Goal: Task Accomplishment & Management: Use online tool/utility

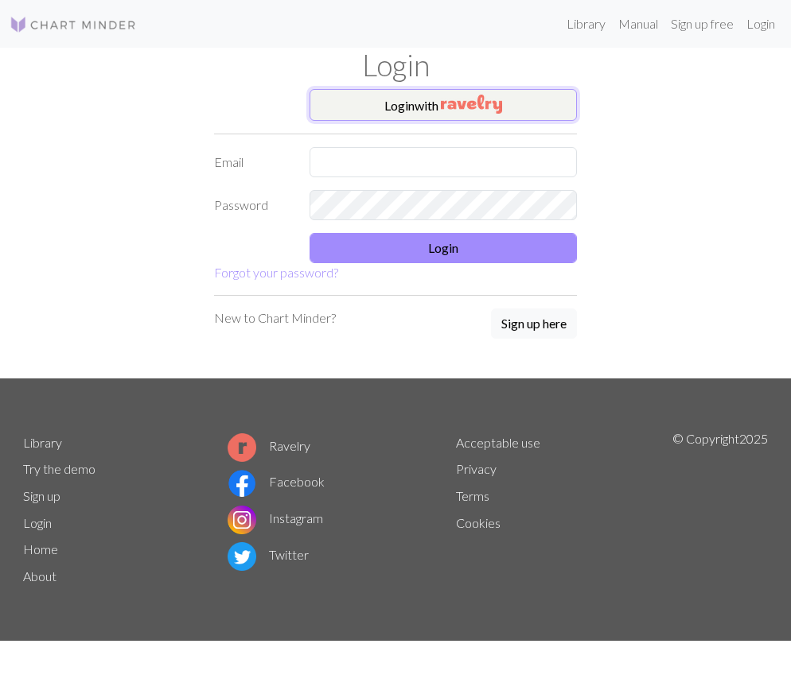
click at [500, 108] on img "button" at bounding box center [471, 104] width 61 height 19
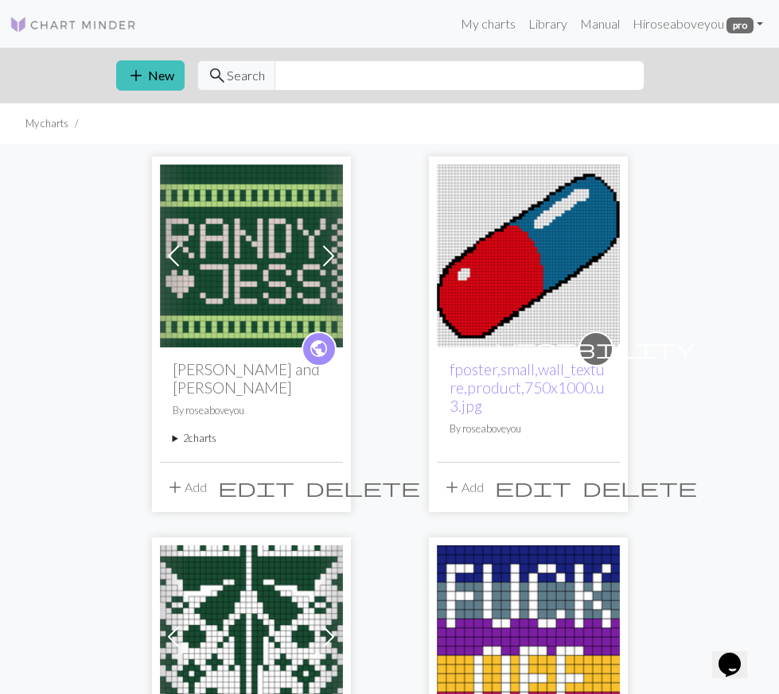
click at [173, 431] on summary "2 charts" at bounding box center [252, 438] width 158 height 15
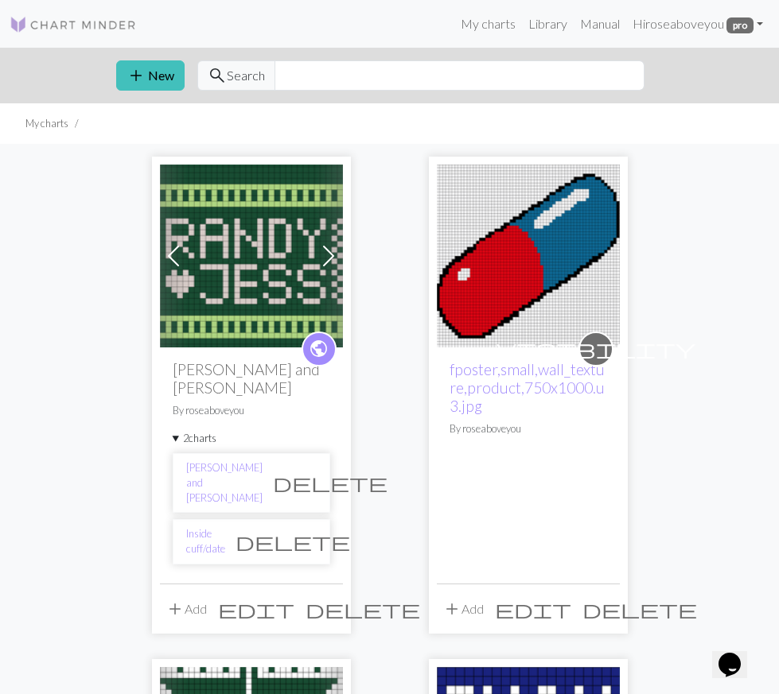
click at [173, 519] on li "Inside cuff/date delete" at bounding box center [252, 541] width 158 height 45
click at [186, 461] on link "[PERSON_NAME] and [PERSON_NAME]" at bounding box center [224, 484] width 76 height 46
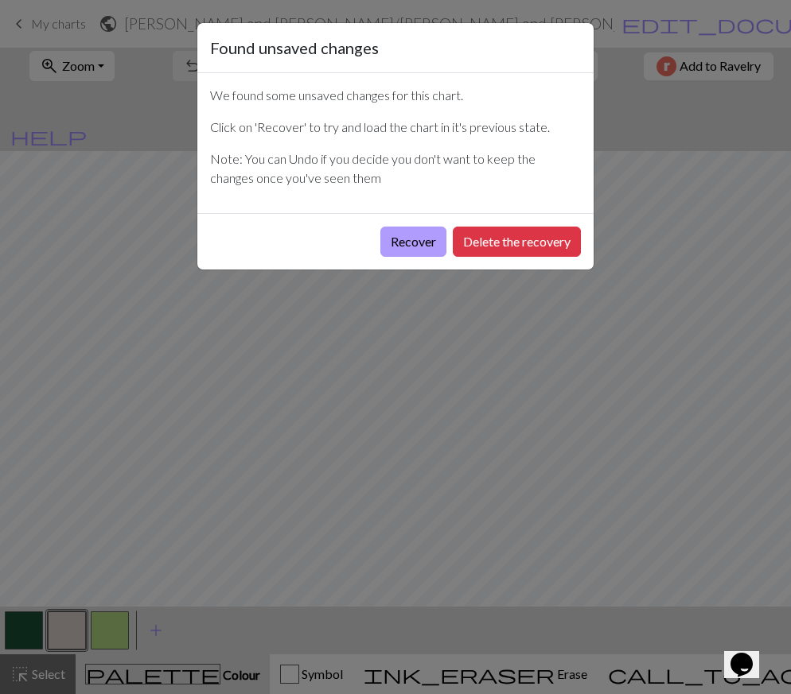
click at [403, 239] on button "Recover" at bounding box center [413, 242] width 66 height 30
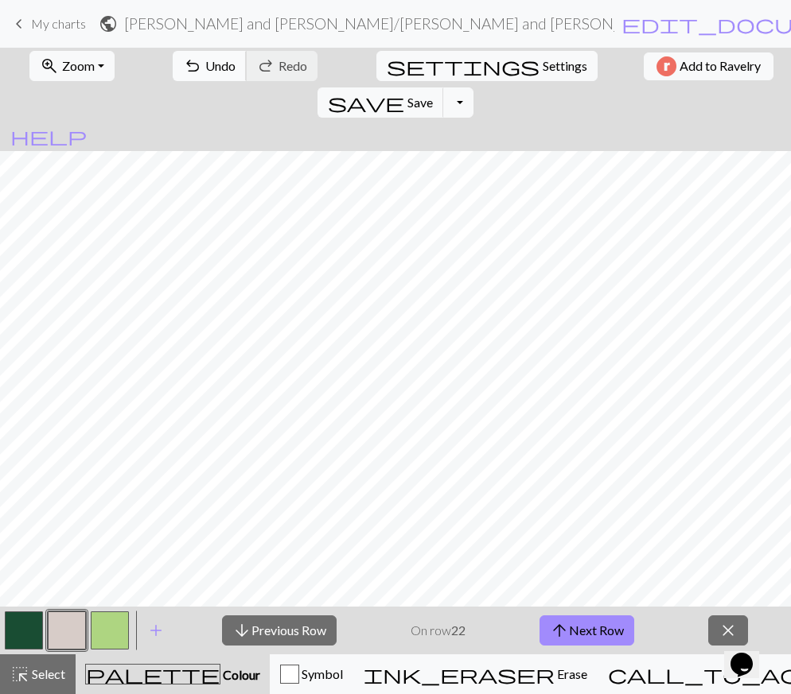
click at [206, 68] on span "Undo" at bounding box center [220, 65] width 30 height 15
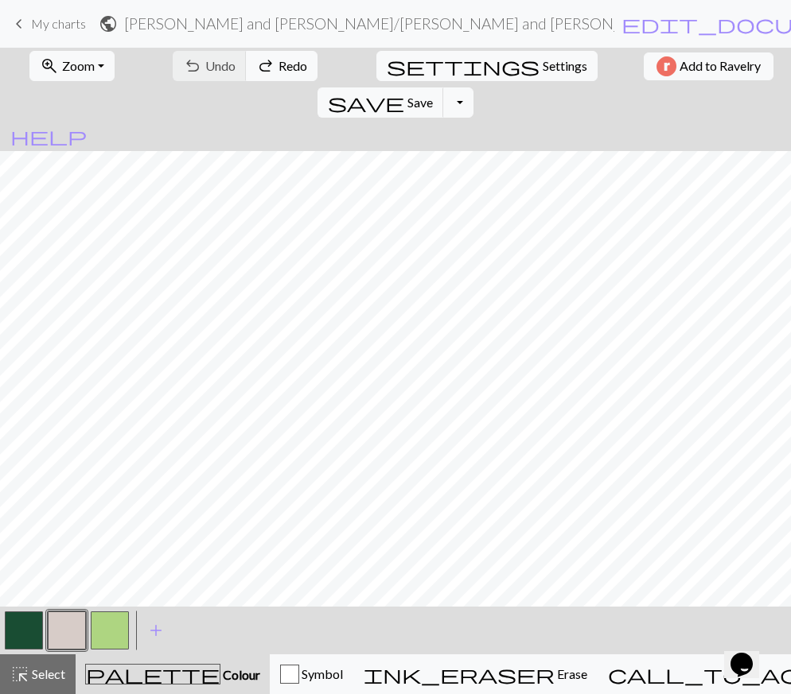
click at [19, 21] on span "keyboard_arrow_left" at bounding box center [19, 24] width 19 height 22
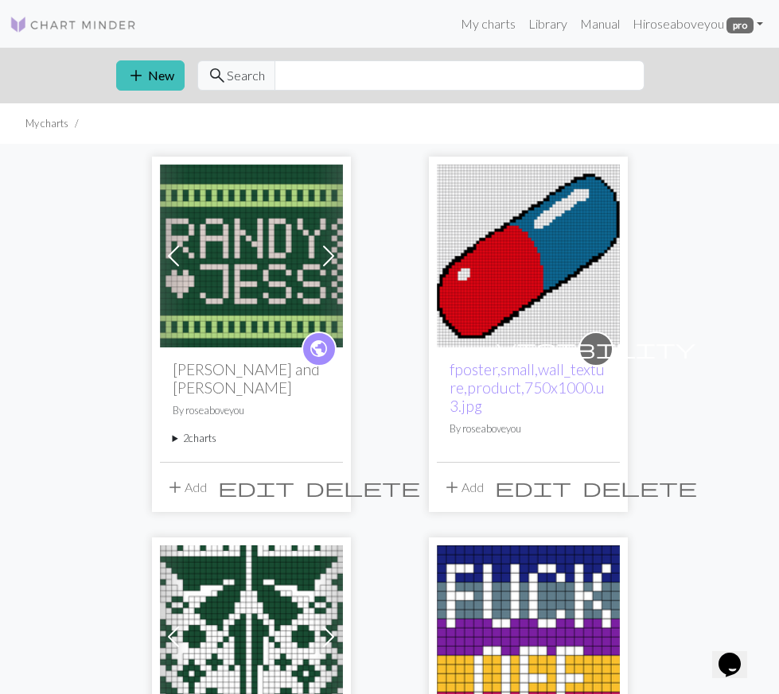
click at [173, 431] on summary "2 charts" at bounding box center [252, 438] width 158 height 15
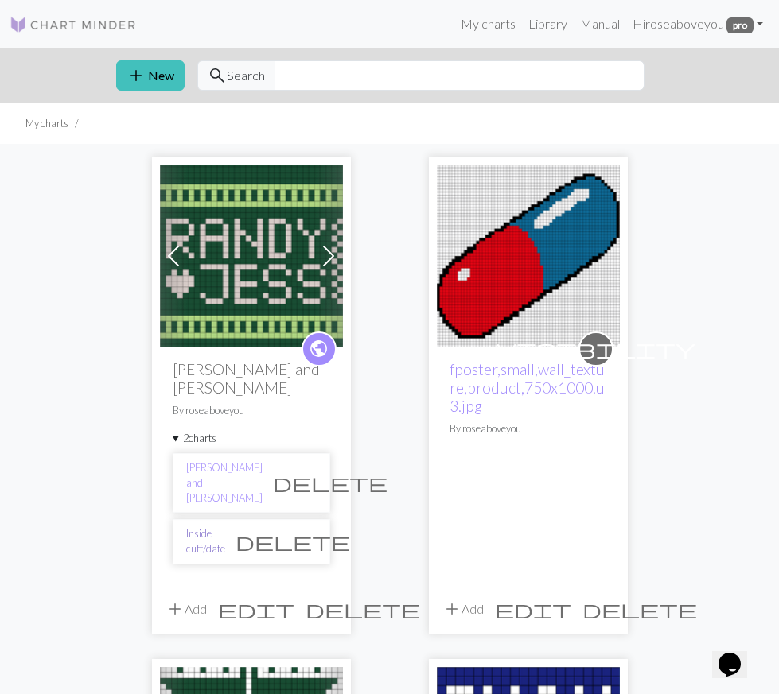
click at [186, 527] on link "Inside cuff/date" at bounding box center [205, 542] width 39 height 30
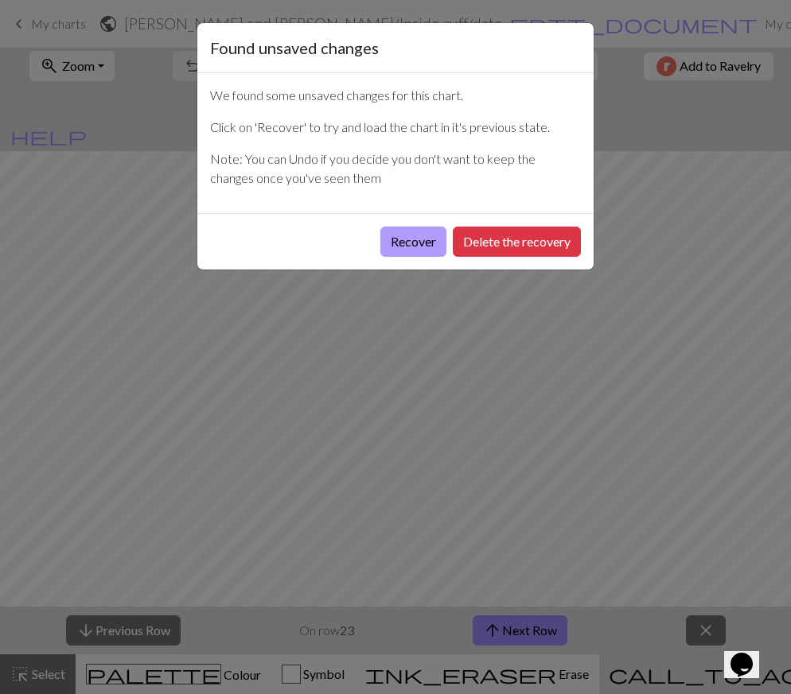
click at [395, 239] on button "Recover" at bounding box center [413, 242] width 66 height 30
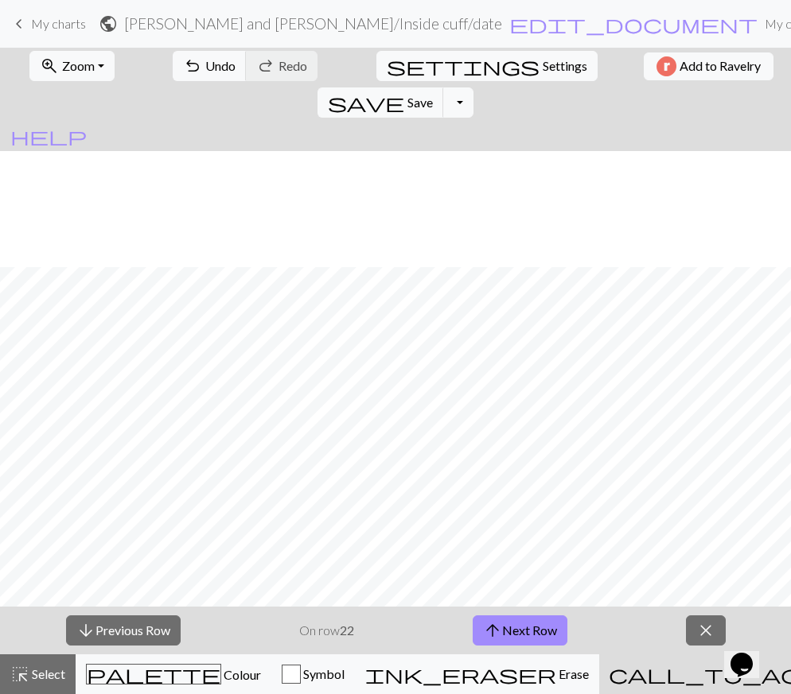
scroll to position [118, 0]
click at [701, 625] on span "close" at bounding box center [705, 631] width 19 height 22
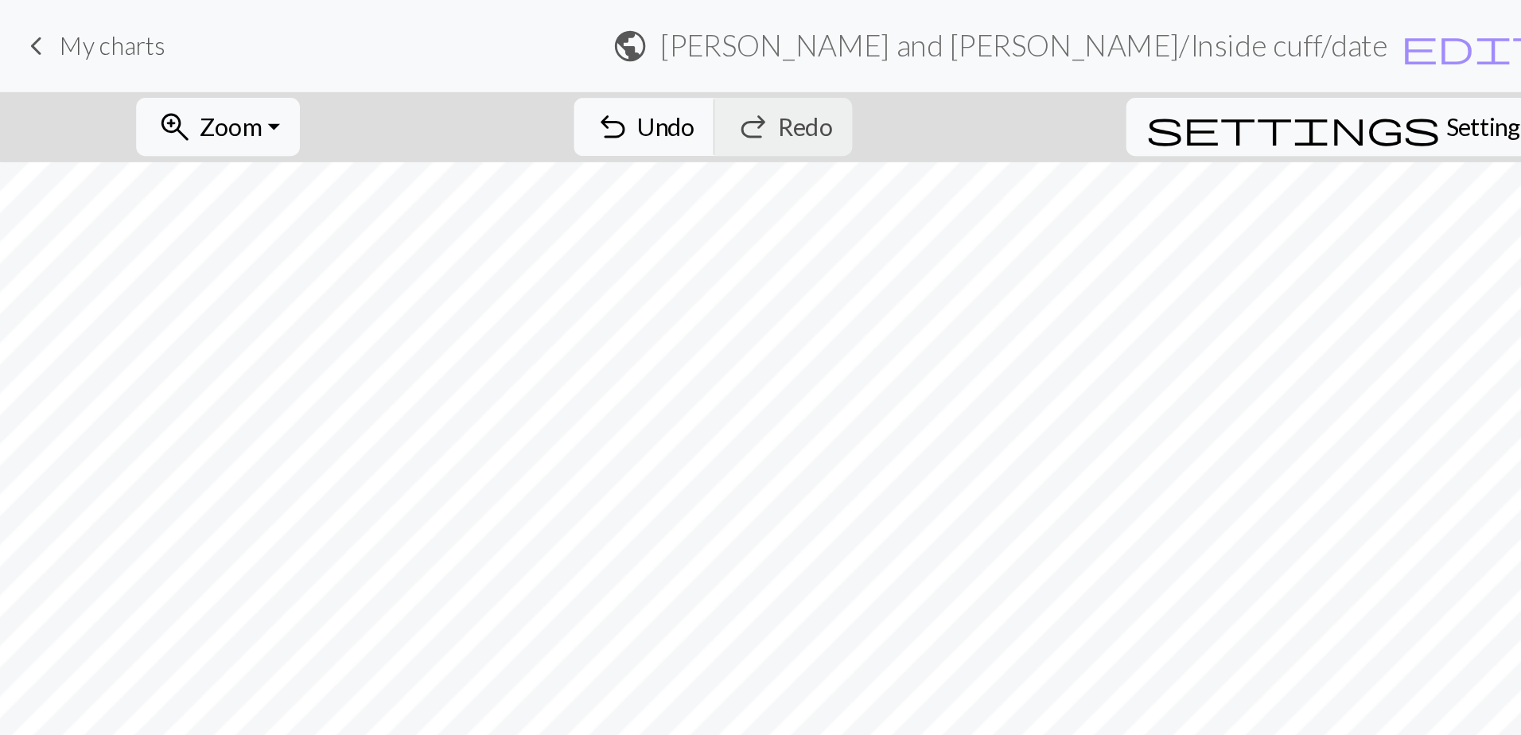
scroll to position [18, 0]
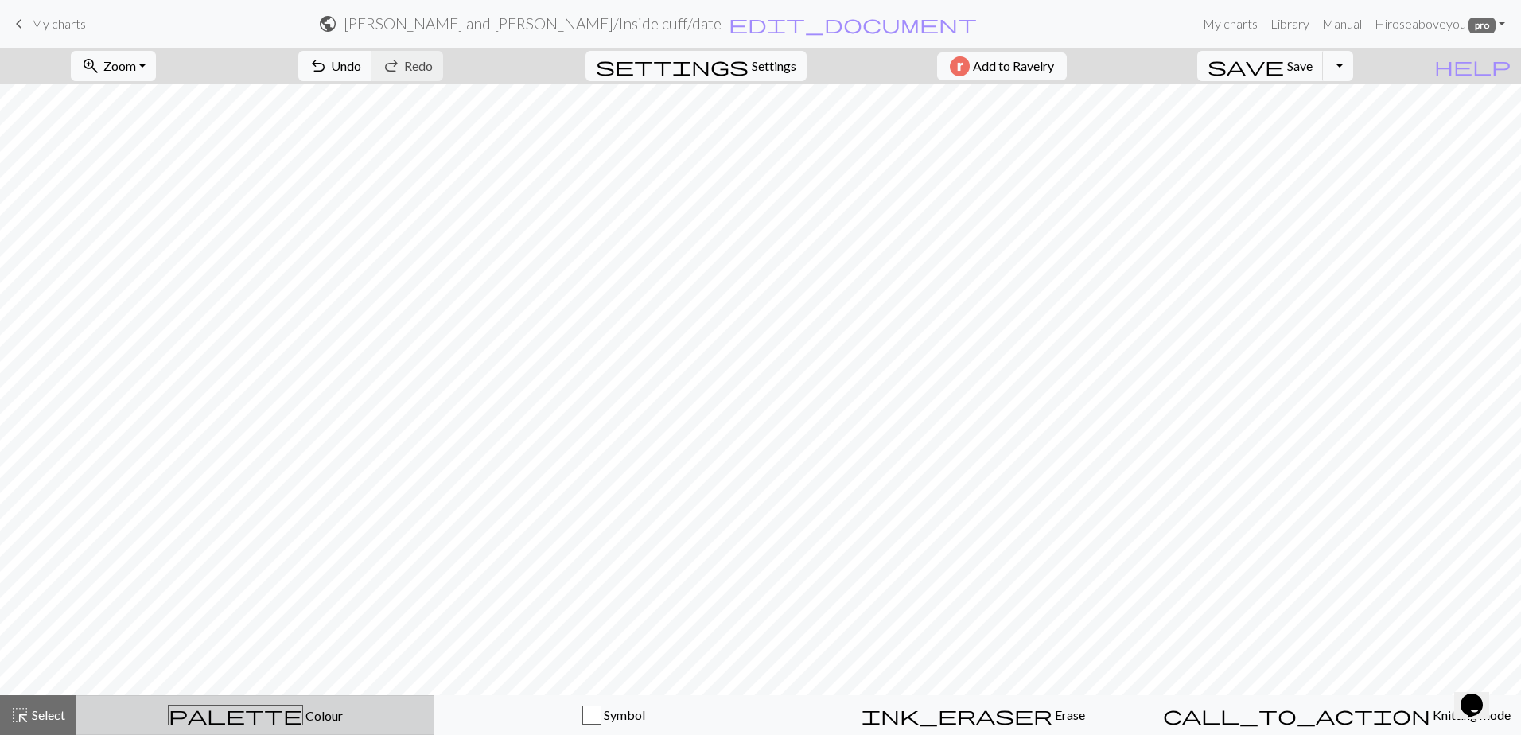
drag, startPoint x: 27, startPoint y: 719, endPoint x: 127, endPoint y: 701, distance: 101.9
click at [27, 694] on span "highlight_alt" at bounding box center [19, 715] width 19 height 22
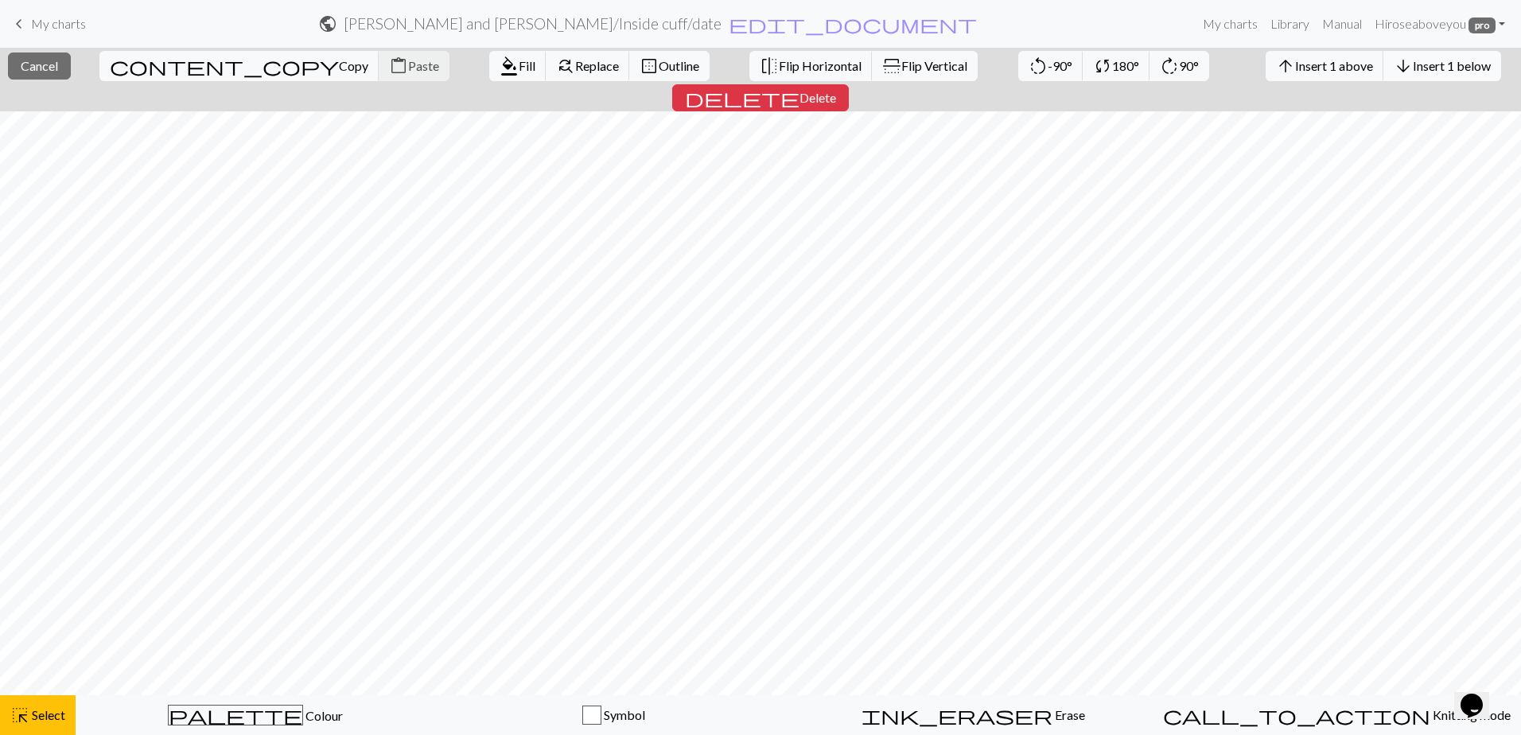
click at [790, 63] on span "Insert 1 below" at bounding box center [1452, 65] width 78 height 15
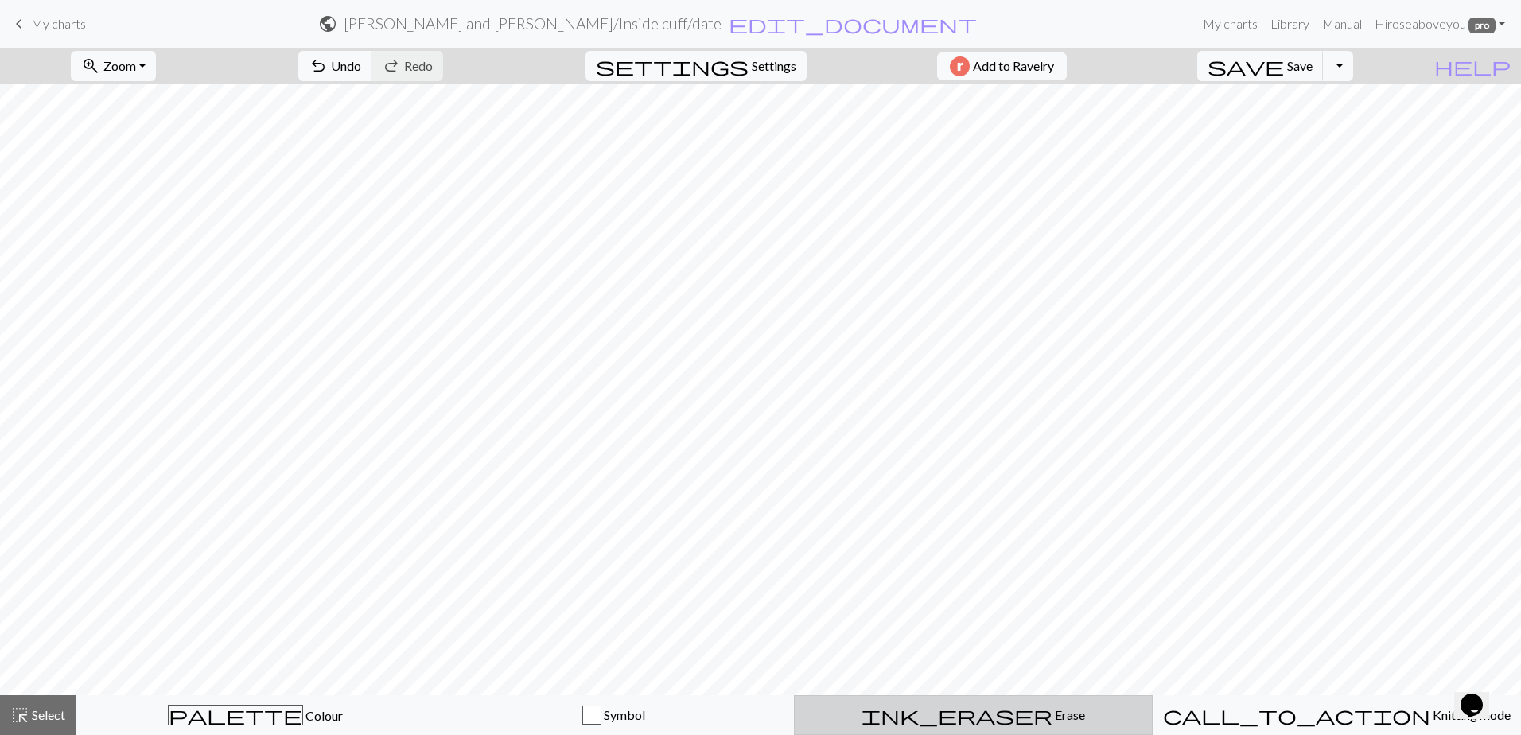
scroll to position [45, 0]
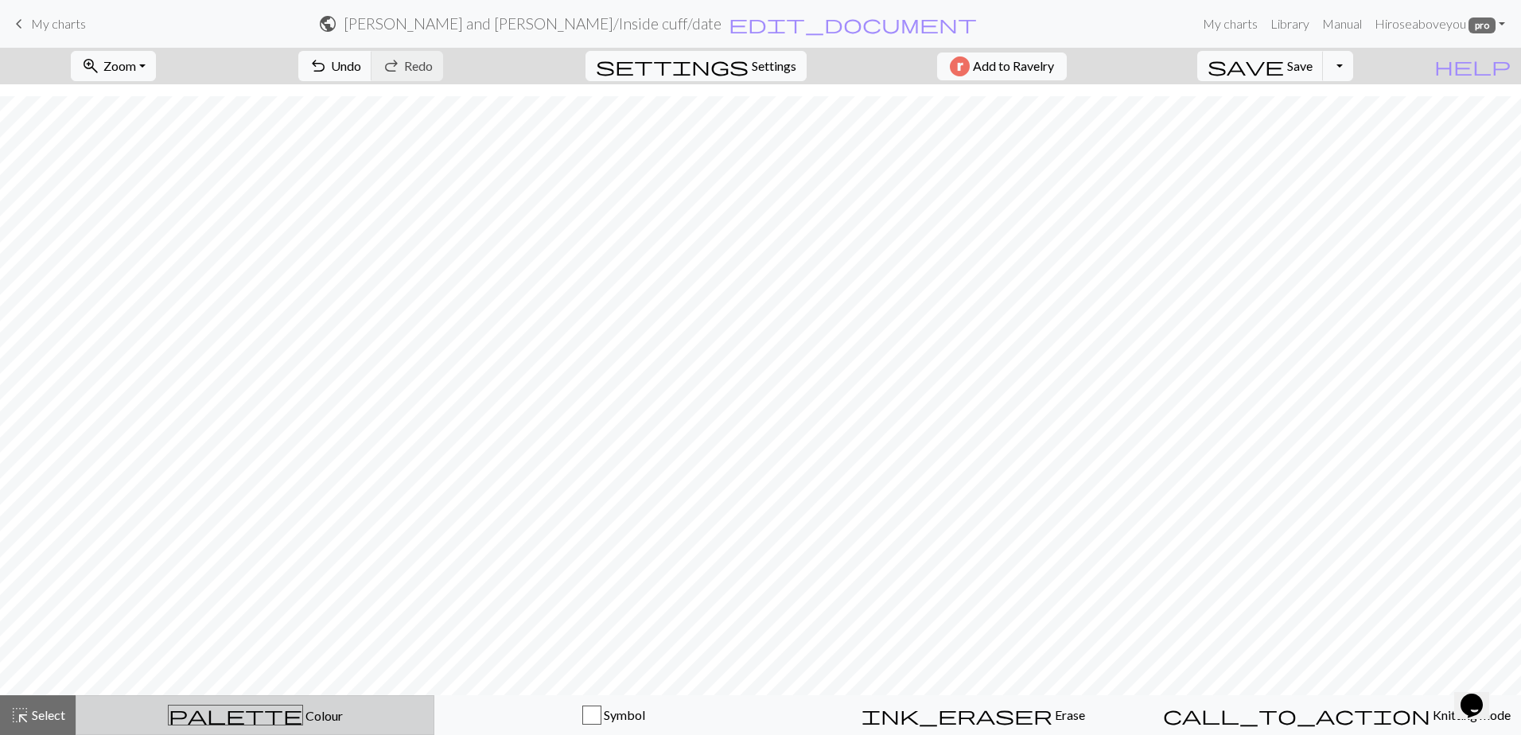
click at [303, 694] on span "Colour" at bounding box center [323, 715] width 40 height 15
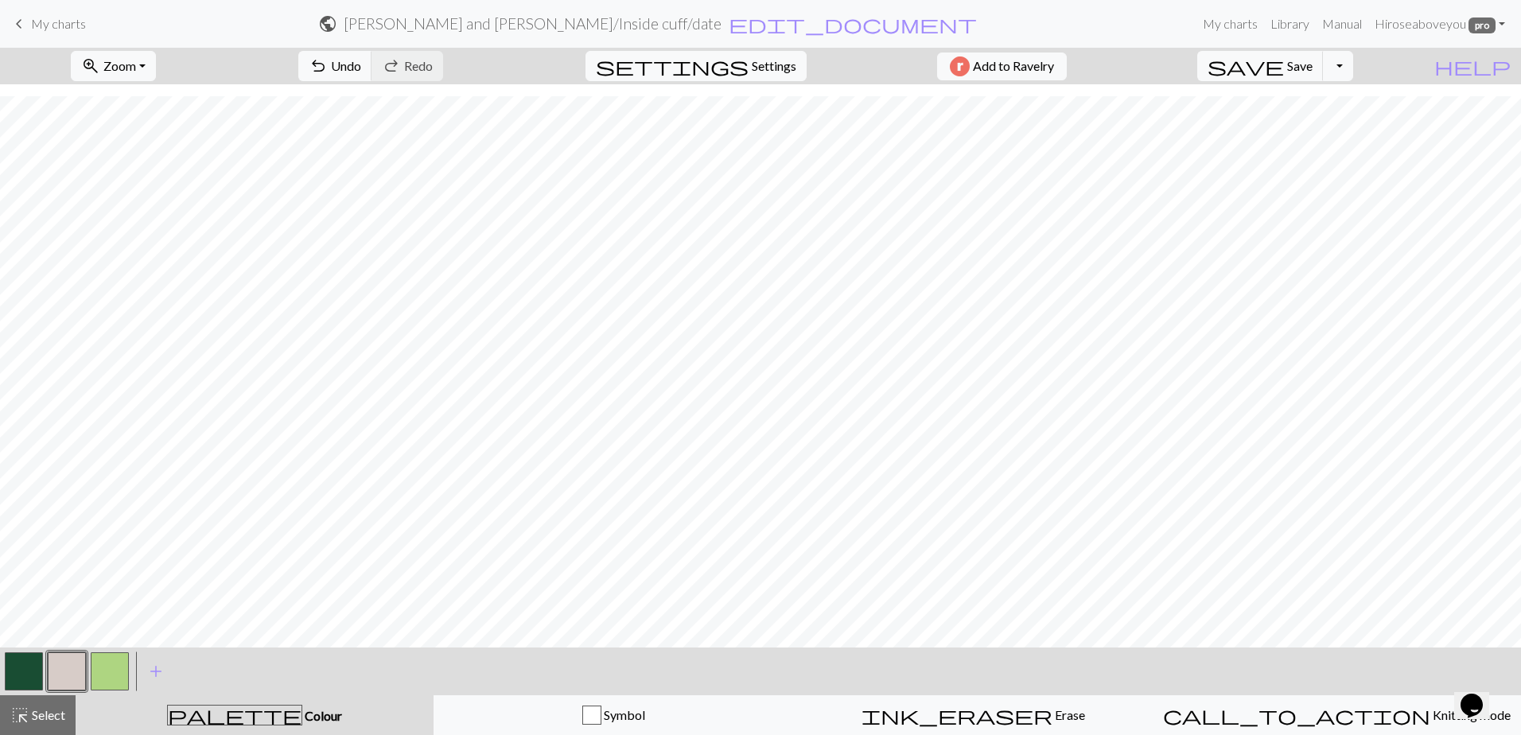
scroll to position [93, 0]
click at [120, 667] on button "button" at bounding box center [110, 671] width 38 height 38
click at [34, 671] on button "button" at bounding box center [24, 671] width 38 height 38
click at [71, 694] on button "highlight_alt Select Select" at bounding box center [38, 715] width 76 height 40
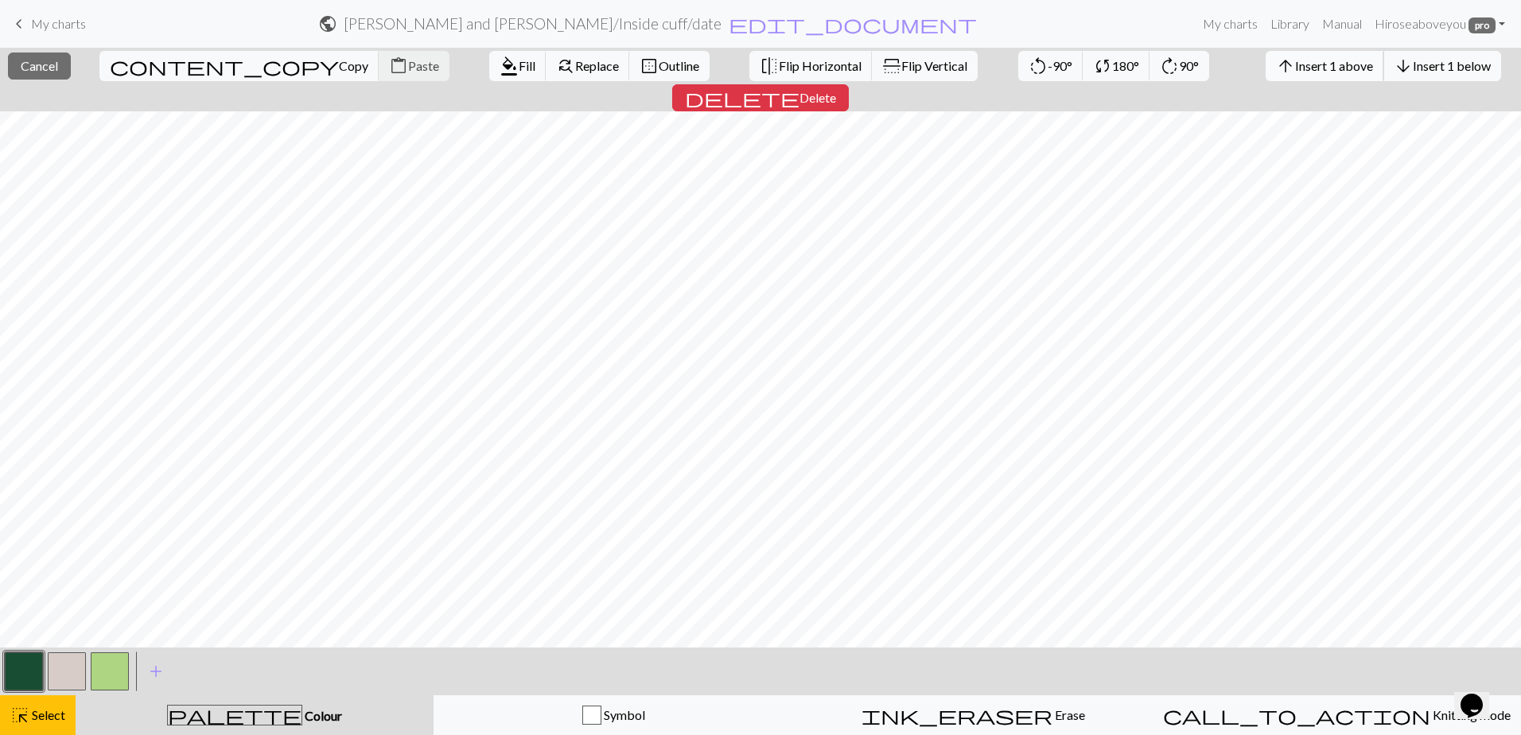
click at [790, 72] on span "Insert 1 above" at bounding box center [1334, 65] width 78 height 15
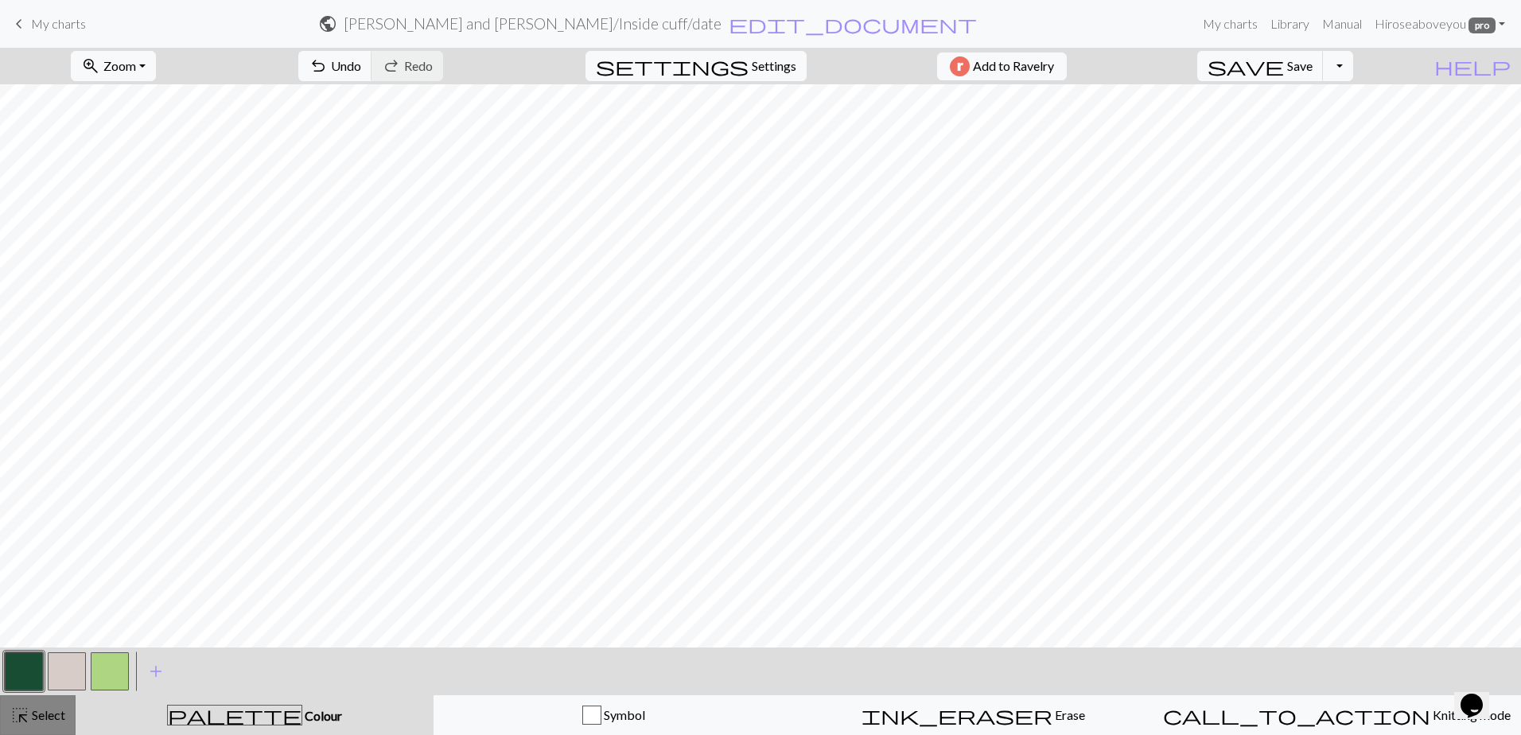
click at [32, 694] on span "Select" at bounding box center [47, 714] width 36 height 15
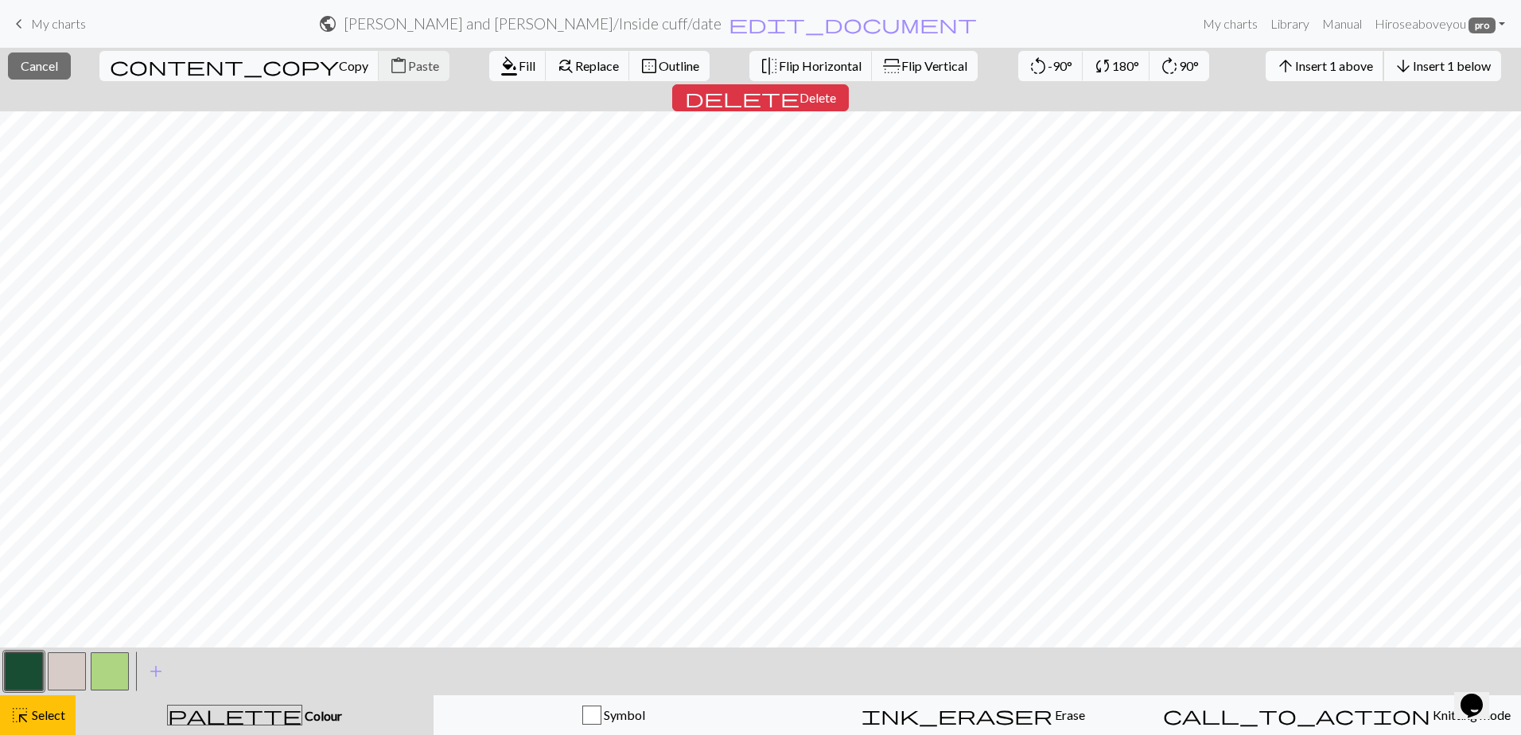
click at [790, 59] on span "Insert 1 above" at bounding box center [1334, 65] width 78 height 15
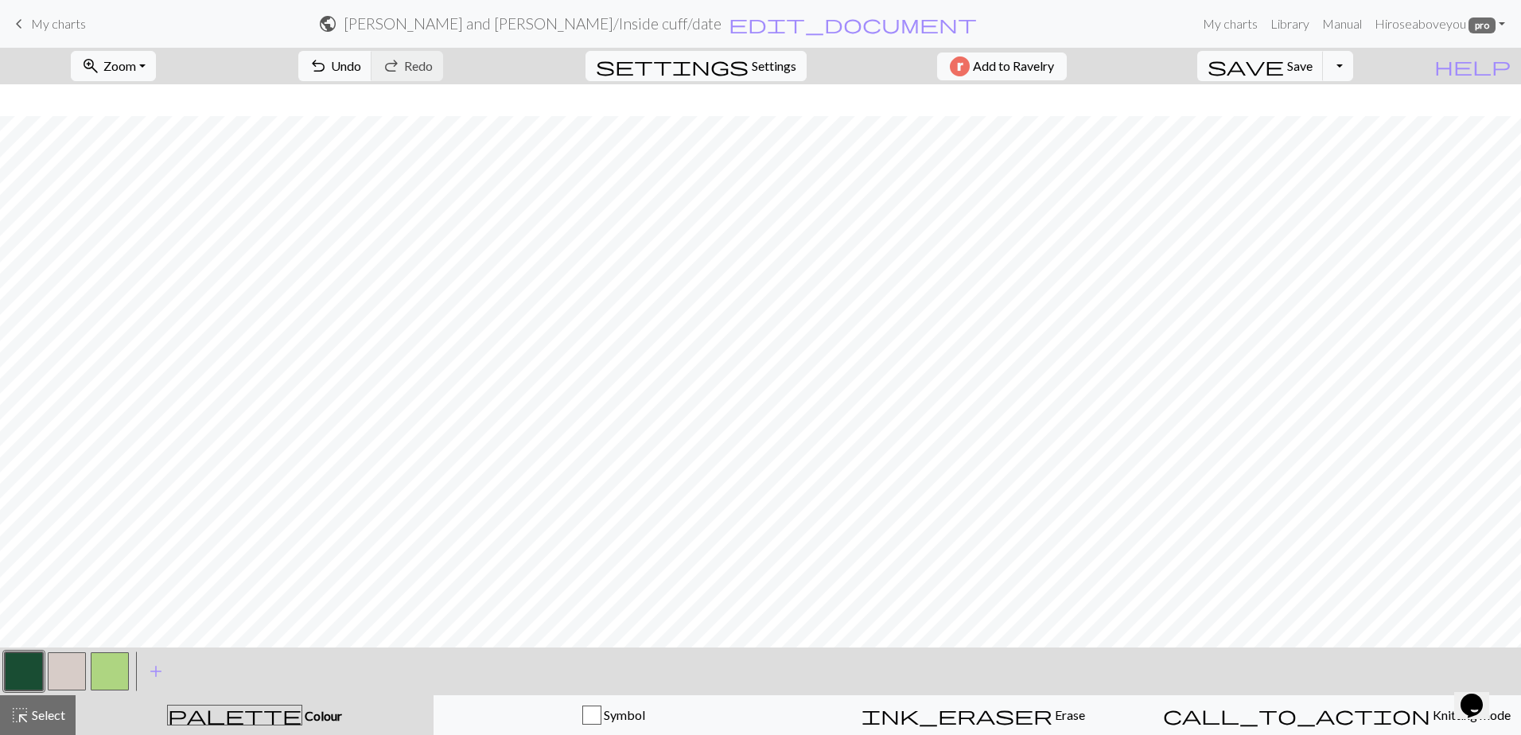
scroll to position [125, 0]
click at [33, 680] on button "button" at bounding box center [24, 671] width 38 height 38
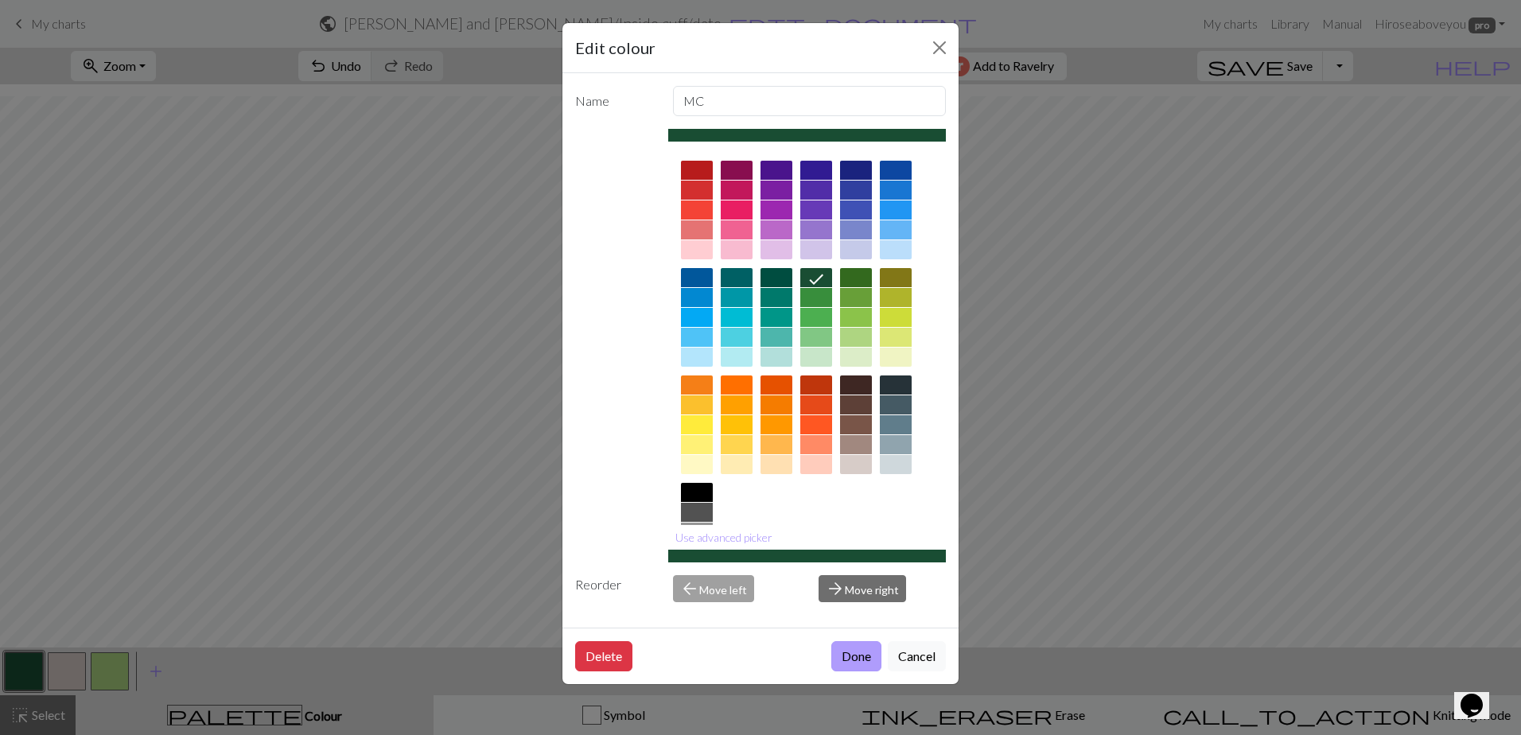
click at [790, 658] on button "Done" at bounding box center [856, 656] width 50 height 30
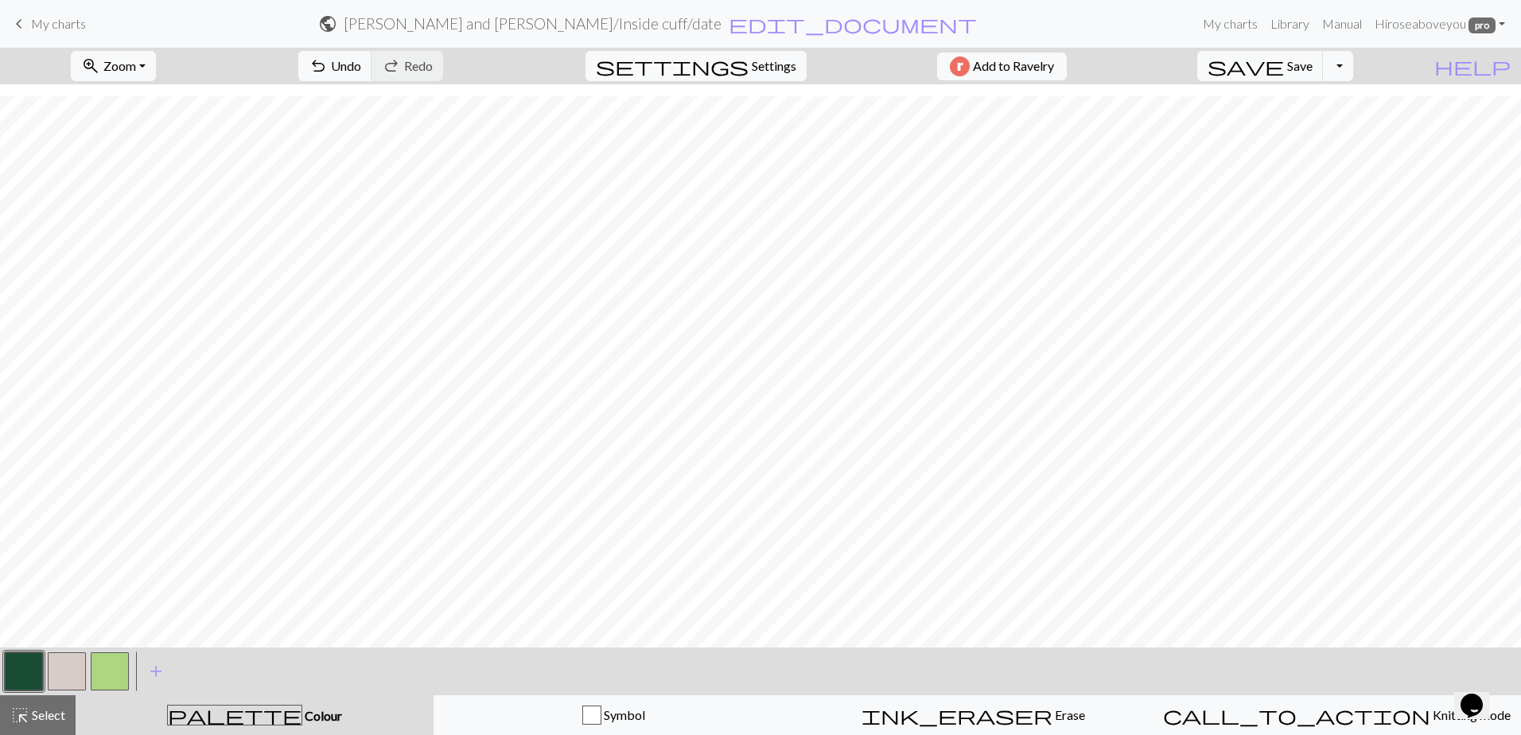
click at [102, 658] on button "button" at bounding box center [110, 671] width 38 height 38
drag, startPoint x: 6, startPoint y: 674, endPoint x: 56, endPoint y: 653, distance: 54.2
click at [13, 671] on button "button" at bounding box center [24, 671] width 38 height 38
click at [52, 694] on span "Select" at bounding box center [47, 714] width 36 height 15
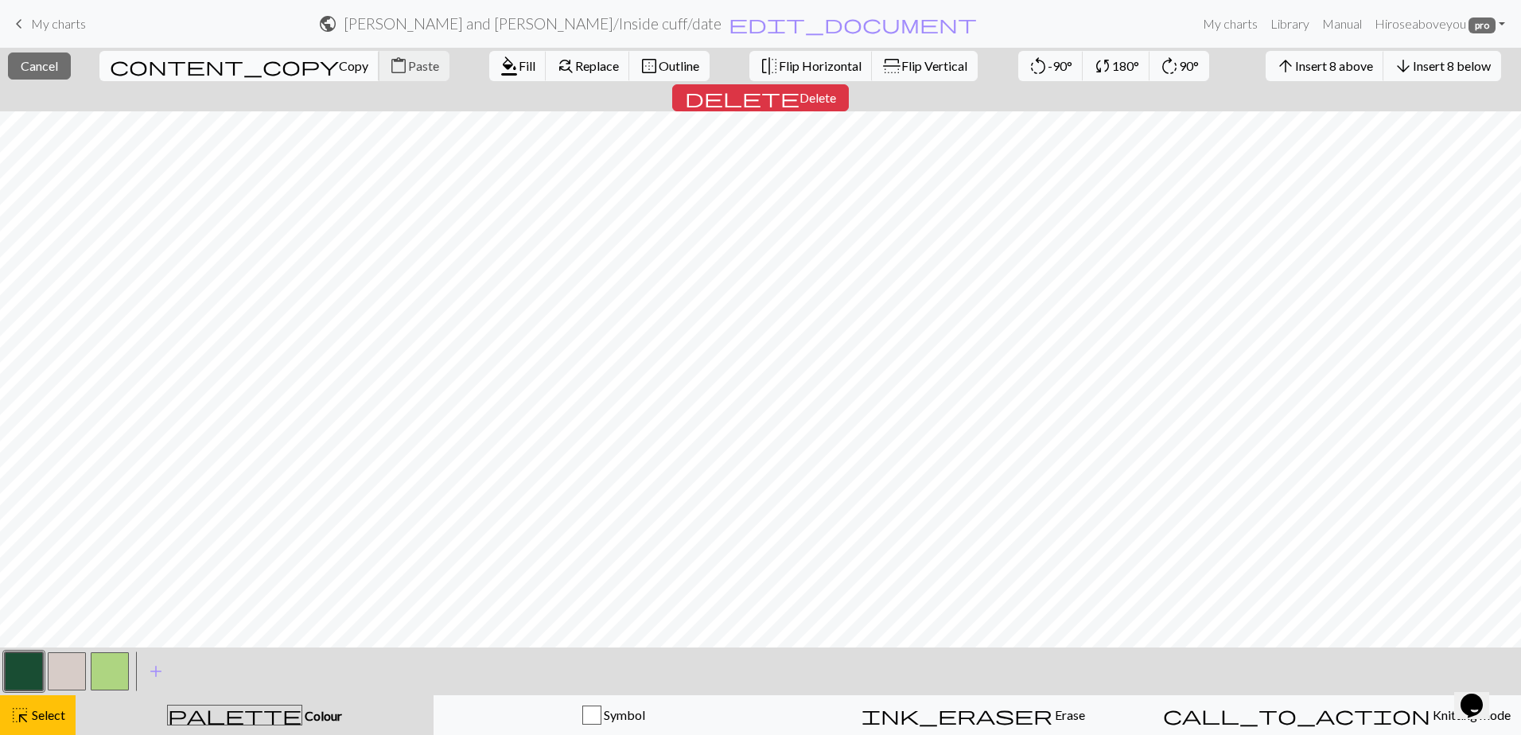
click at [130, 61] on span "content_copy" at bounding box center [224, 66] width 229 height 22
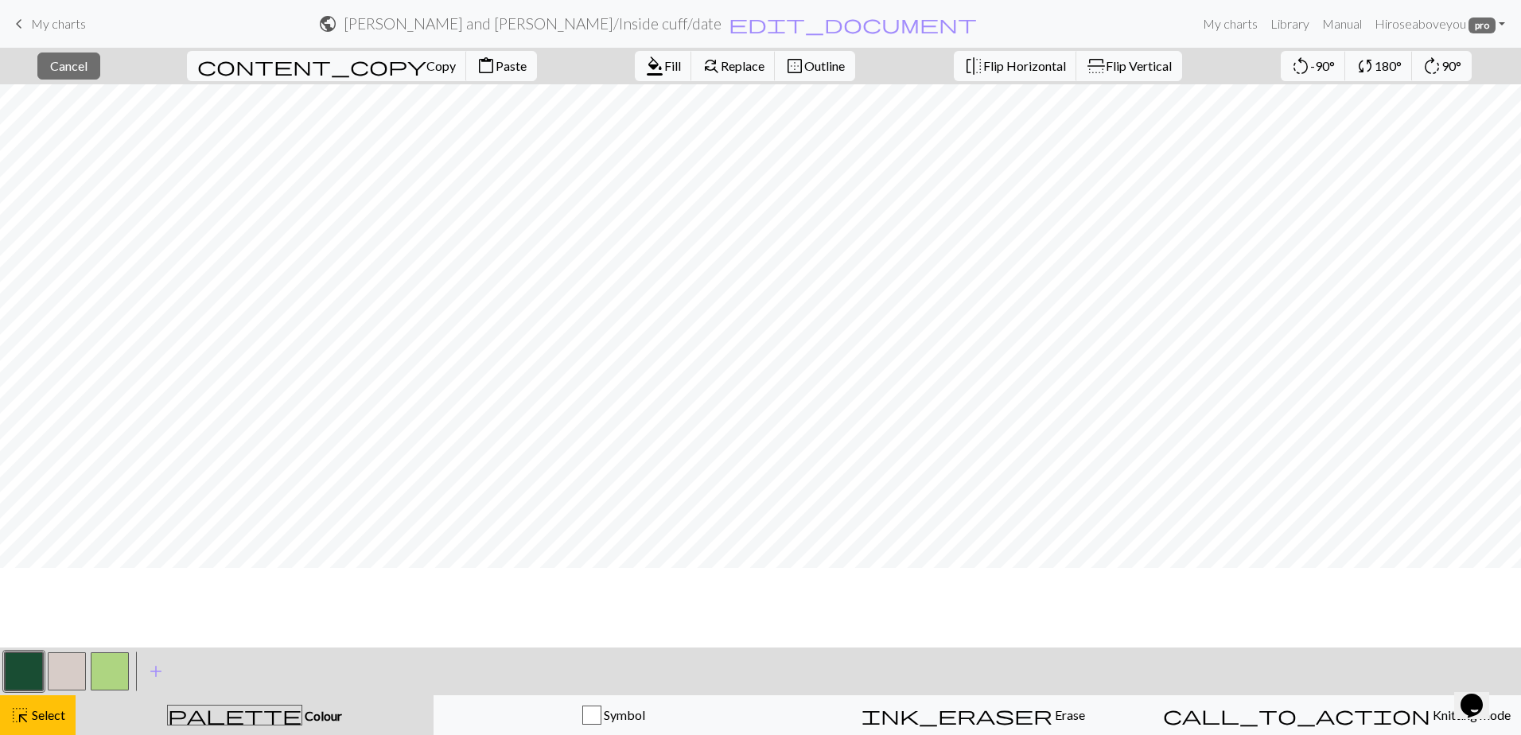
scroll to position [0, 0]
click at [496, 63] on span "Paste" at bounding box center [511, 65] width 31 height 15
click at [302, 694] on span "Colour" at bounding box center [322, 715] width 40 height 15
click at [10, 671] on button "button" at bounding box center [24, 671] width 38 height 38
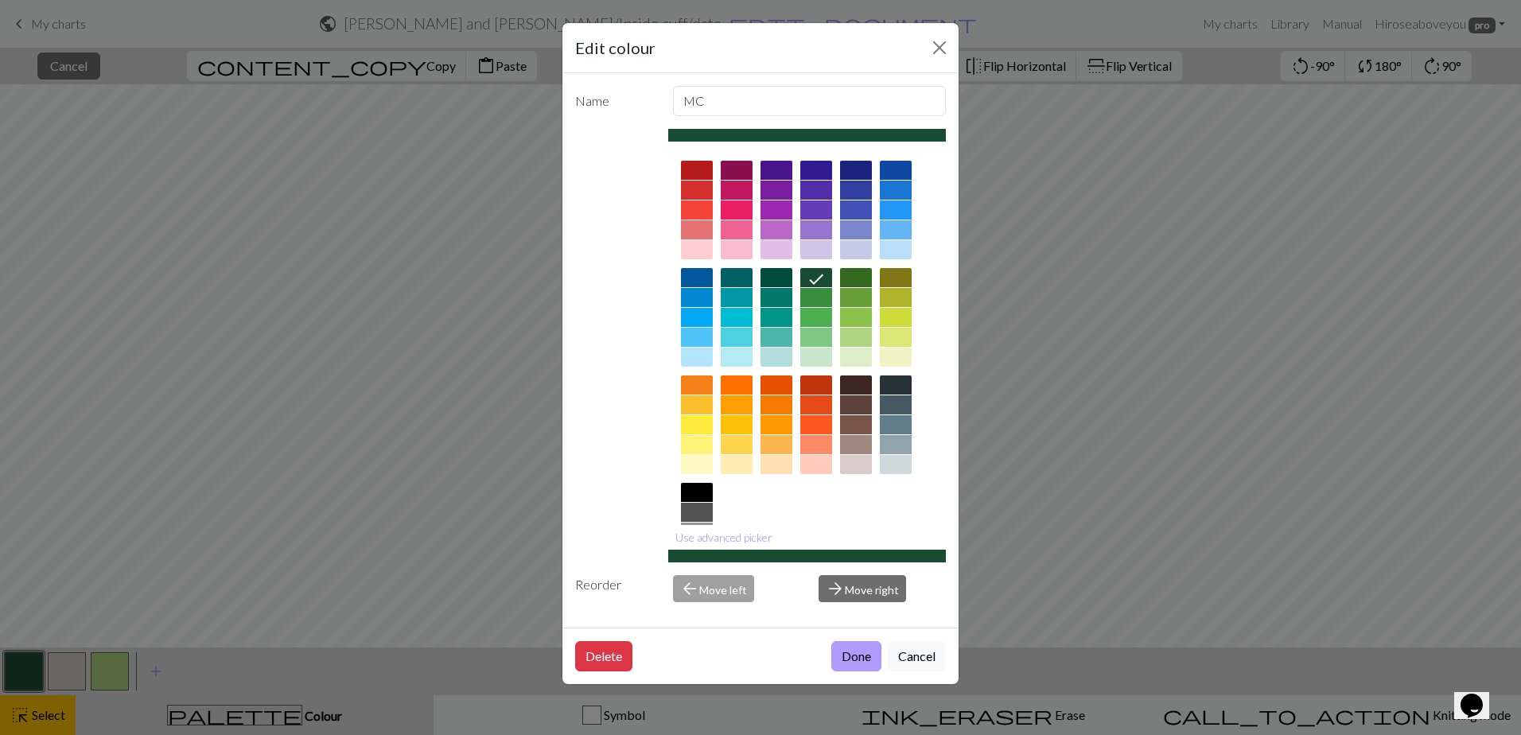
click at [790, 660] on button "Done" at bounding box center [856, 656] width 50 height 30
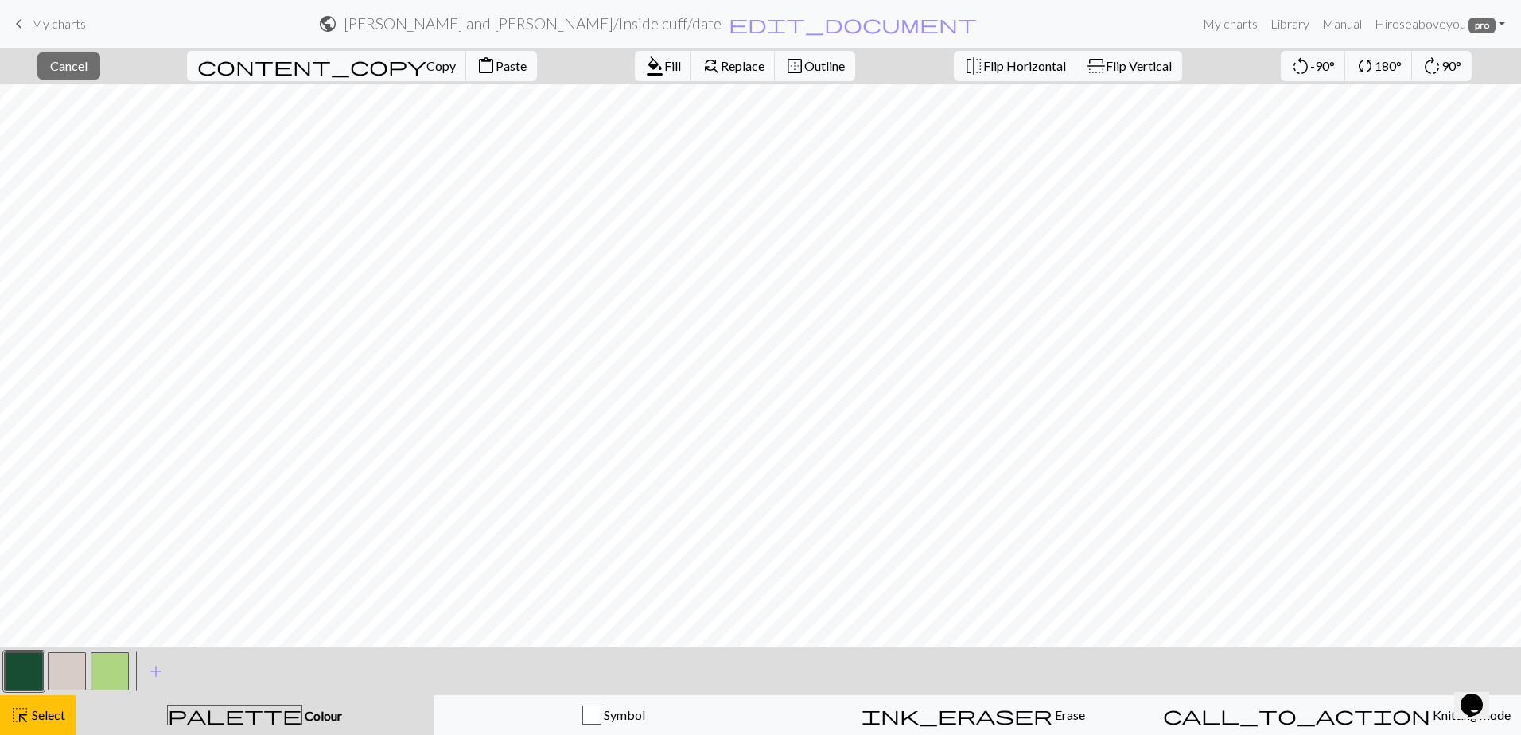
click at [256, 694] on button "palette Colour Colour" at bounding box center [255, 715] width 358 height 40
click at [302, 694] on span "Colour" at bounding box center [322, 715] width 40 height 15
click at [68, 58] on span "Cancel" at bounding box center [68, 65] width 37 height 15
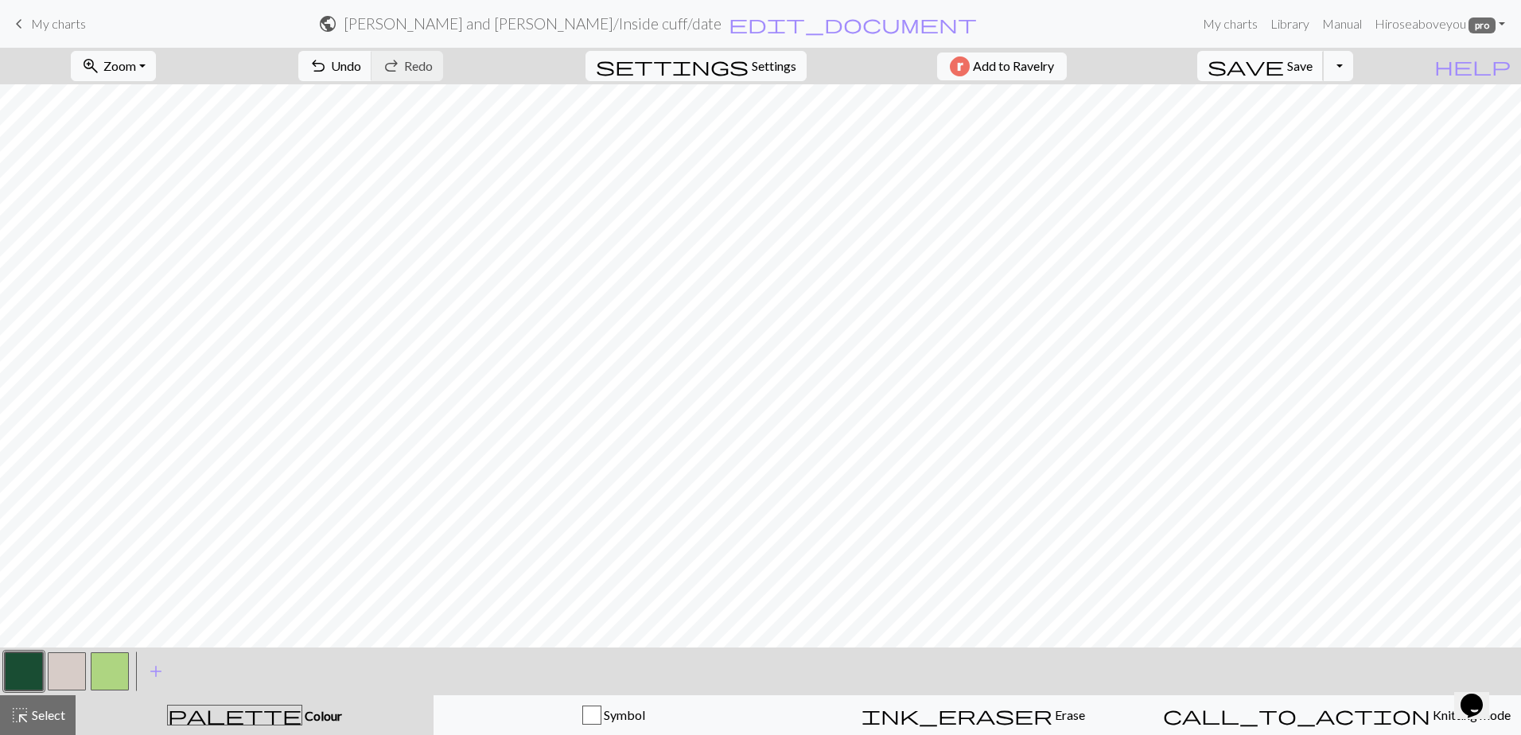
click at [790, 63] on span "Save" at bounding box center [1299, 65] width 25 height 15
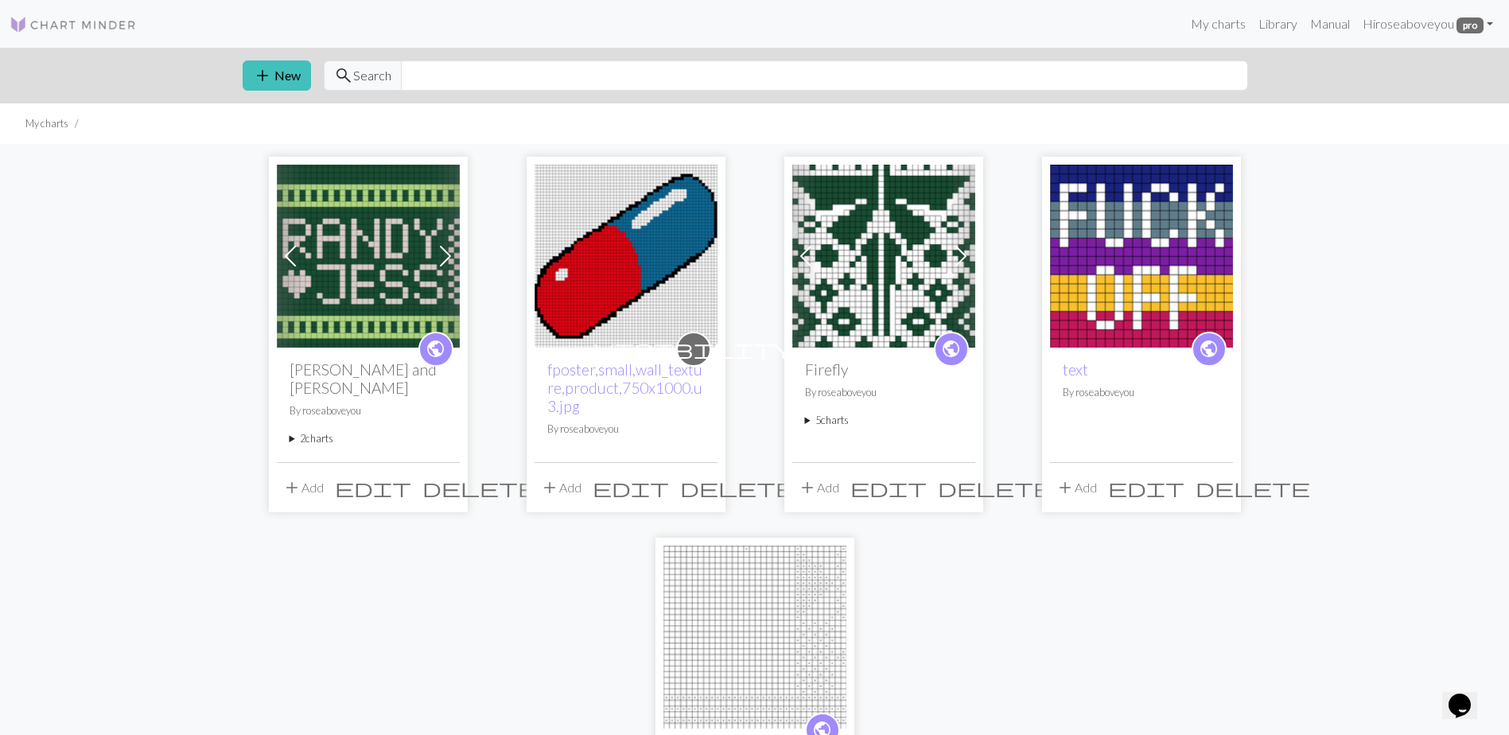
click at [326, 431] on summary "2 charts" at bounding box center [369, 438] width 158 height 15
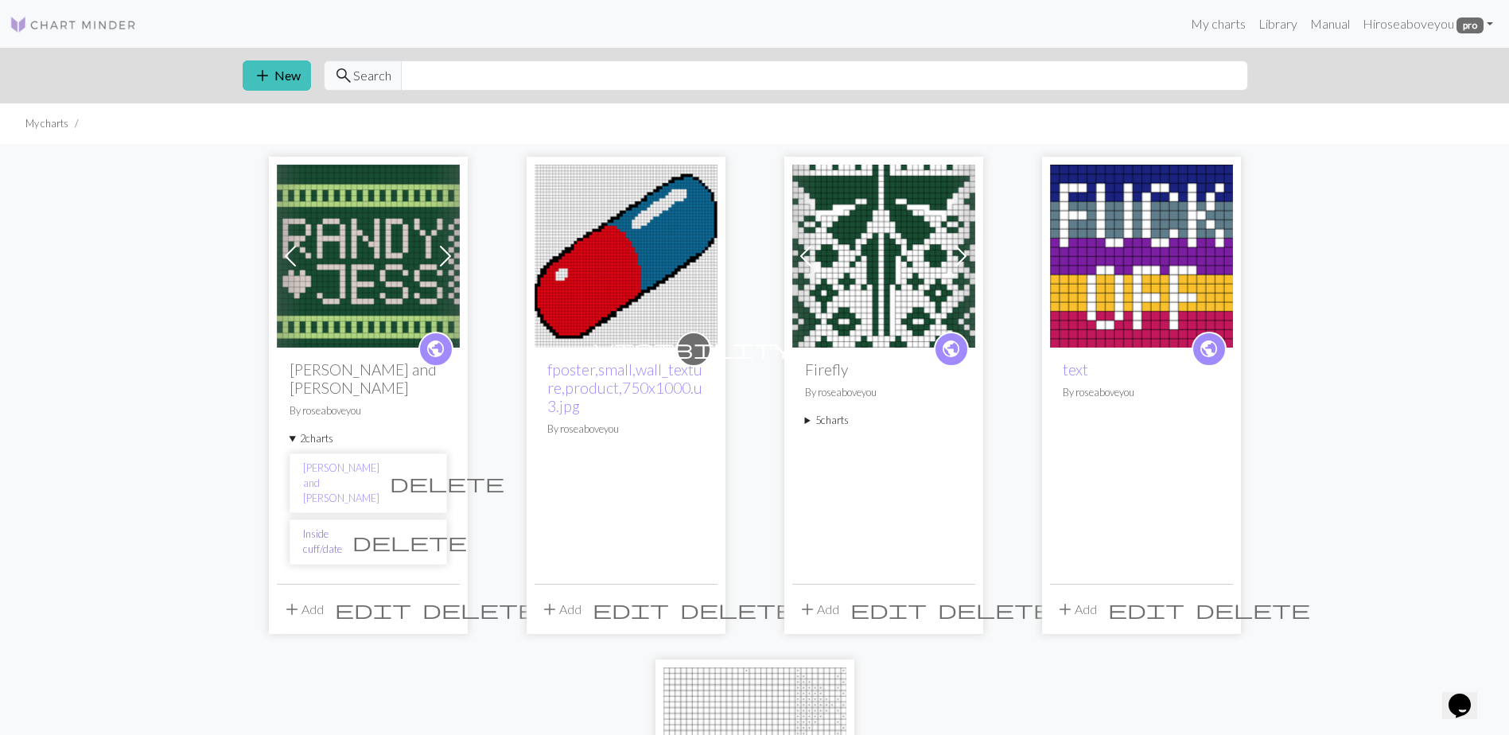
click at [342, 527] on link "Inside cuff/date" at bounding box center [322, 542] width 39 height 30
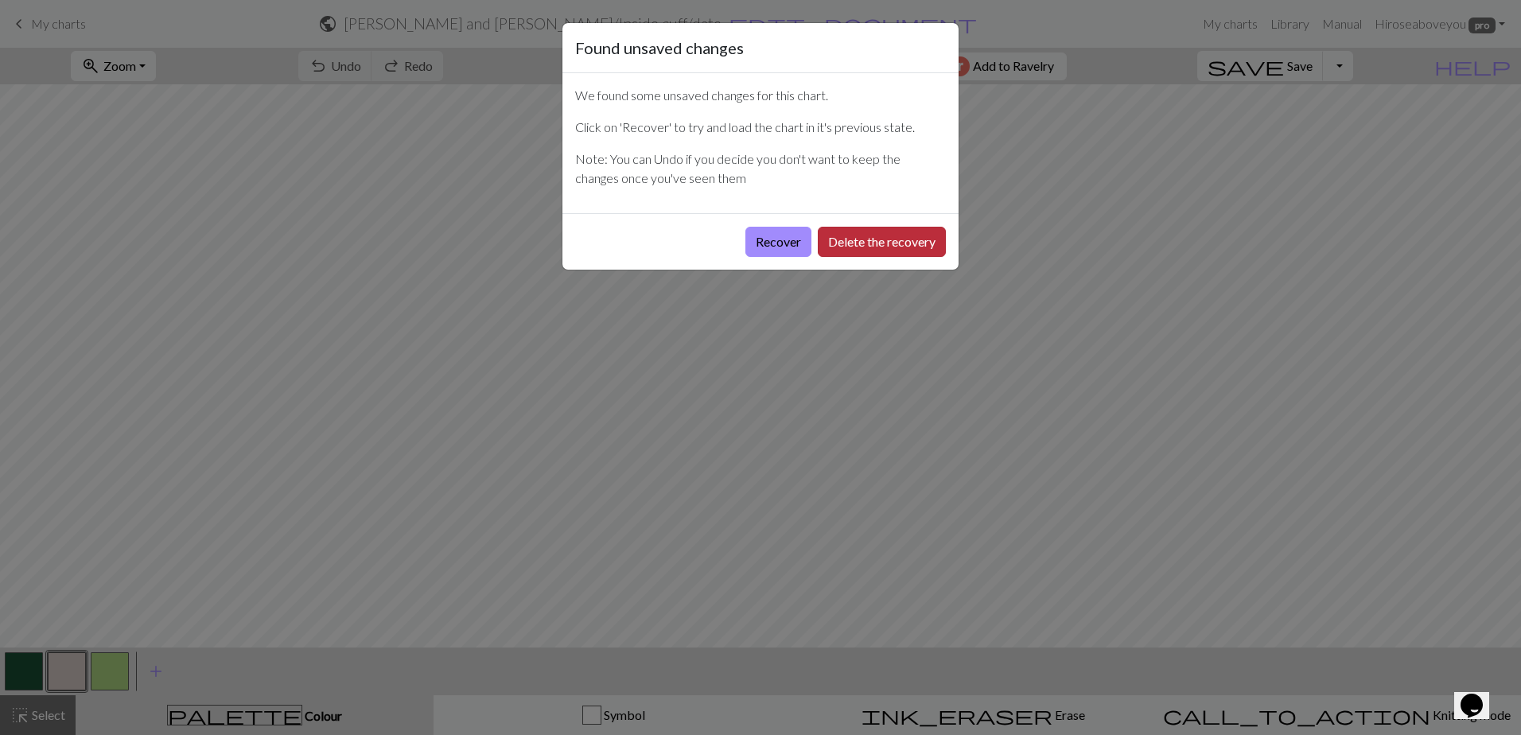
click at [790, 235] on button "Delete the recovery" at bounding box center [882, 242] width 128 height 30
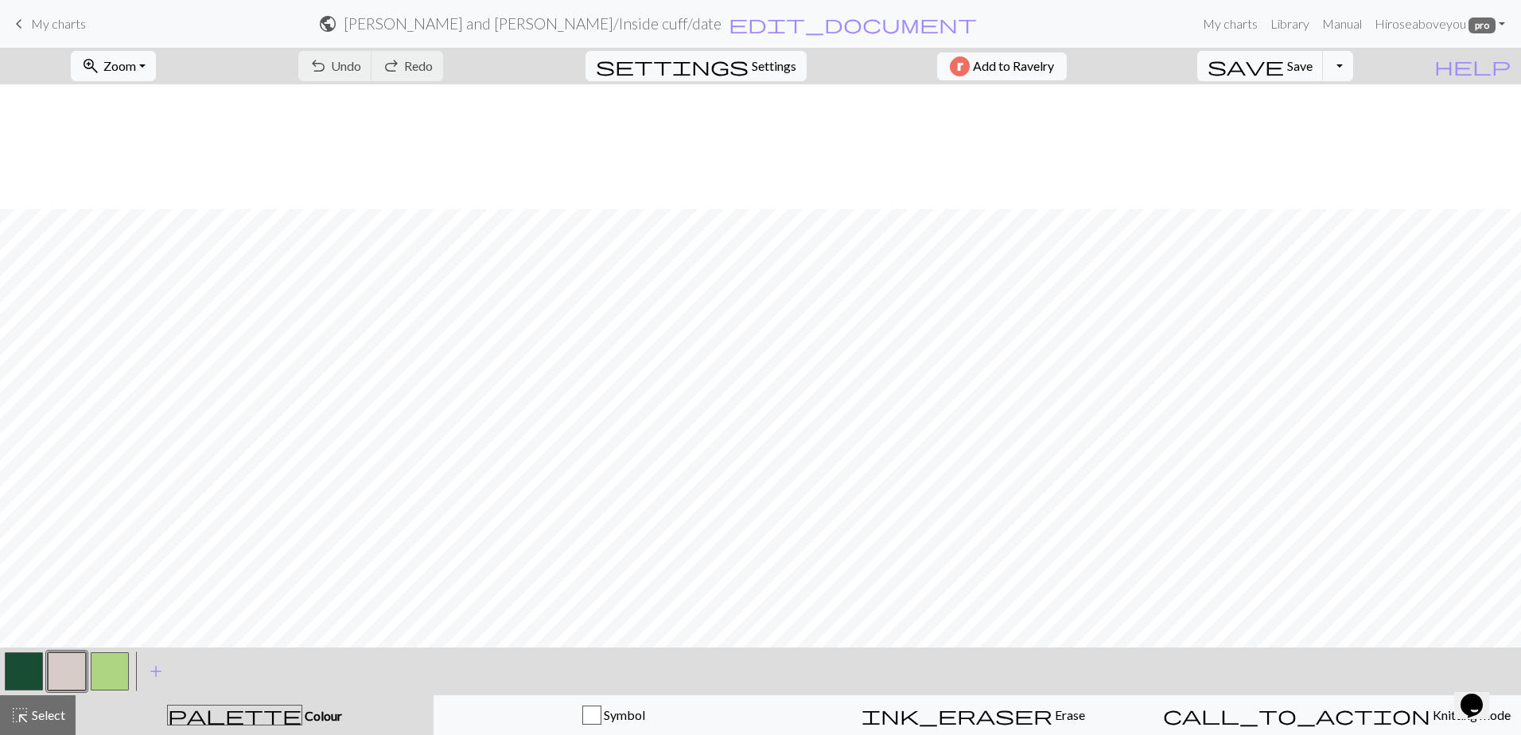
scroll to position [125, 0]
click at [679, 20] on h2 "Randy and Jess / Inside cuff/date" at bounding box center [533, 23] width 378 height 18
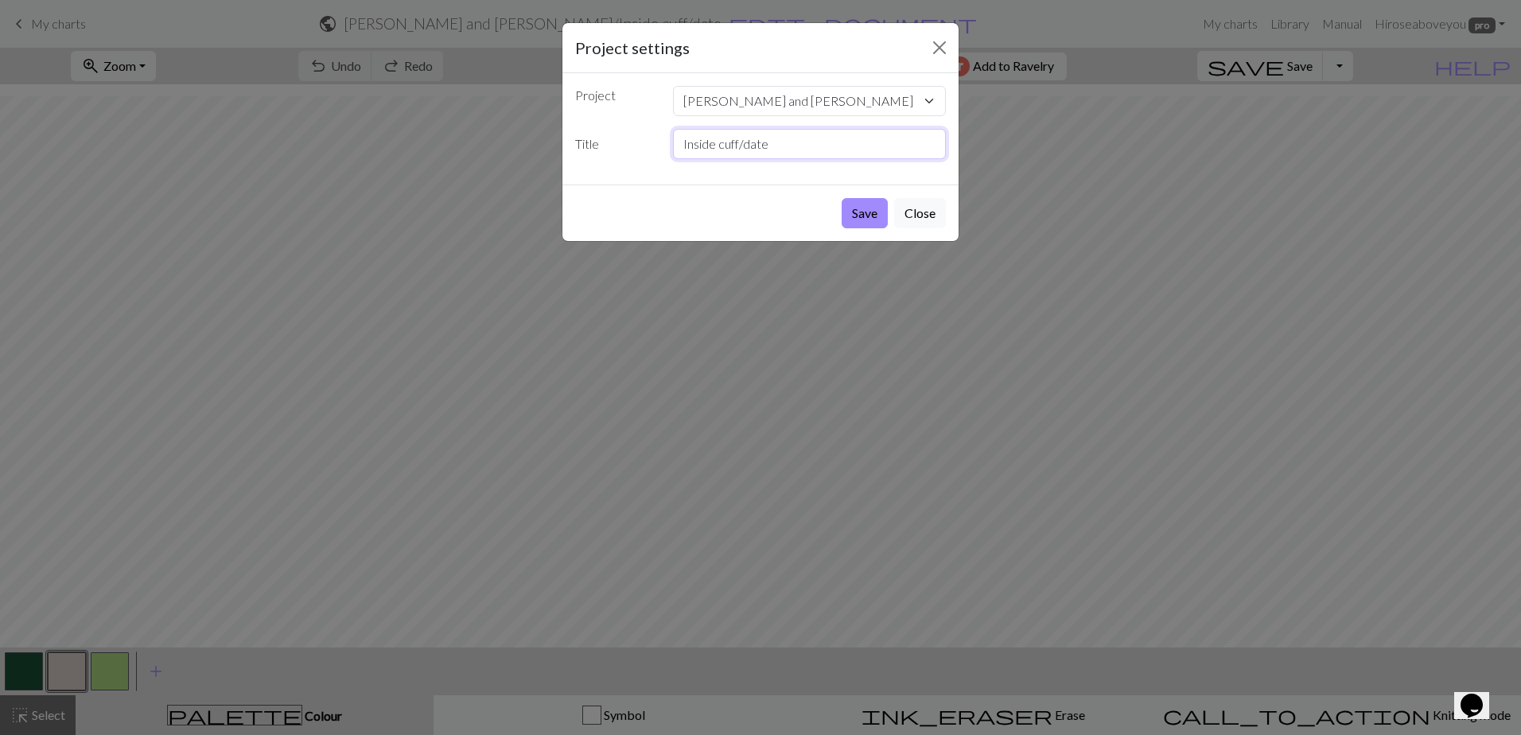
click at [790, 147] on input "Inside cuff/date" at bounding box center [810, 144] width 274 height 30
click at [681, 149] on input "Inside cuff/date" at bounding box center [810, 144] width 274 height 30
click at [790, 147] on input "R Inside cuff/date" at bounding box center [810, 144] width 274 height 30
type input "R Inside cuff/date (Second chart)"
drag, startPoint x: 857, startPoint y: 208, endPoint x: 866, endPoint y: 205, distance: 10.1
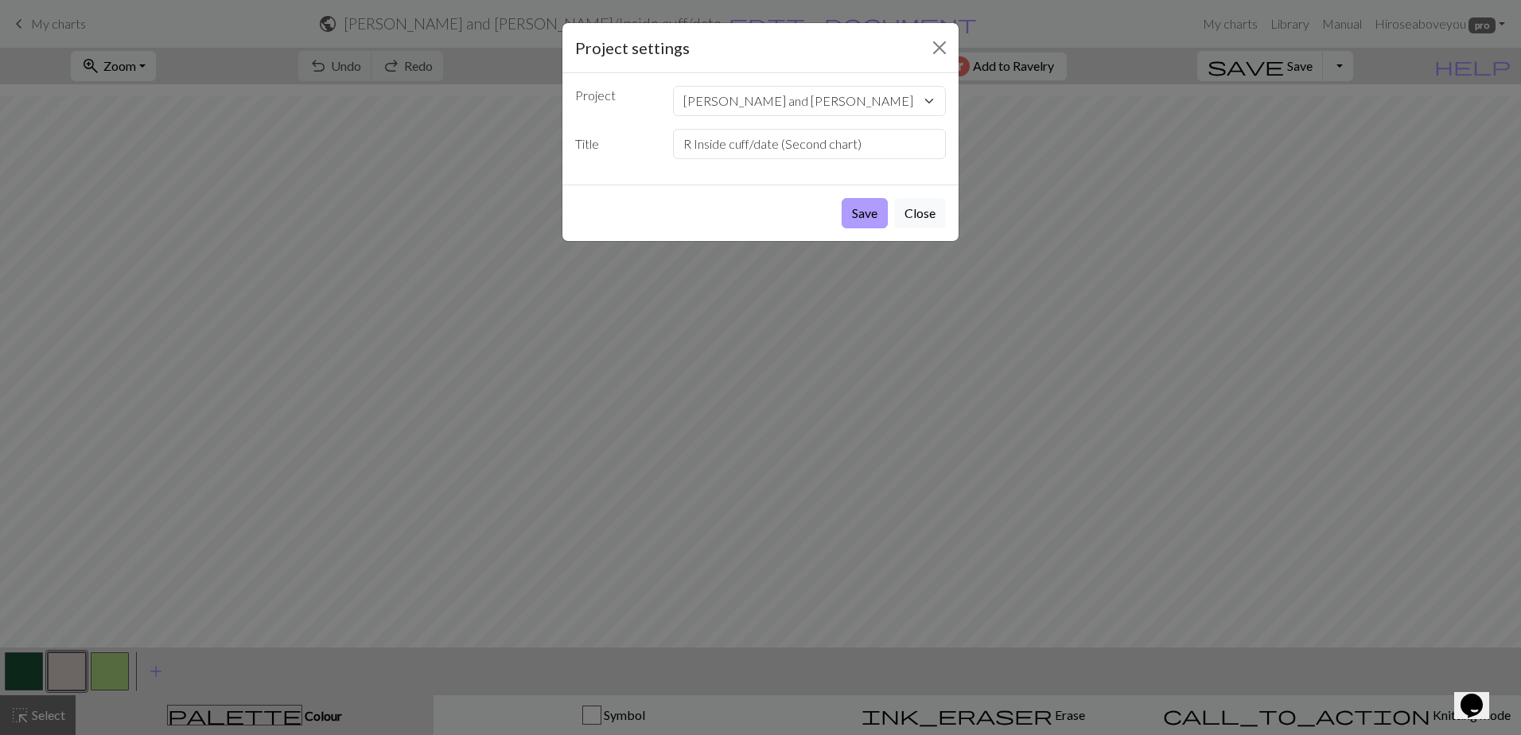
click at [790, 208] on button "Save" at bounding box center [865, 213] width 46 height 30
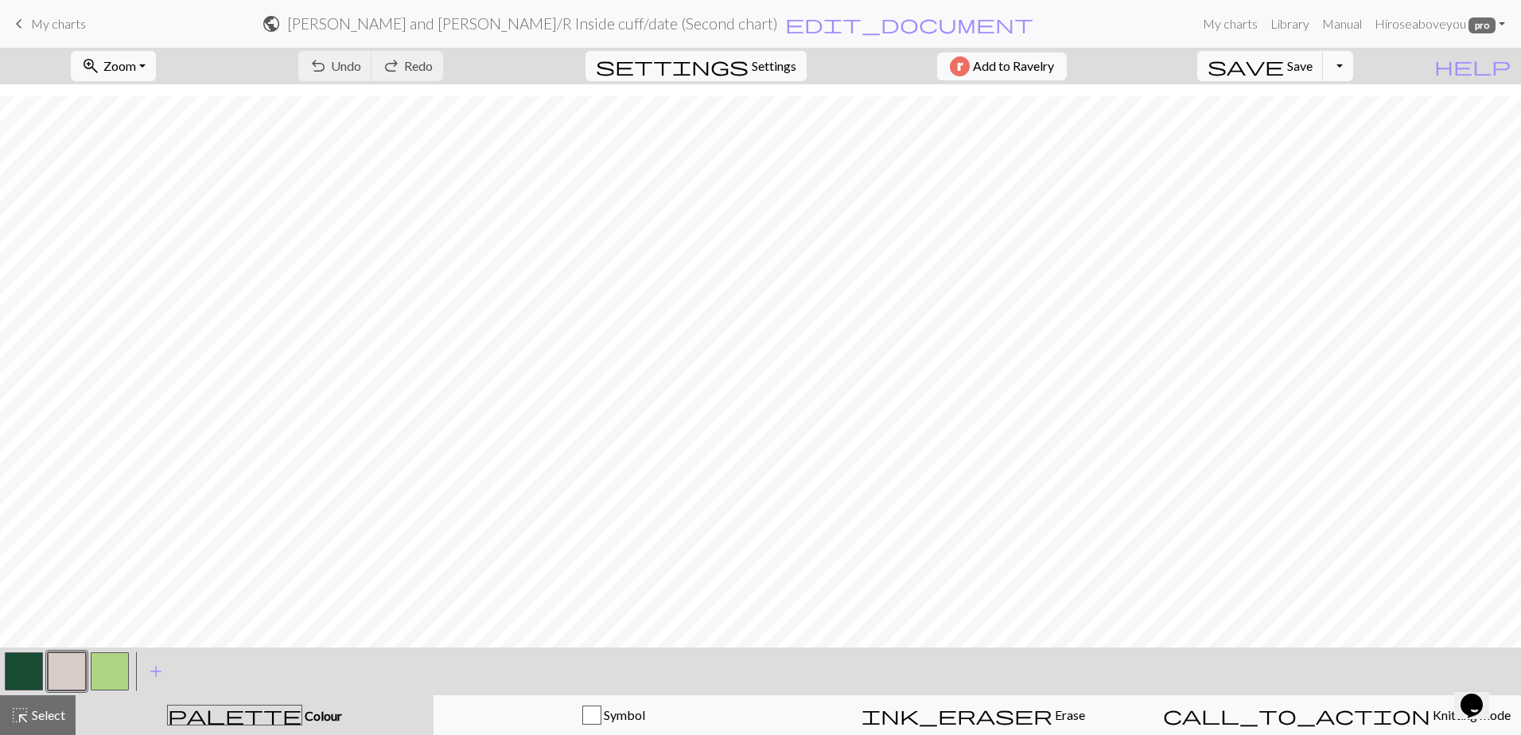
click at [790, 63] on button "Toggle Dropdown" at bounding box center [1338, 66] width 30 height 30
click at [790, 95] on button "file_copy Save a copy" at bounding box center [1221, 100] width 263 height 25
click at [34, 27] on span "My charts" at bounding box center [58, 23] width 55 height 15
drag, startPoint x: 10, startPoint y: 721, endPoint x: 422, endPoint y: 640, distance: 419.3
click at [10, 694] on span "highlight_alt" at bounding box center [19, 715] width 19 height 22
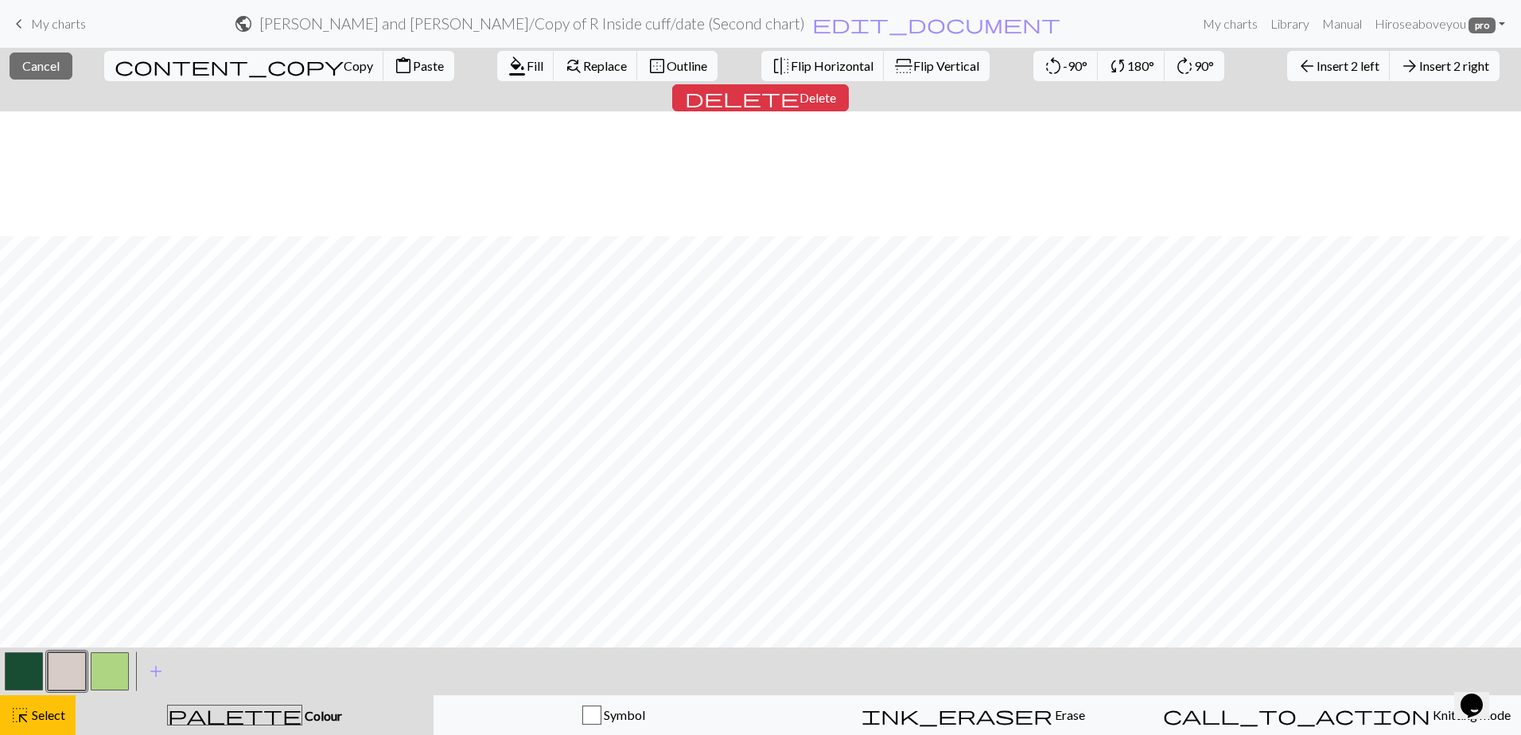
scroll to position [125, 0]
click at [135, 64] on span "content_copy" at bounding box center [229, 66] width 229 height 22
click at [790, 62] on span "Insert 1 left" at bounding box center [1347, 65] width 63 height 15
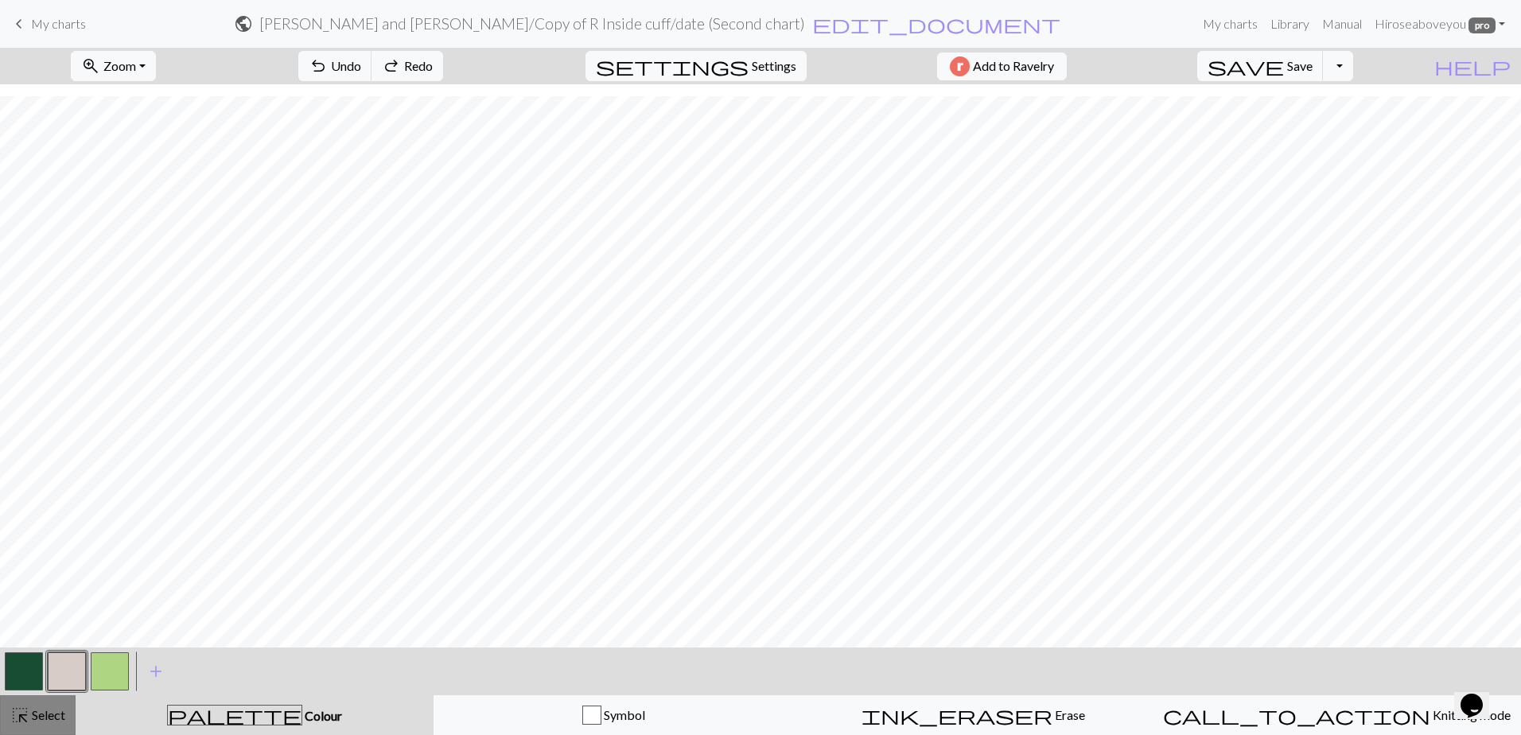
click at [36, 694] on span "Select" at bounding box center [47, 714] width 36 height 15
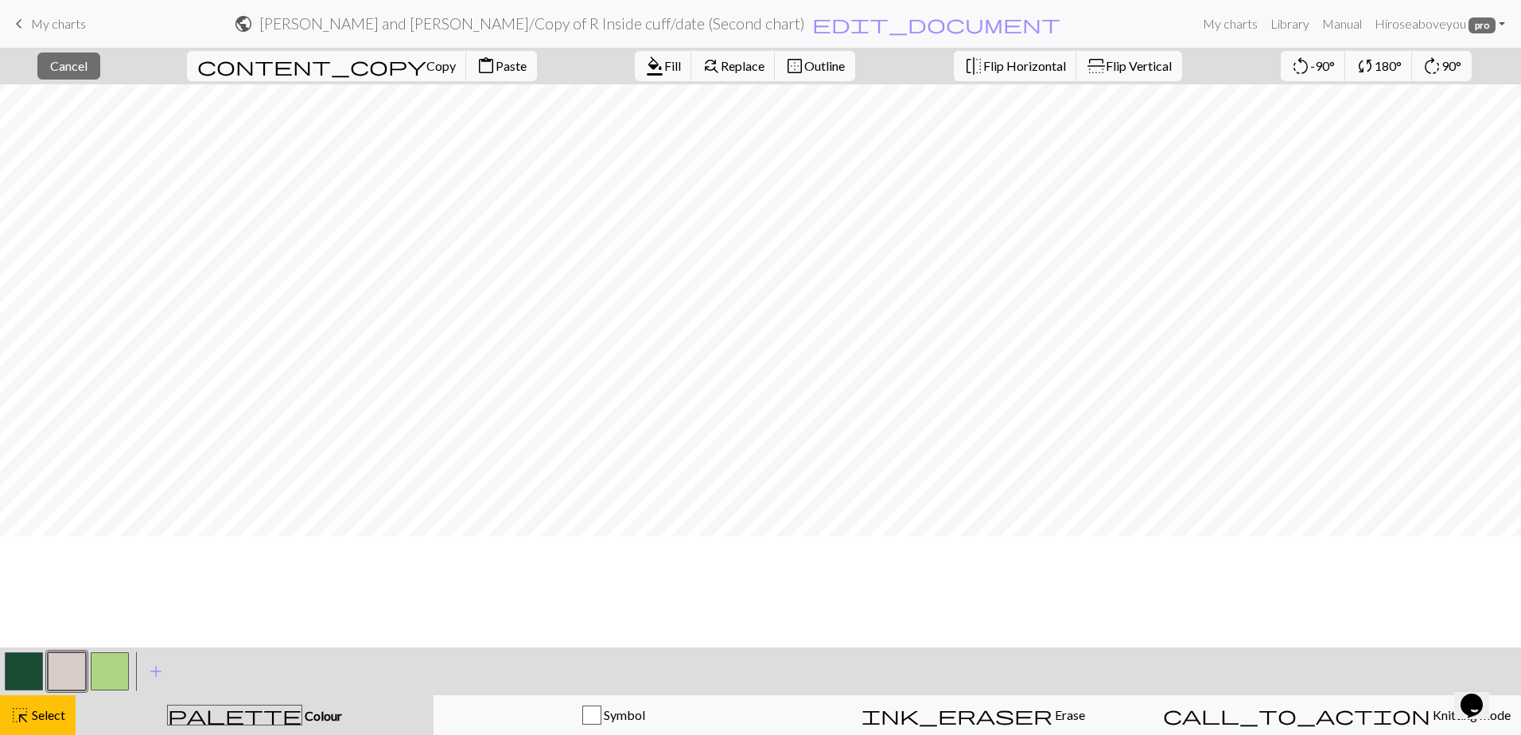
scroll to position [0, 0]
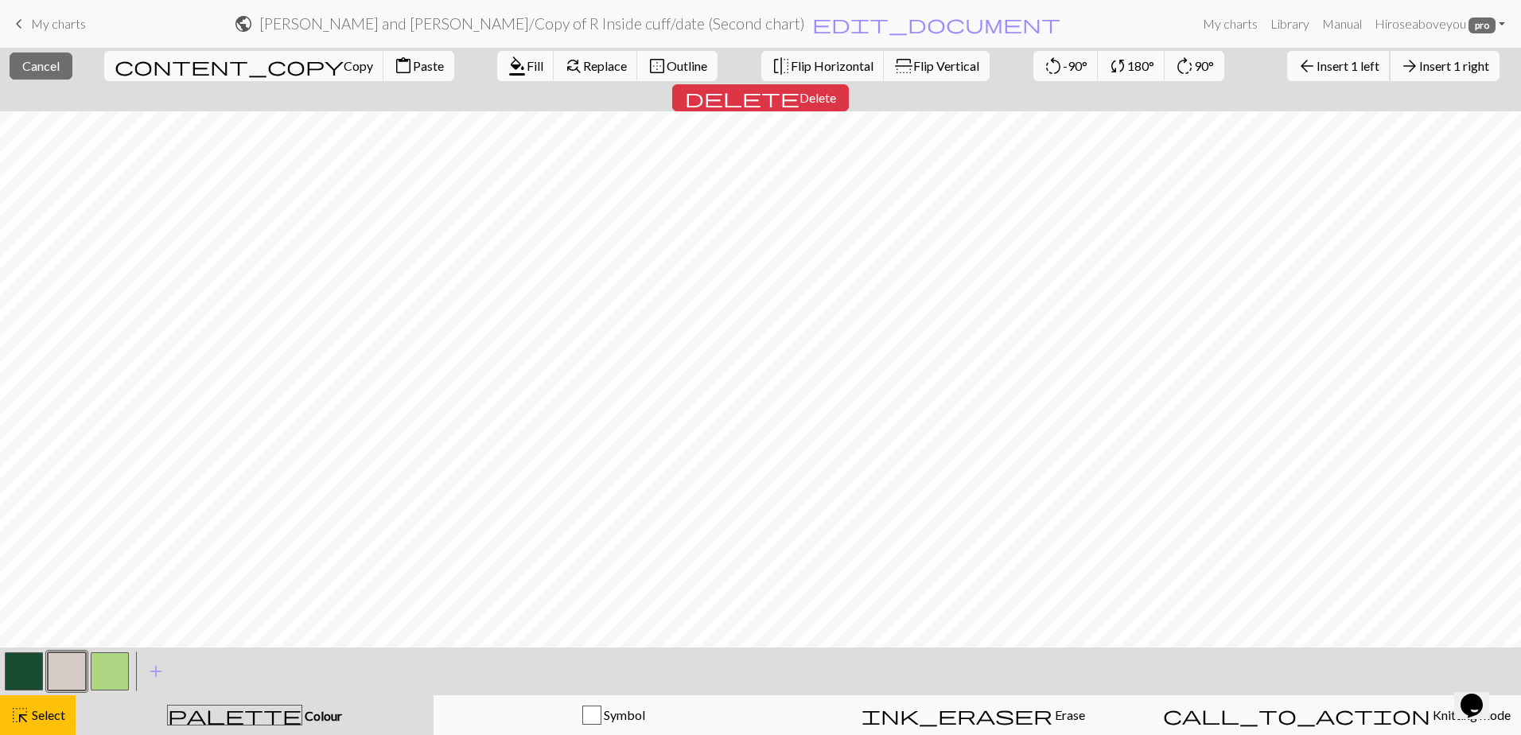
click at [790, 63] on span "arrow_back" at bounding box center [1306, 66] width 19 height 22
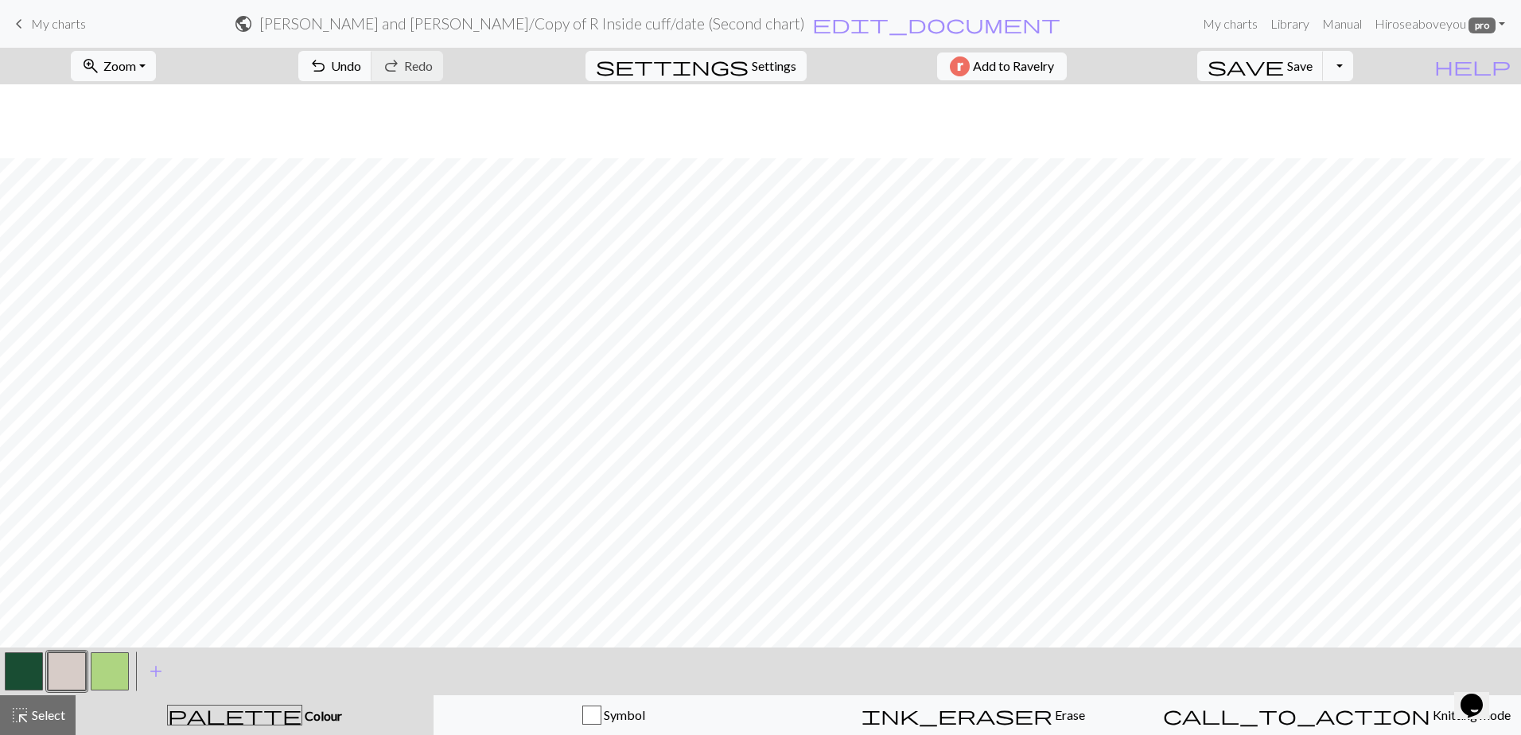
scroll to position [125, 0]
click at [38, 694] on span "Select" at bounding box center [47, 714] width 36 height 15
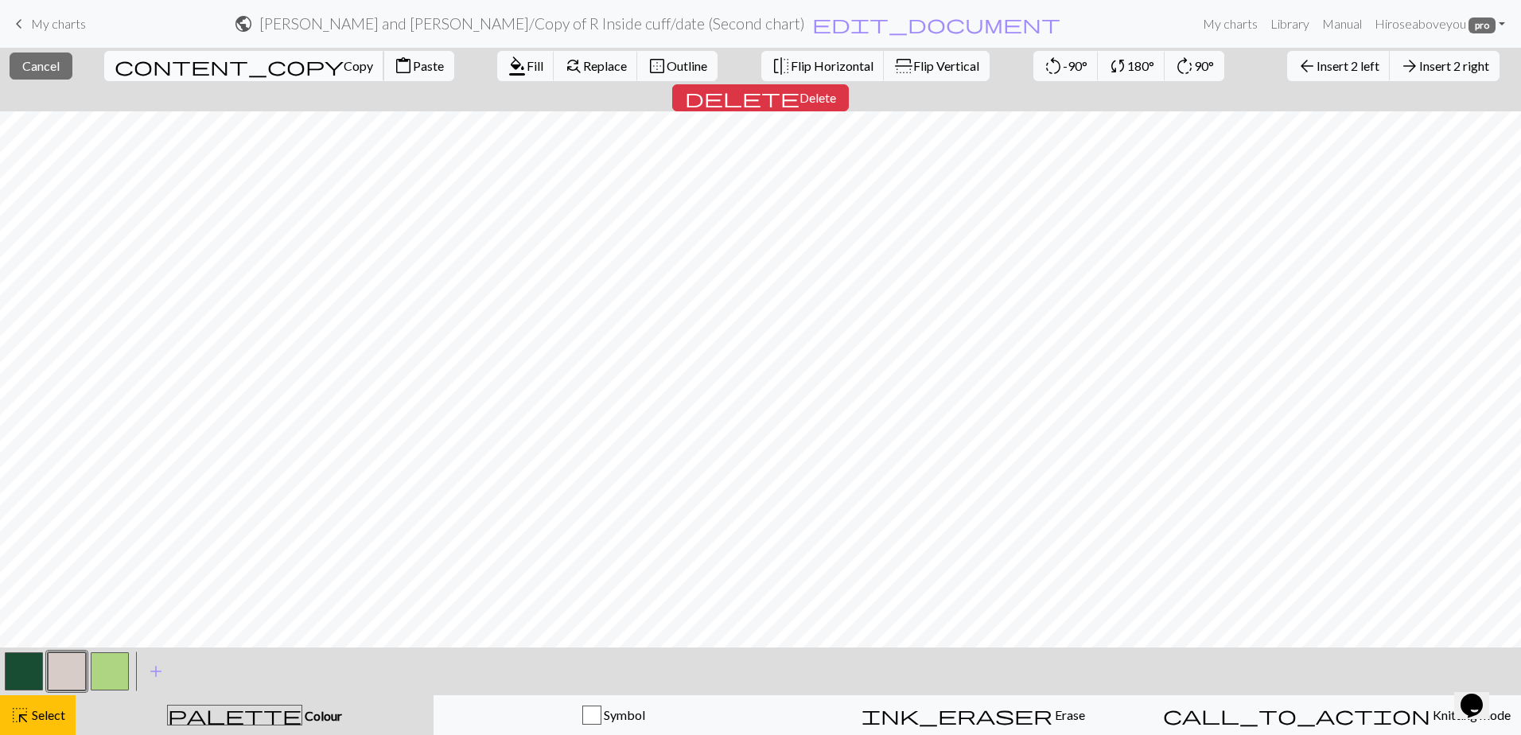
click at [344, 60] on span "Copy" at bounding box center [358, 65] width 29 height 15
click at [135, 68] on span "content_copy" at bounding box center [229, 66] width 229 height 22
click at [383, 75] on button "content_paste Paste" at bounding box center [418, 66] width 71 height 30
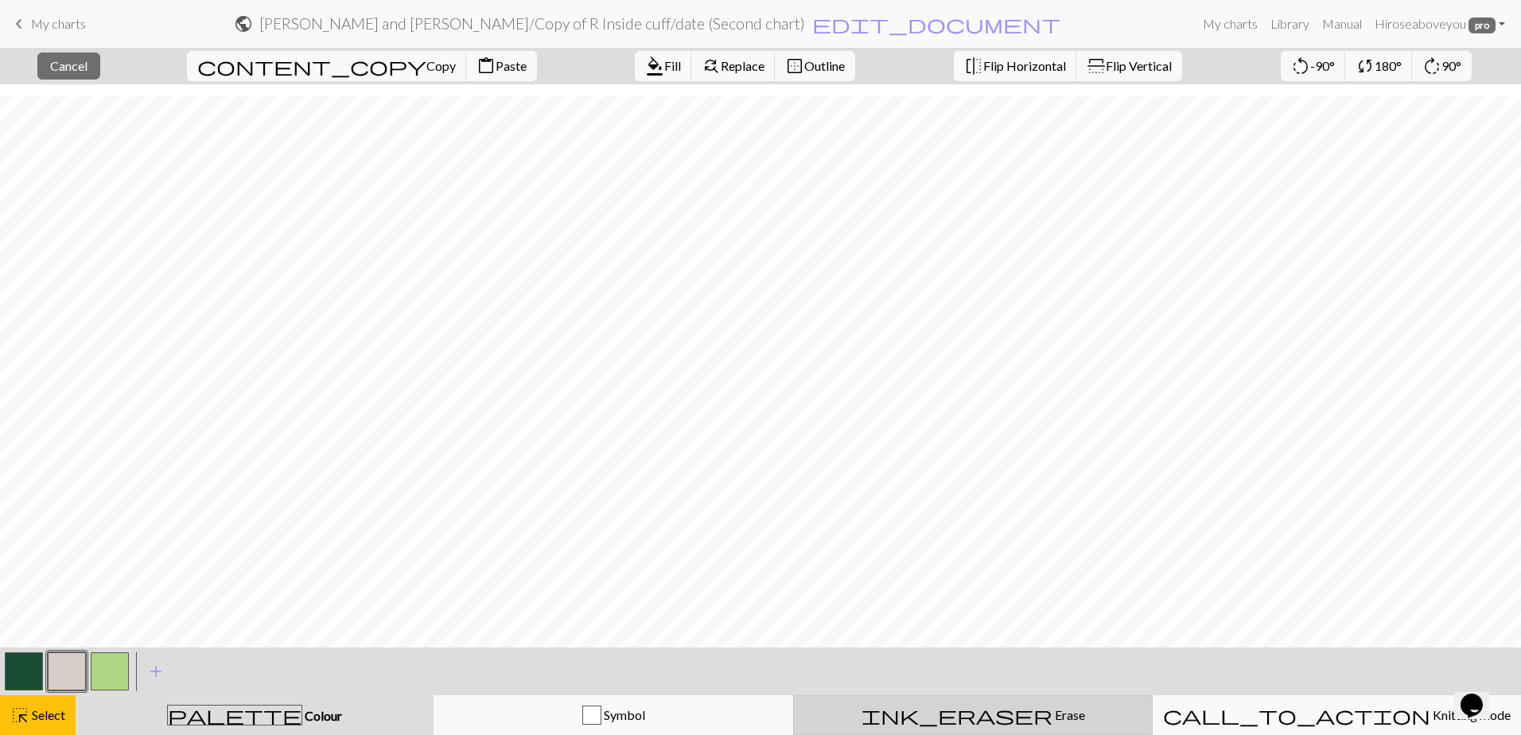
click at [790, 694] on span "Erase" at bounding box center [1068, 714] width 33 height 15
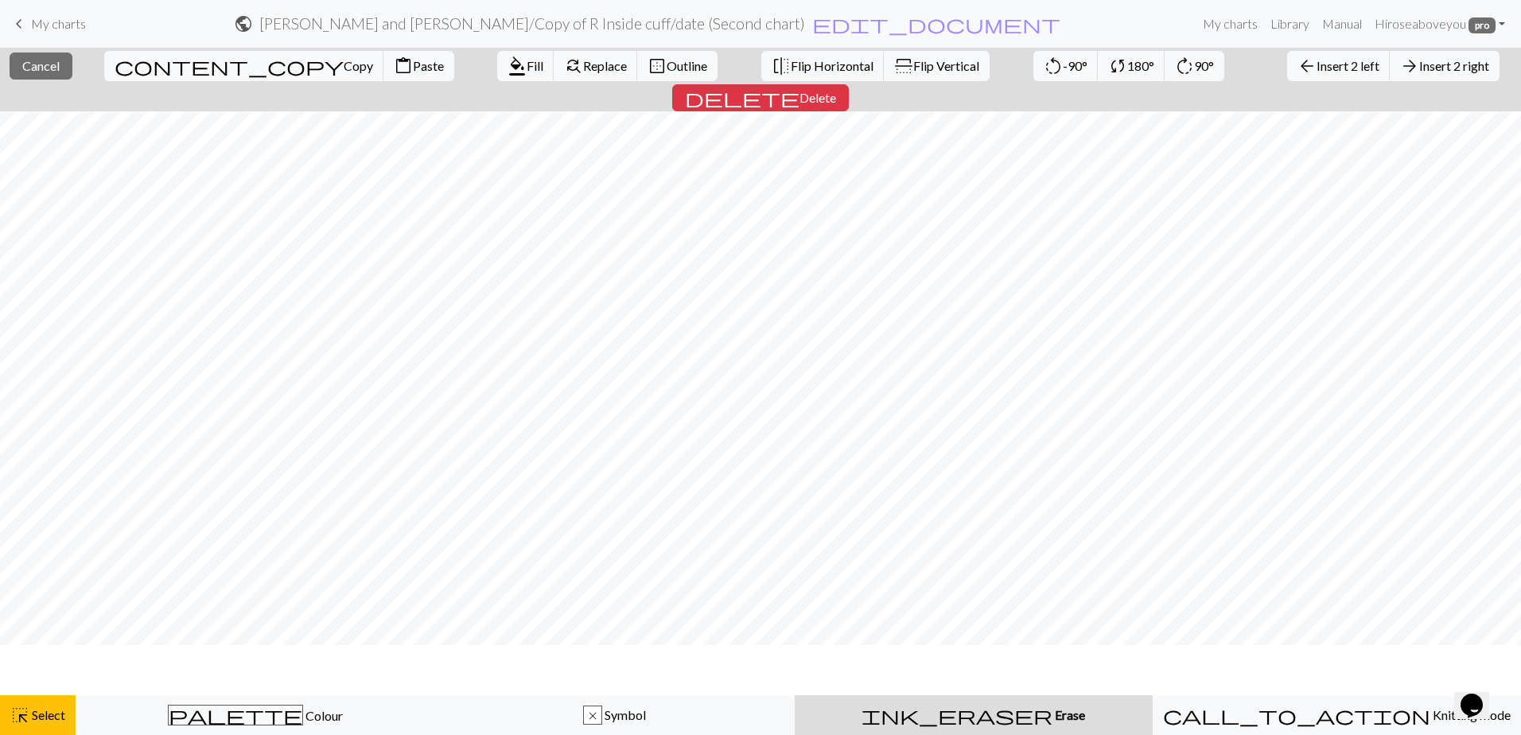
scroll to position [0, 0]
click at [790, 90] on span "Delete" at bounding box center [817, 97] width 37 height 15
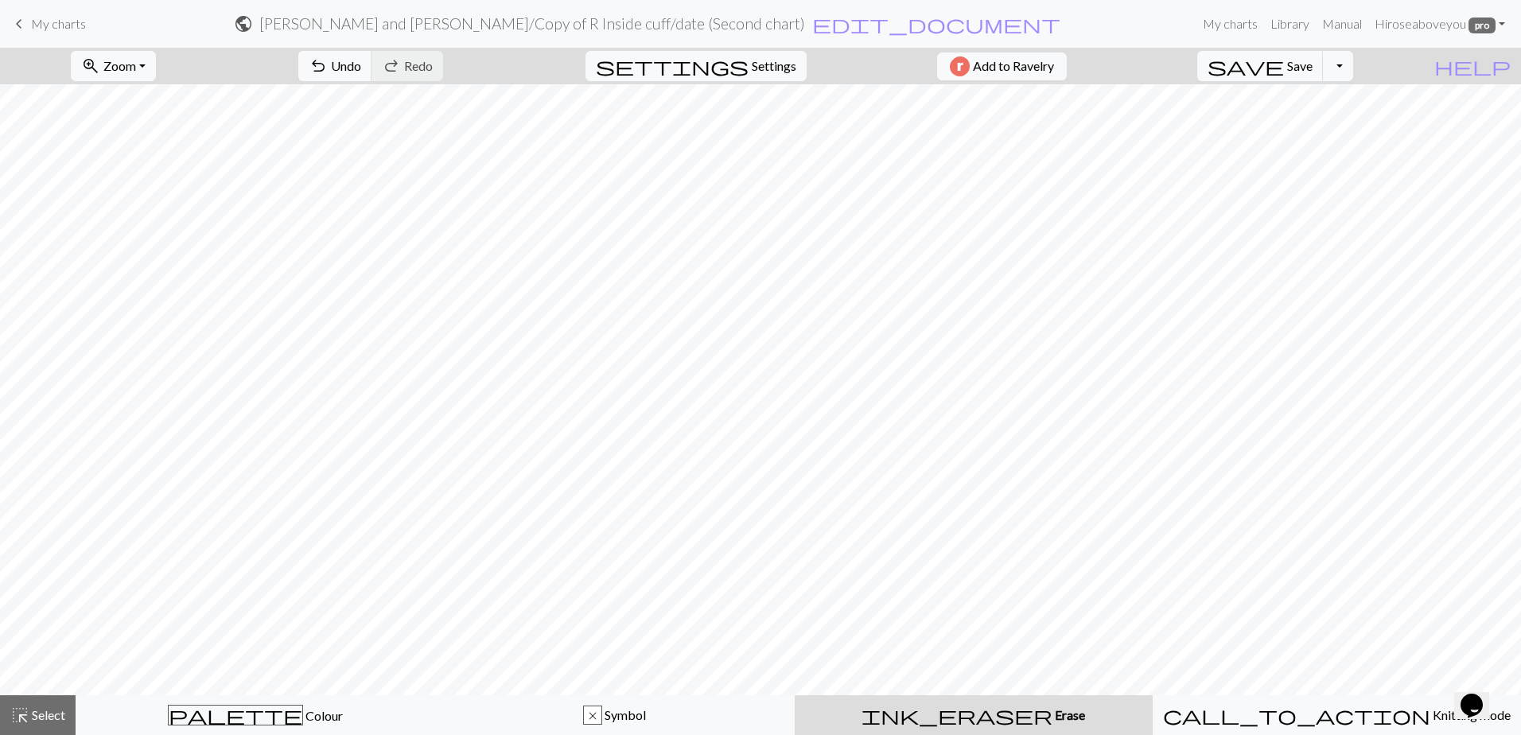
click at [760, 21] on h2 "Randy and Jess / Copy of R Inside cuff/date (Second chart)" at bounding box center [532, 23] width 546 height 18
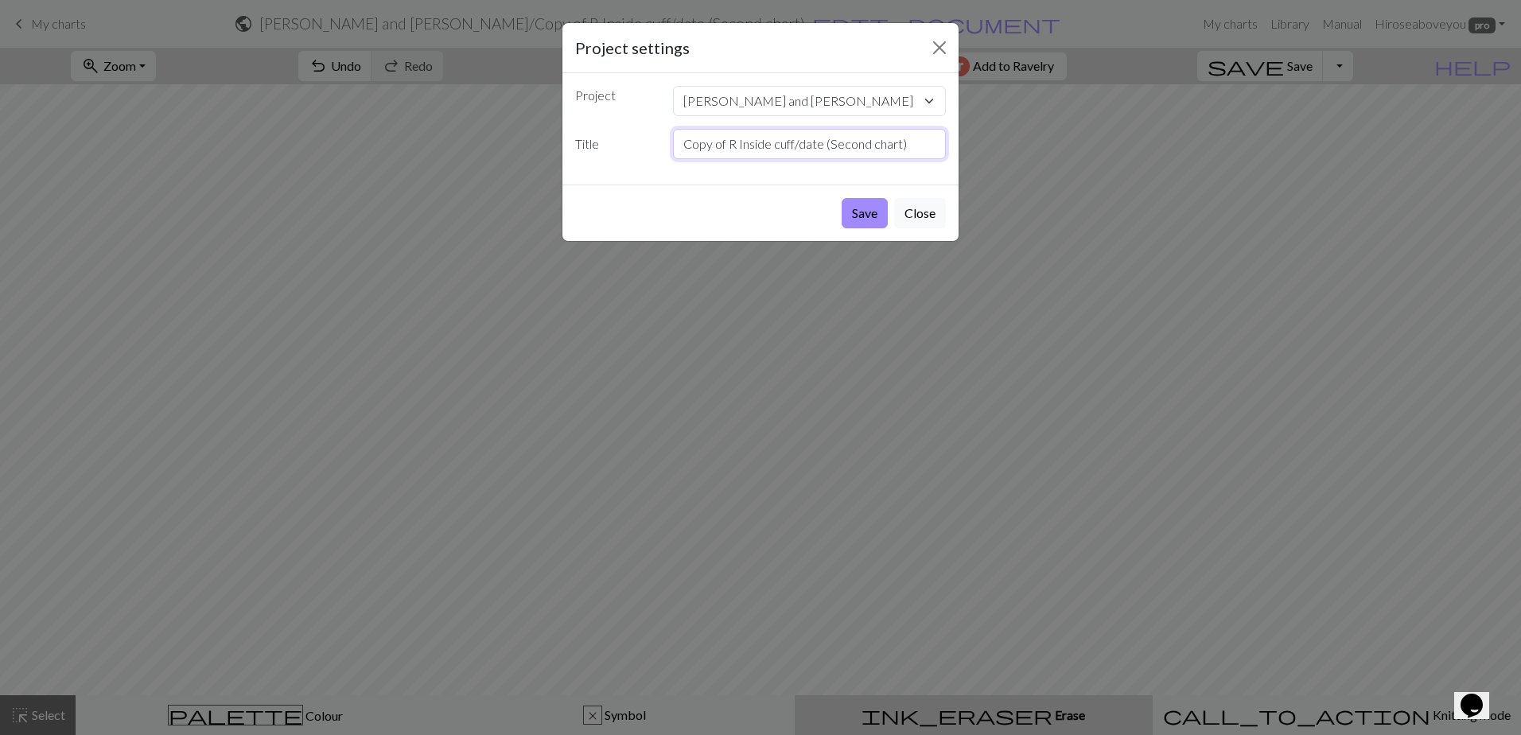
drag, startPoint x: 734, startPoint y: 144, endPoint x: 613, endPoint y: 94, distance: 131.6
click at [613, 94] on div "Project Randy and Jess fposter,small,wall_texture,product,750x1000.u3.jpg Firef…" at bounding box center [760, 128] width 396 height 111
click at [790, 141] on input "L Inside cuff/date (Second chart)" at bounding box center [810, 144] width 274 height 30
drag, startPoint x: 850, startPoint y: 144, endPoint x: 784, endPoint y: 142, distance: 66.1
click at [784, 142] on input "L Inside cuff/date (Second chart)" at bounding box center [810, 144] width 274 height 30
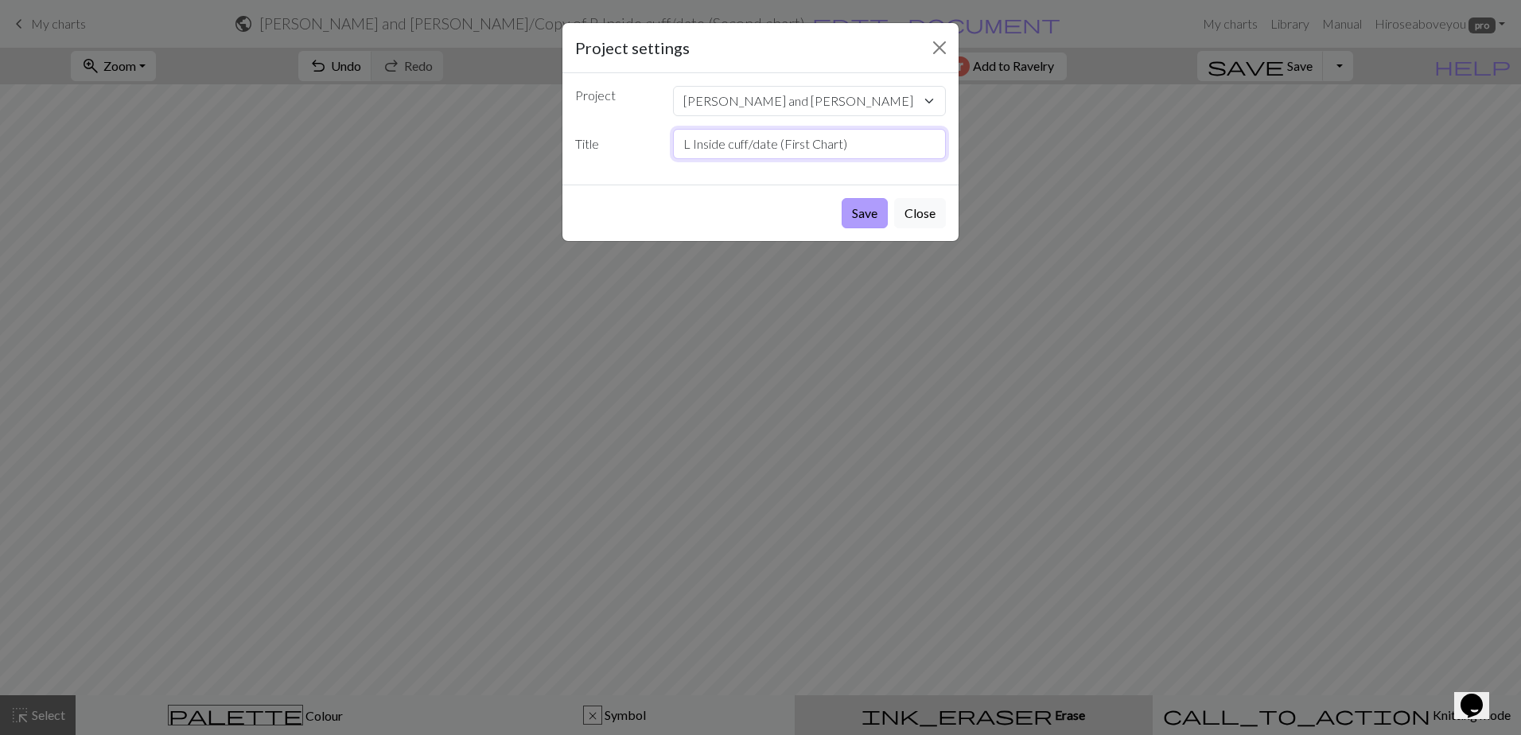
type input "L Inside cuff/date (First Chart)"
click at [790, 216] on button "Save" at bounding box center [865, 213] width 46 height 30
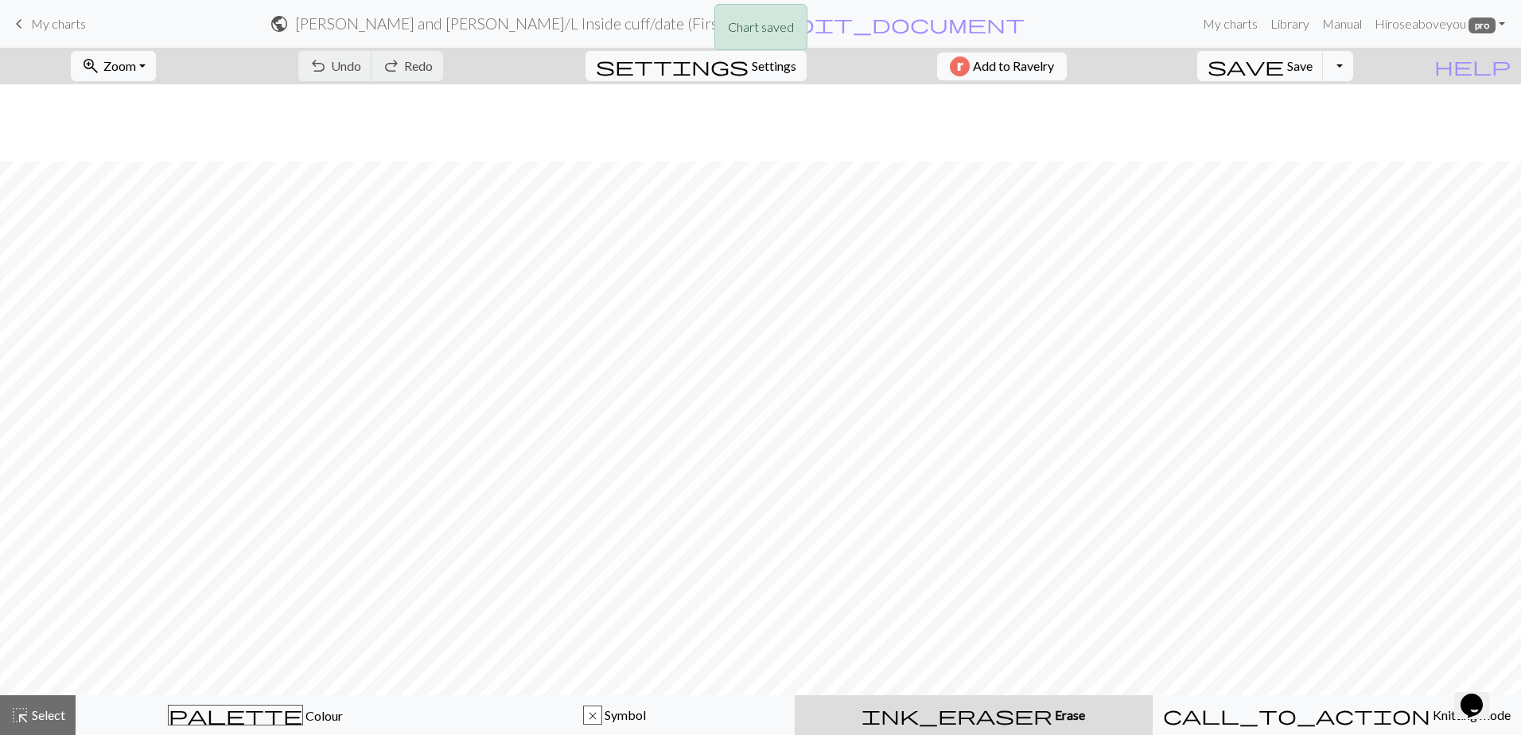
scroll to position [77, 0]
click at [790, 72] on span "Save" at bounding box center [1299, 65] width 25 height 15
click at [790, 72] on span "save" at bounding box center [1246, 66] width 76 height 22
click at [633, 21] on div "Chart saved" at bounding box center [760, 31] width 1521 height 63
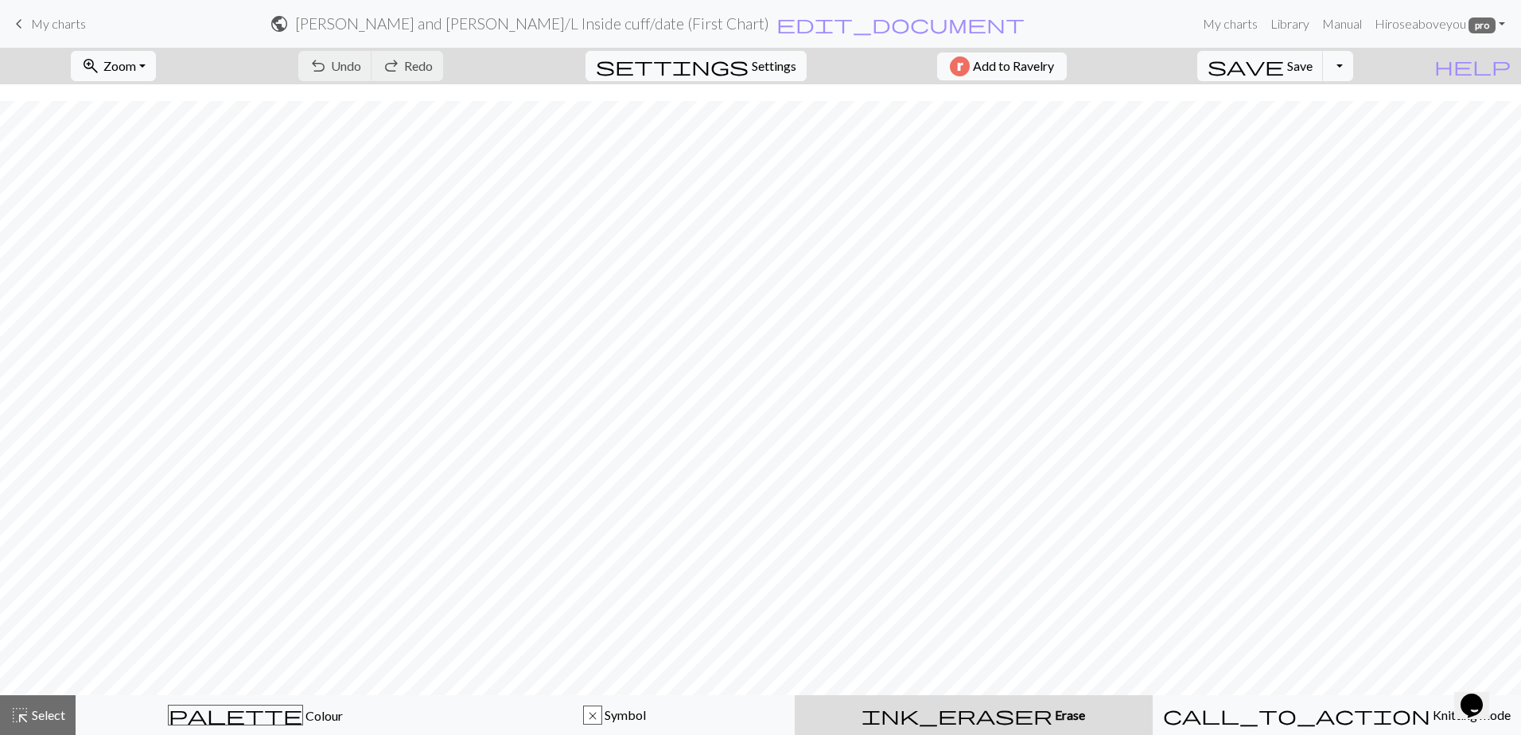
scroll to position [77, 0]
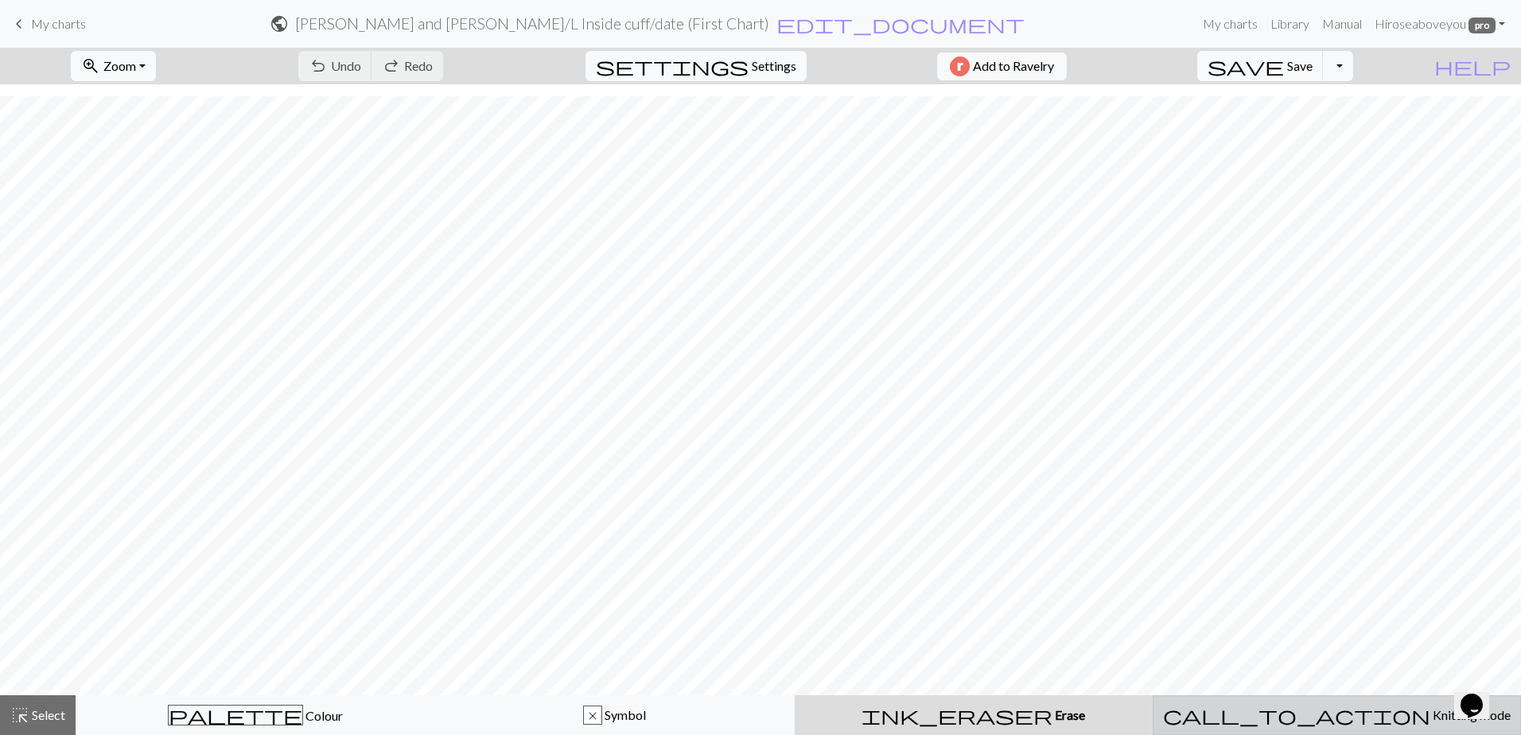
click at [790, 694] on span "Knitting mode" at bounding box center [1470, 714] width 80 height 15
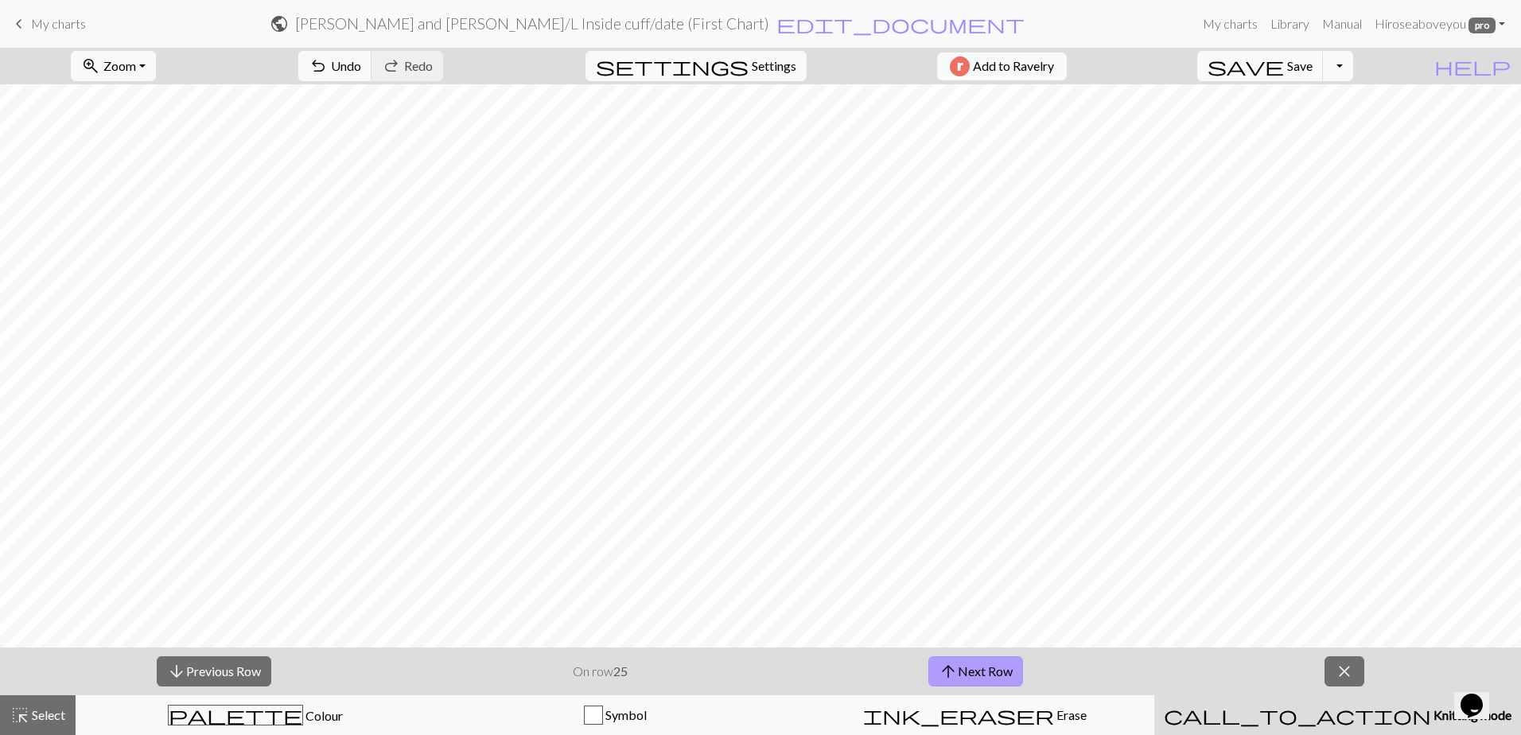
click at [790, 665] on button "arrow_upward Next Row" at bounding box center [975, 671] width 95 height 30
click at [185, 666] on span "arrow_downward" at bounding box center [176, 671] width 19 height 22
drag, startPoint x: 185, startPoint y: 666, endPoint x: 177, endPoint y: 670, distance: 8.2
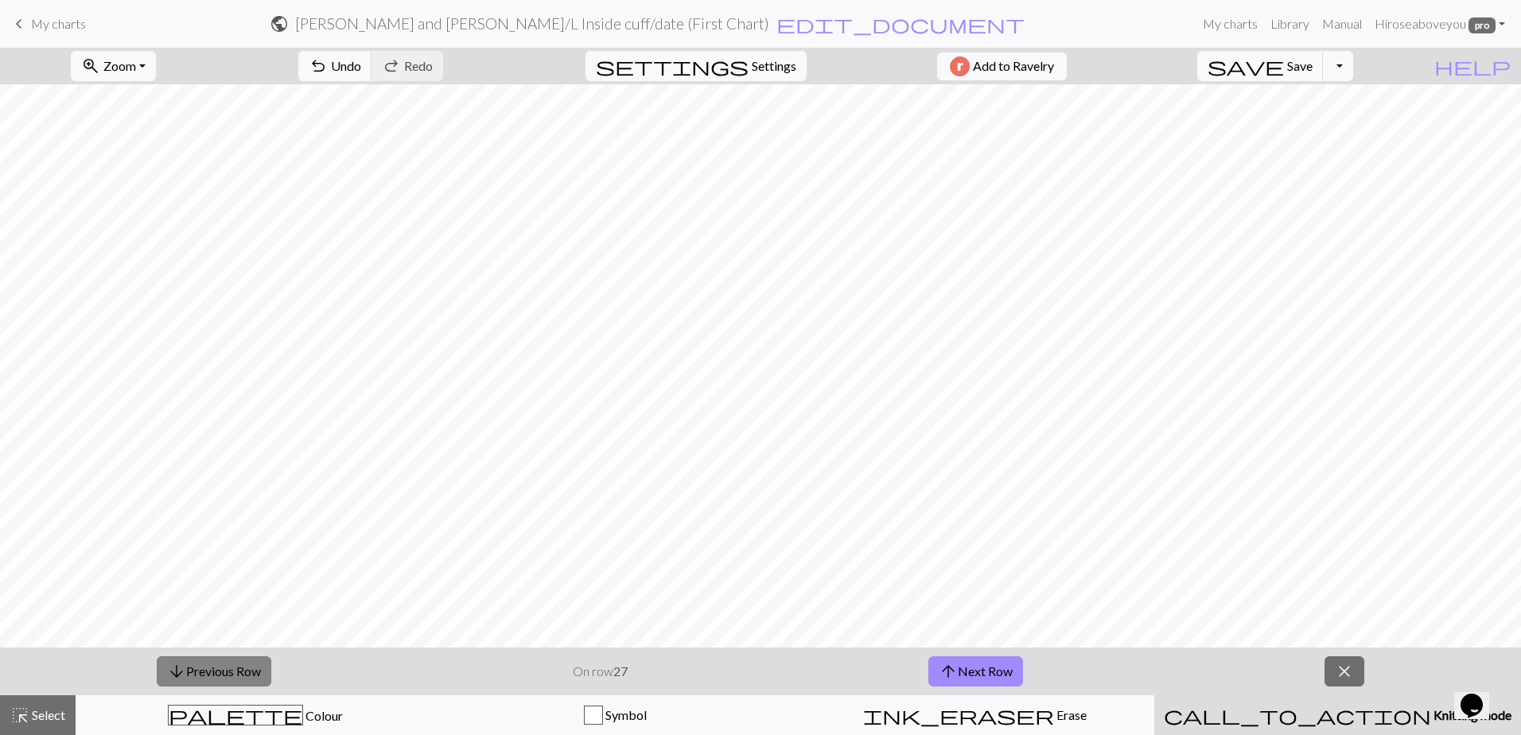
click at [185, 667] on span "arrow_downward" at bounding box center [176, 671] width 19 height 22
click at [177, 671] on span "arrow_downward" at bounding box center [176, 671] width 19 height 22
click at [176, 673] on span "arrow_downward" at bounding box center [176, 671] width 19 height 22
click at [176, 675] on span "arrow_downward" at bounding box center [176, 671] width 19 height 22
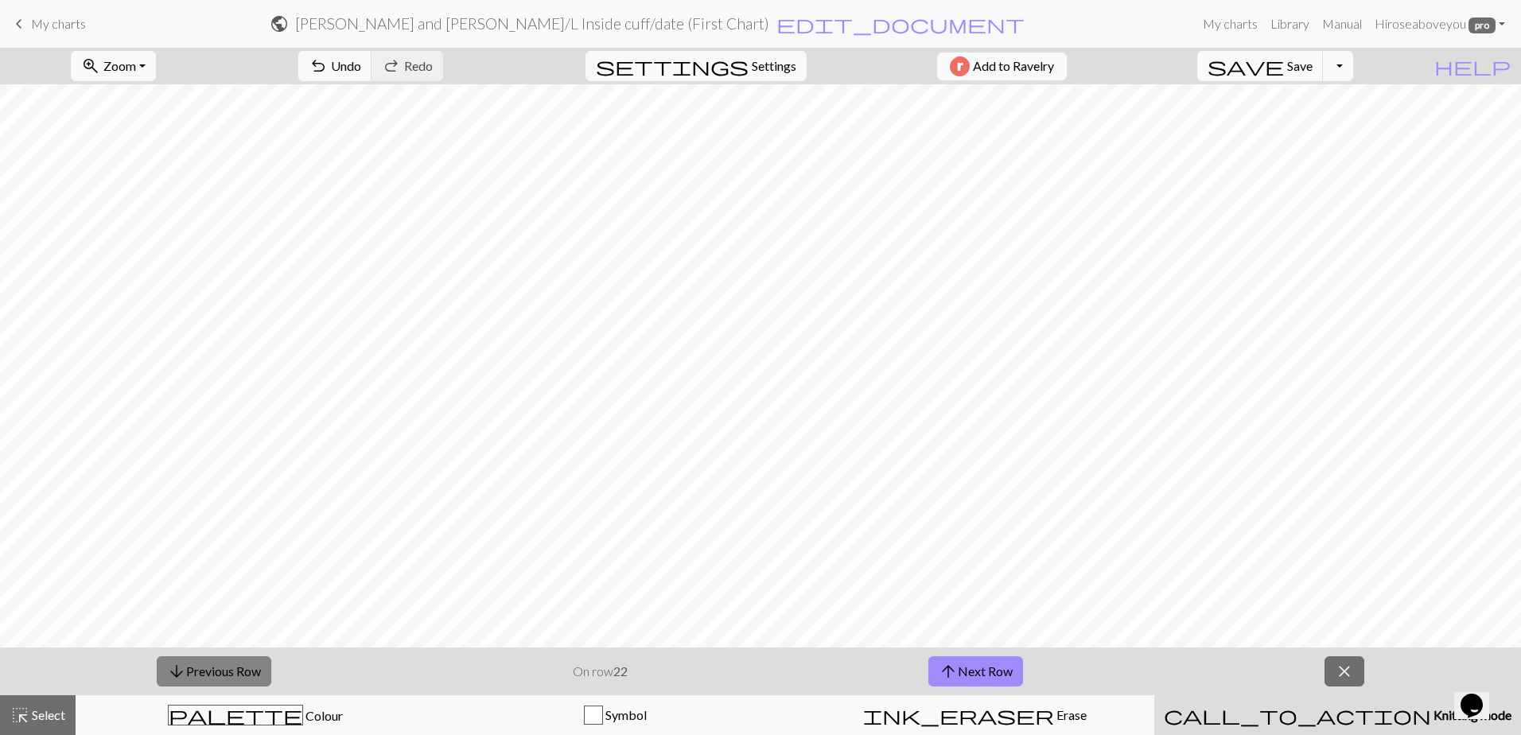
click at [176, 675] on span "arrow_downward" at bounding box center [176, 671] width 19 height 22
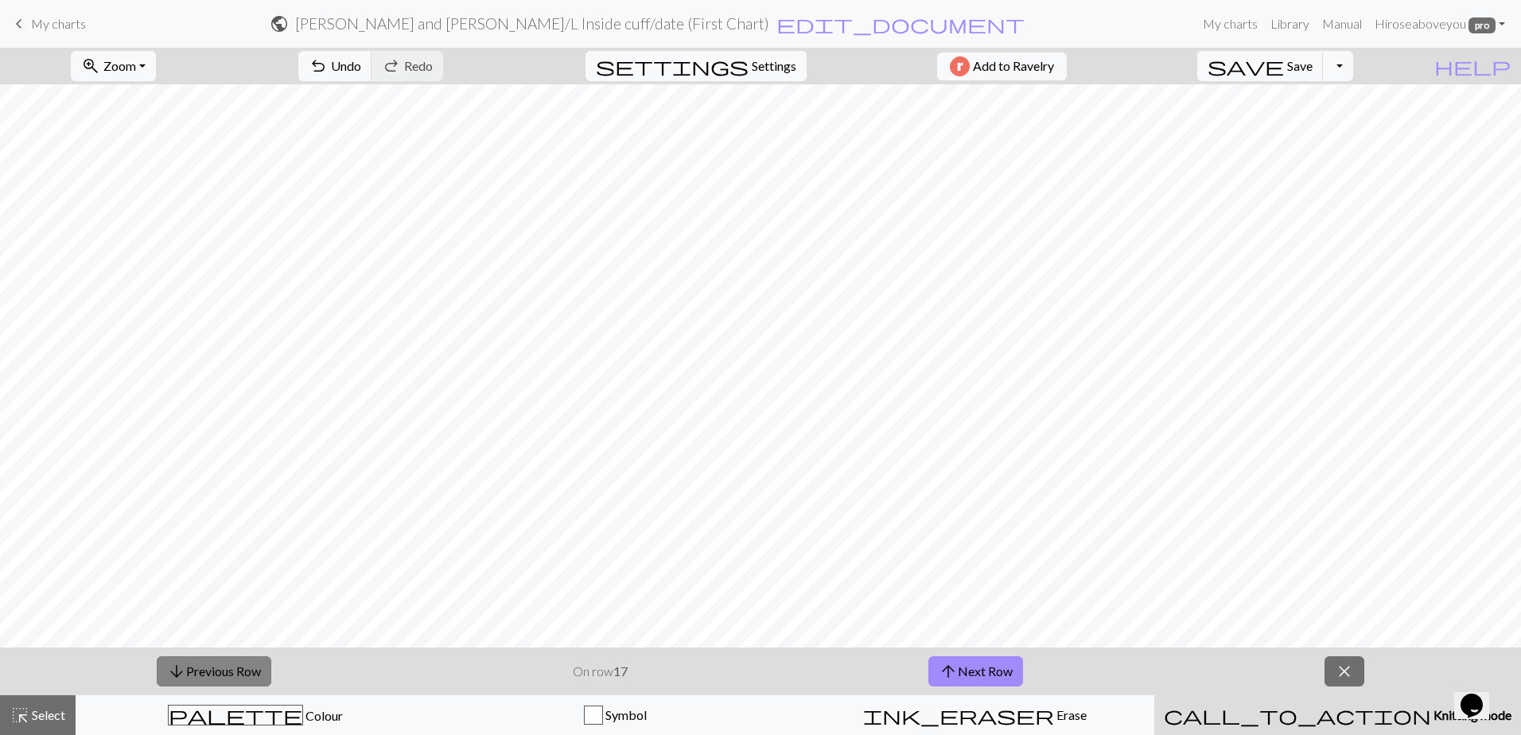
click at [176, 675] on span "arrow_downward" at bounding box center [176, 671] width 19 height 22
click at [176, 676] on span "arrow_downward" at bounding box center [176, 671] width 19 height 22
click at [176, 678] on span "arrow_downward" at bounding box center [176, 671] width 19 height 22
click at [790, 662] on button "arrow_upward Next Row" at bounding box center [975, 671] width 95 height 30
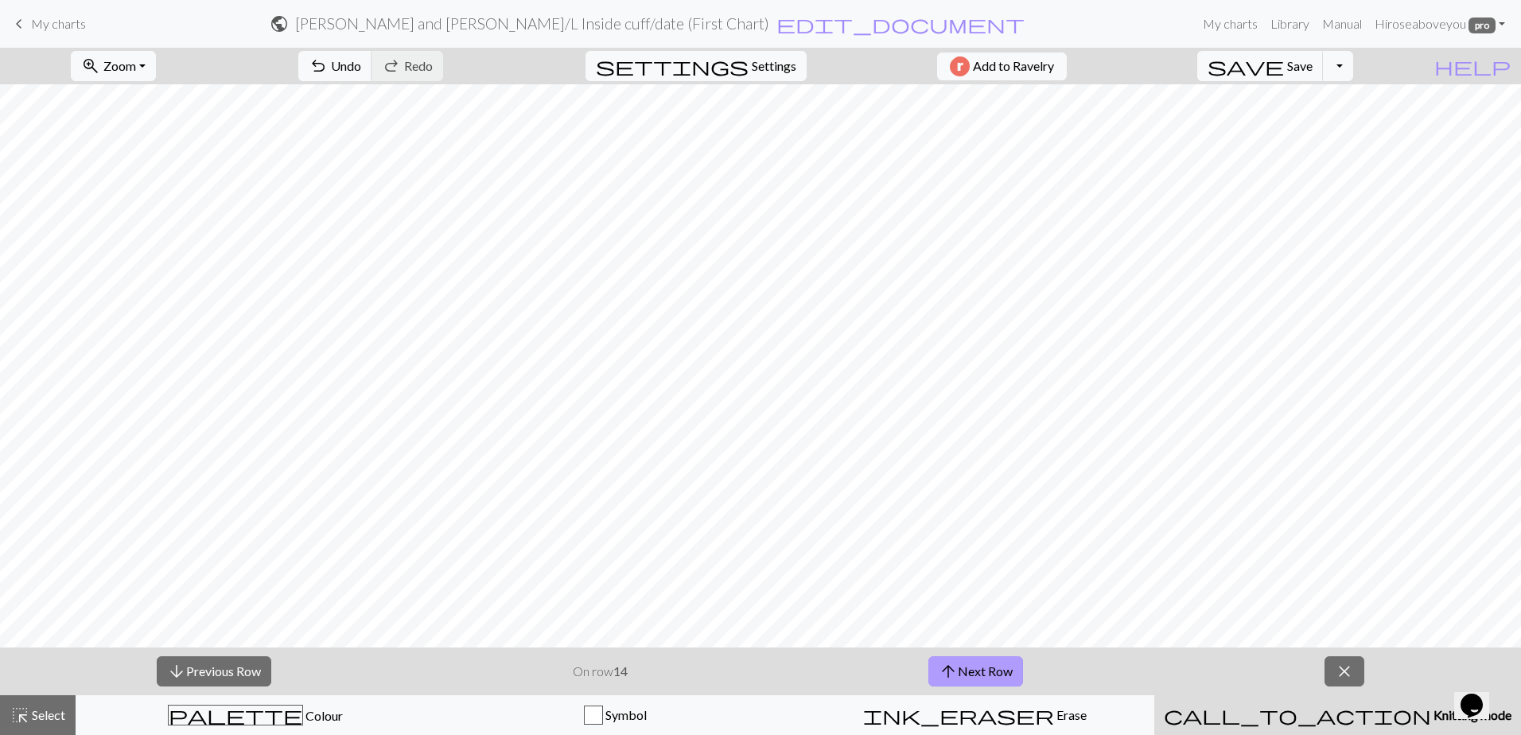
click at [790, 663] on button "arrow_upward Next Row" at bounding box center [975, 671] width 95 height 30
click at [790, 675] on button "arrow_upward Next Row" at bounding box center [975, 671] width 95 height 30
click at [790, 668] on button "arrow_upward Next Row" at bounding box center [975, 671] width 95 height 30
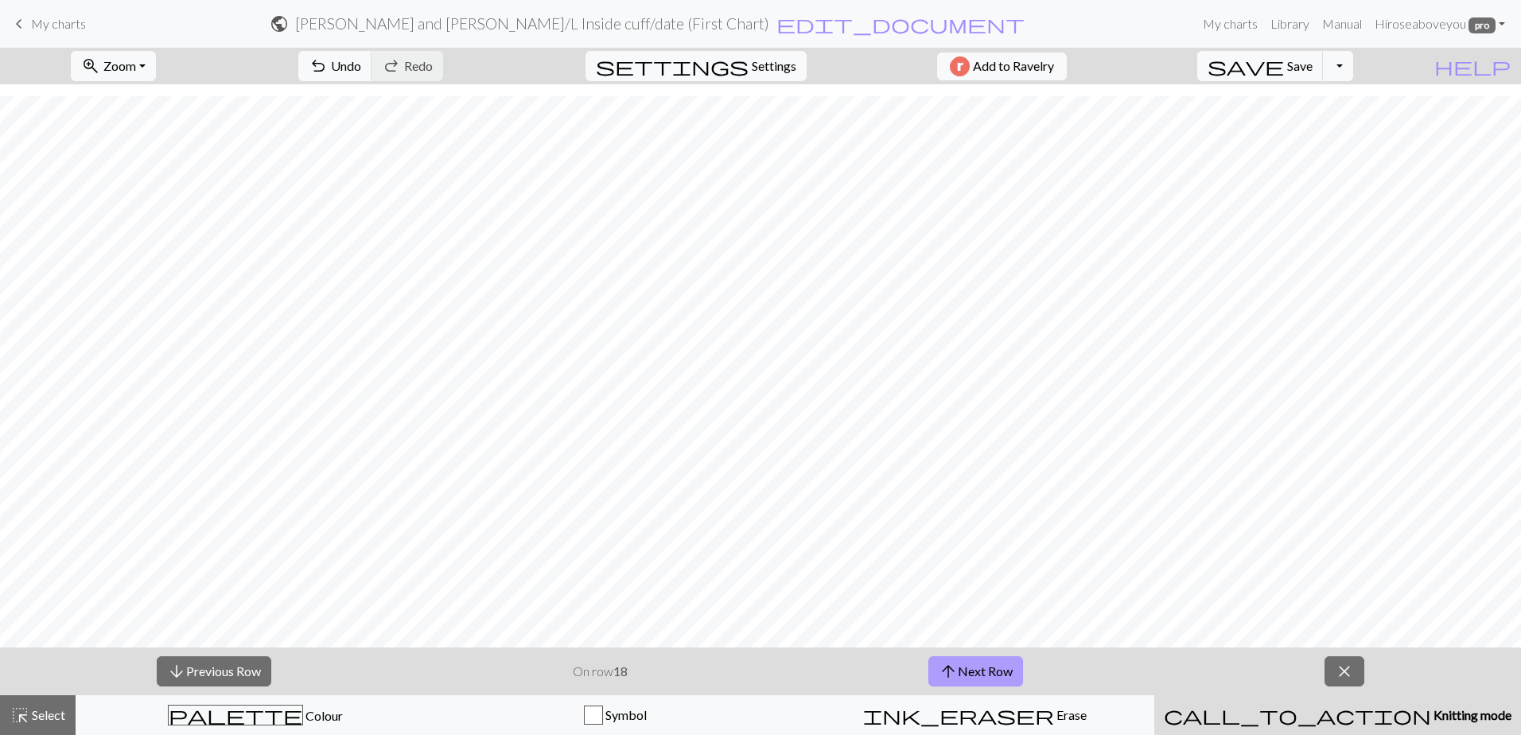
click at [790, 664] on button "arrow_upward Next Row" at bounding box center [975, 671] width 95 height 30
click at [790, 671] on button "arrow_upward Next Row" at bounding box center [975, 671] width 95 height 30
click at [790, 679] on button "arrow_upward Next Row" at bounding box center [975, 671] width 95 height 30
click at [790, 667] on button "arrow_upward Next Row" at bounding box center [975, 671] width 95 height 30
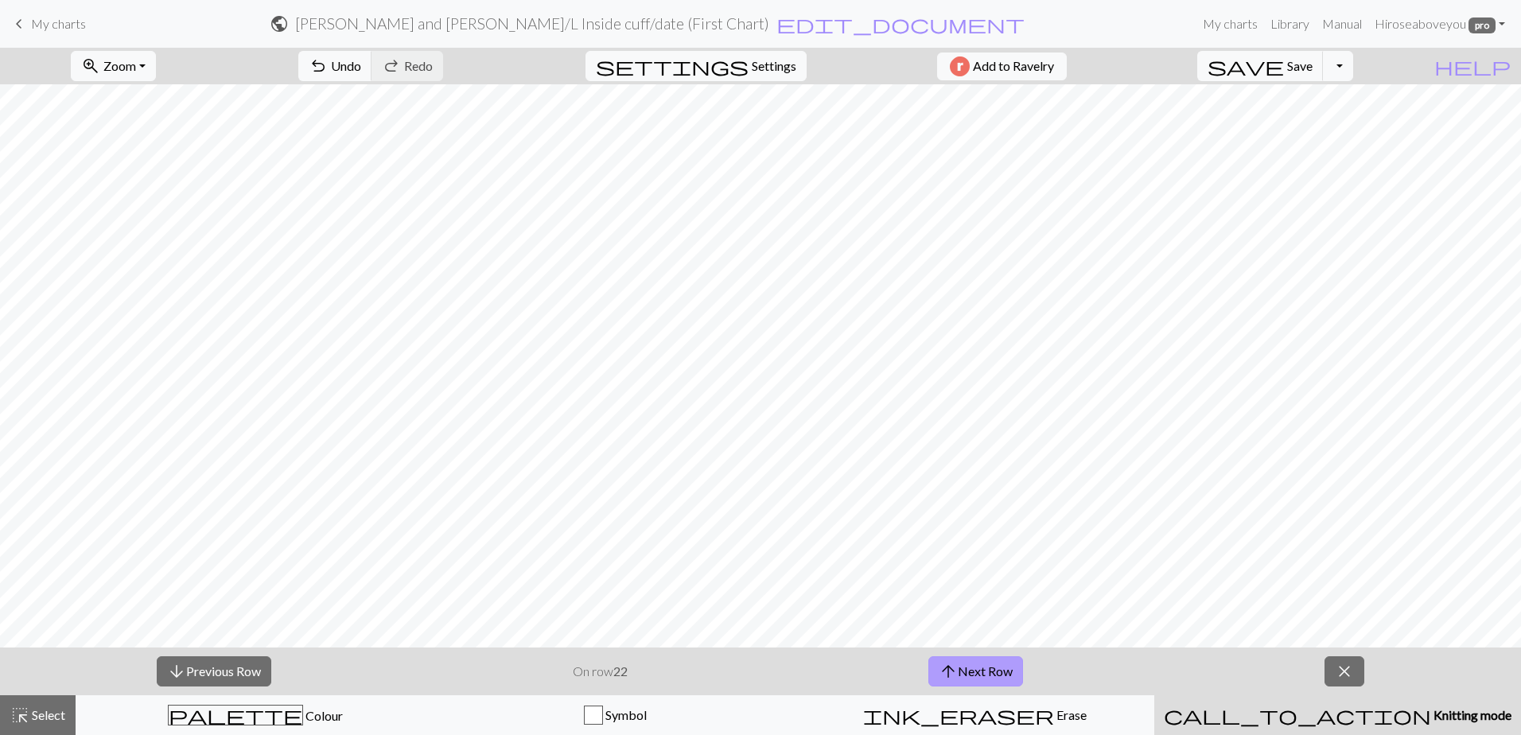
click at [790, 672] on button "arrow_upward Next Row" at bounding box center [975, 671] width 95 height 30
click at [790, 662] on button "arrow_upward Next Row" at bounding box center [975, 671] width 95 height 30
click at [790, 679] on button "arrow_upward Next Row" at bounding box center [975, 671] width 95 height 30
click at [790, 671] on button "arrow_upward Next Row" at bounding box center [975, 671] width 95 height 30
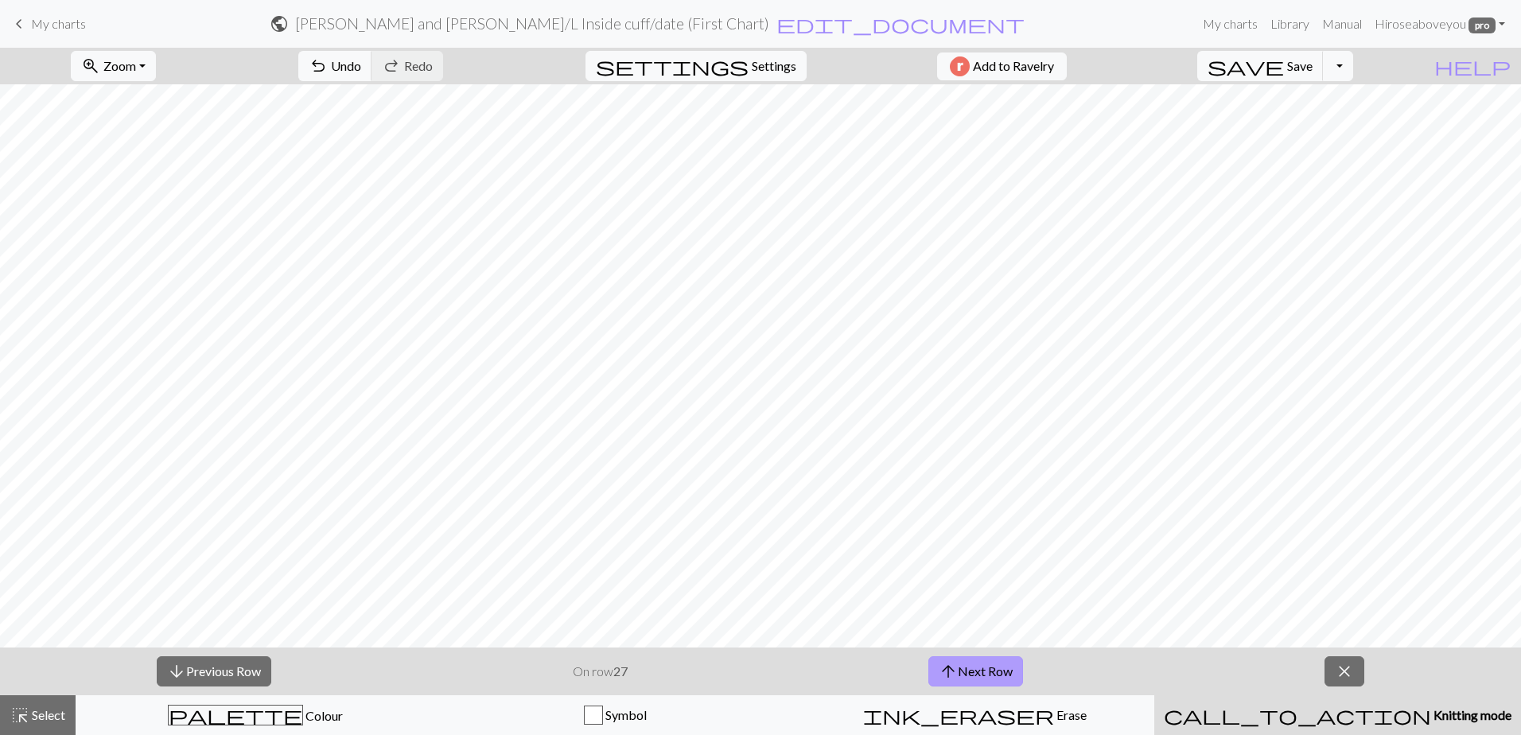
click at [790, 668] on button "arrow_upward Next Row" at bounding box center [975, 671] width 95 height 30
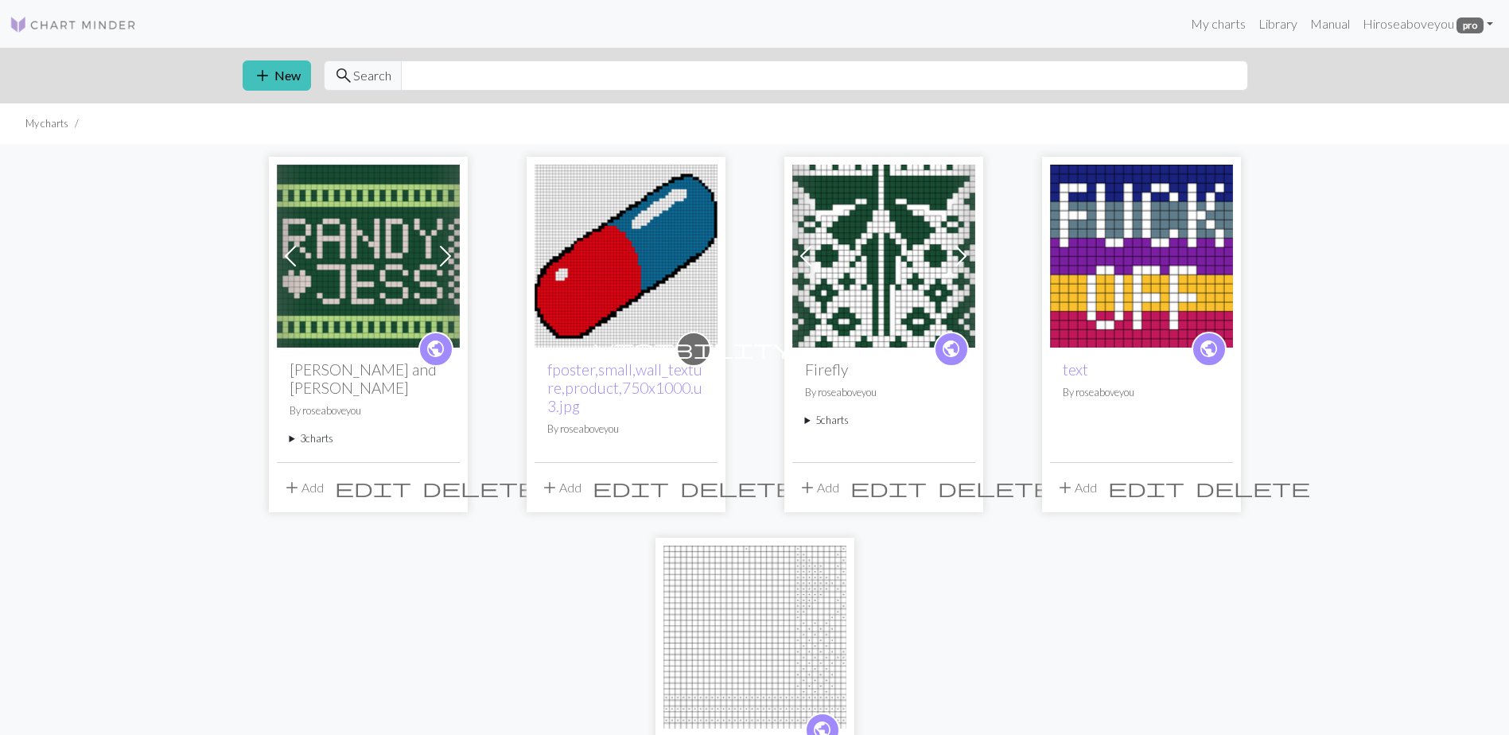
click at [317, 431] on summary "3 charts" at bounding box center [369, 438] width 158 height 15
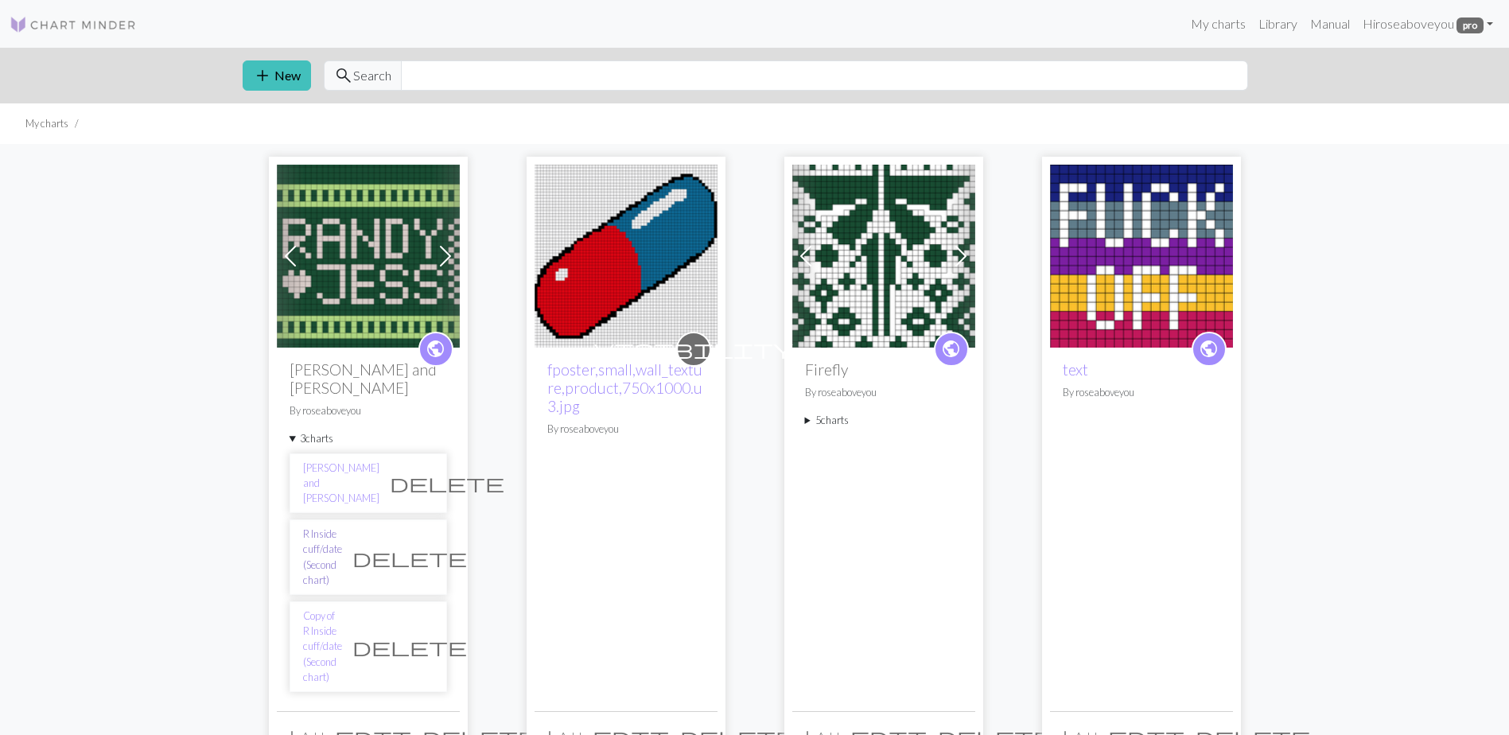
click at [342, 527] on link "R Inside cuff/date (Second chart)" at bounding box center [322, 557] width 39 height 61
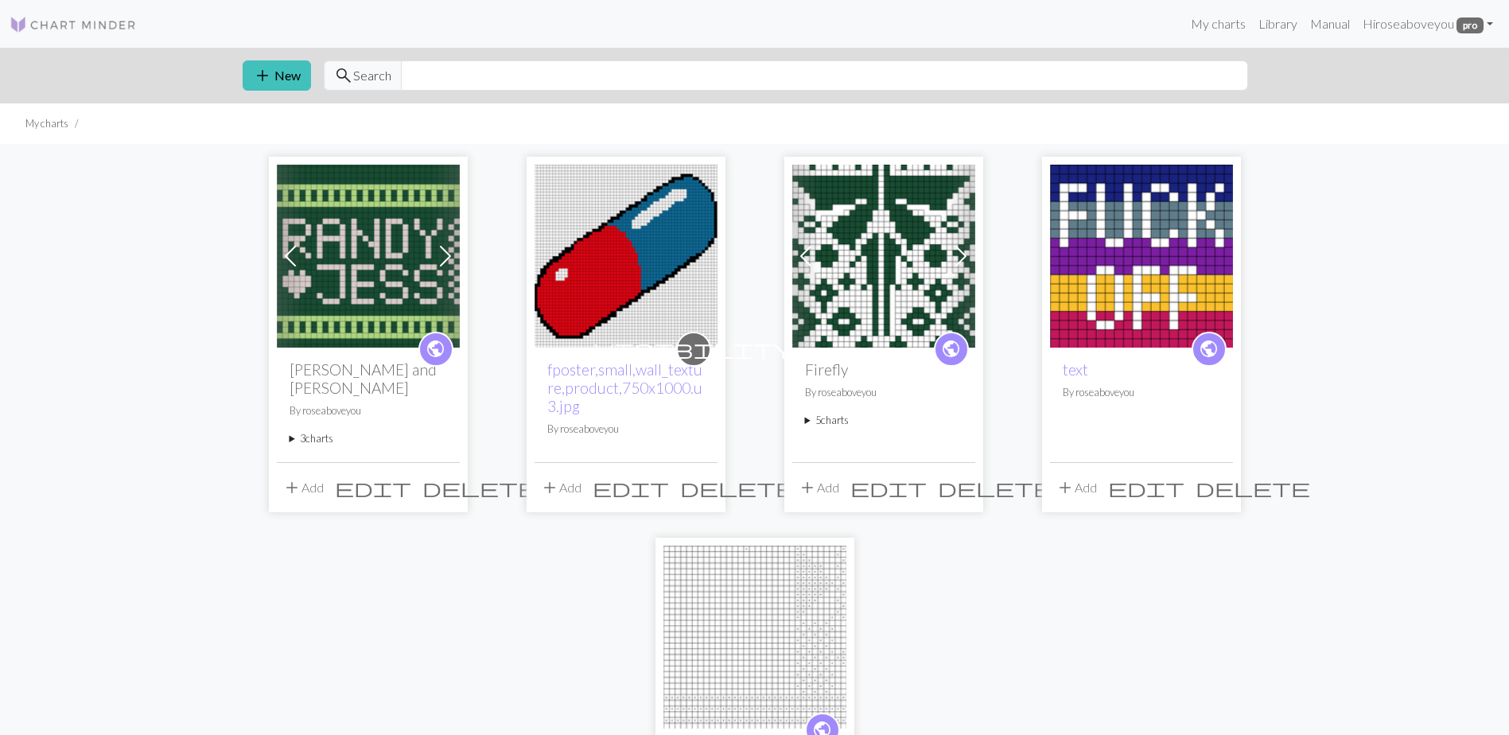
click at [323, 431] on summary "3 charts" at bounding box center [369, 438] width 158 height 15
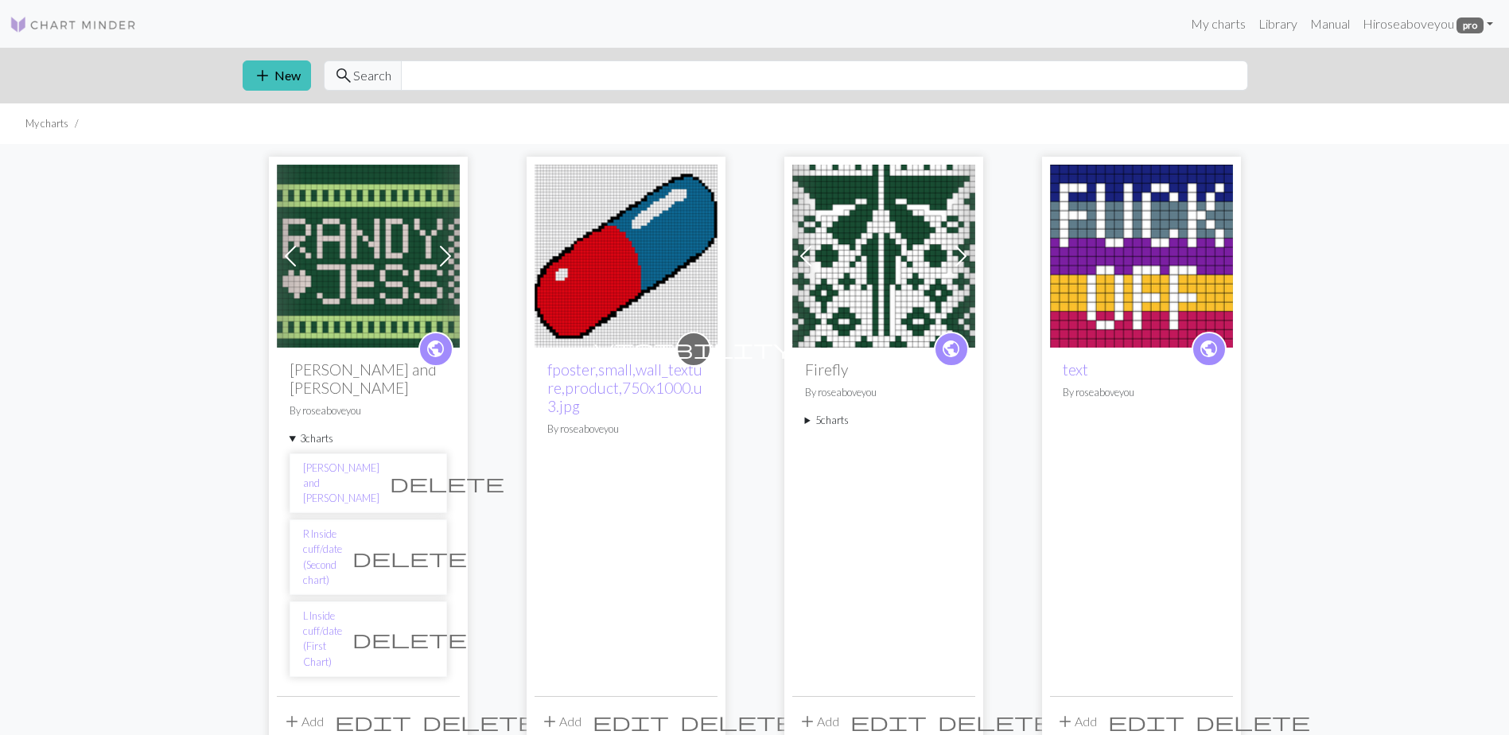
click at [370, 458] on li "Randy and Jess delete" at bounding box center [369, 483] width 158 height 60
click at [352, 461] on link "[PERSON_NAME] and [PERSON_NAME]" at bounding box center [341, 484] width 76 height 46
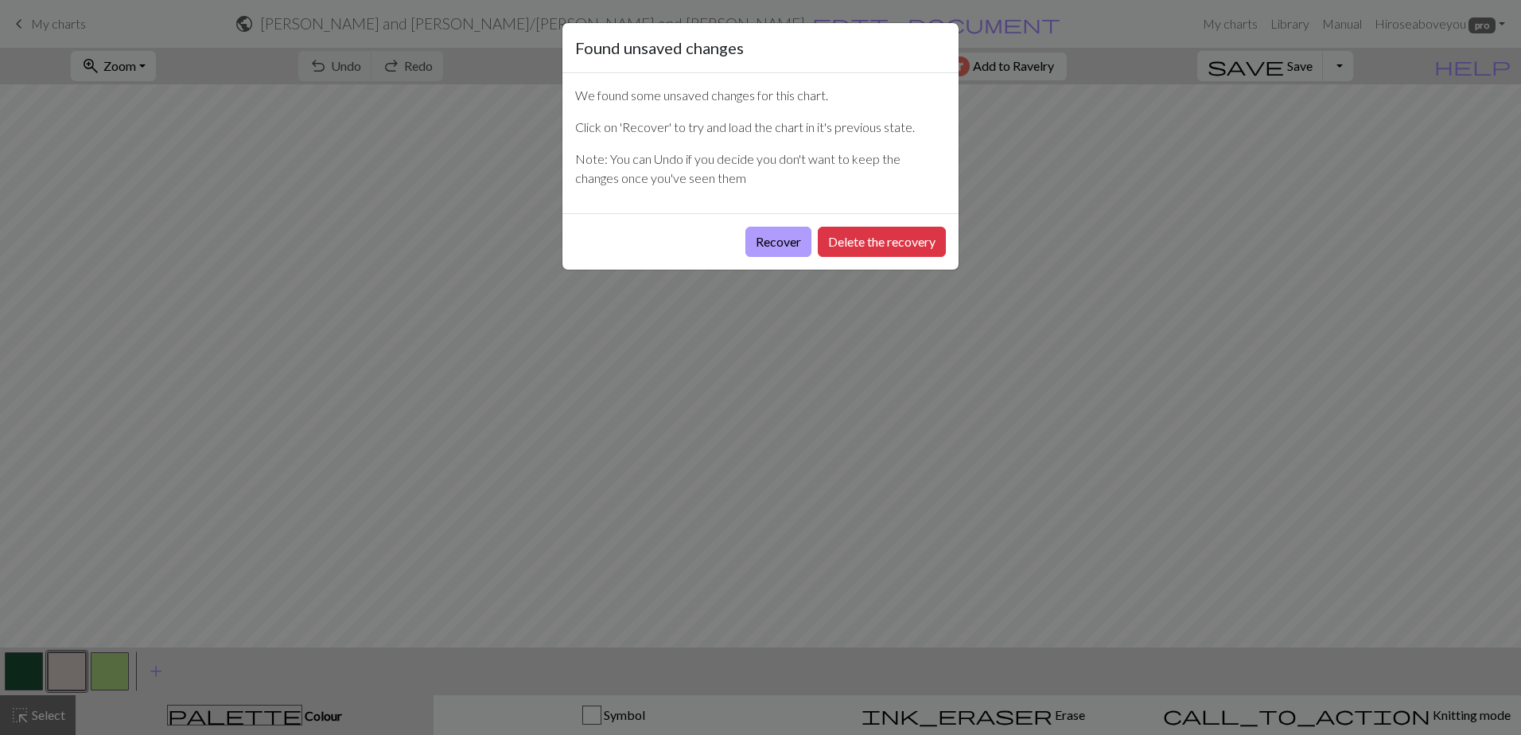
click at [768, 243] on button "Recover" at bounding box center [778, 242] width 66 height 30
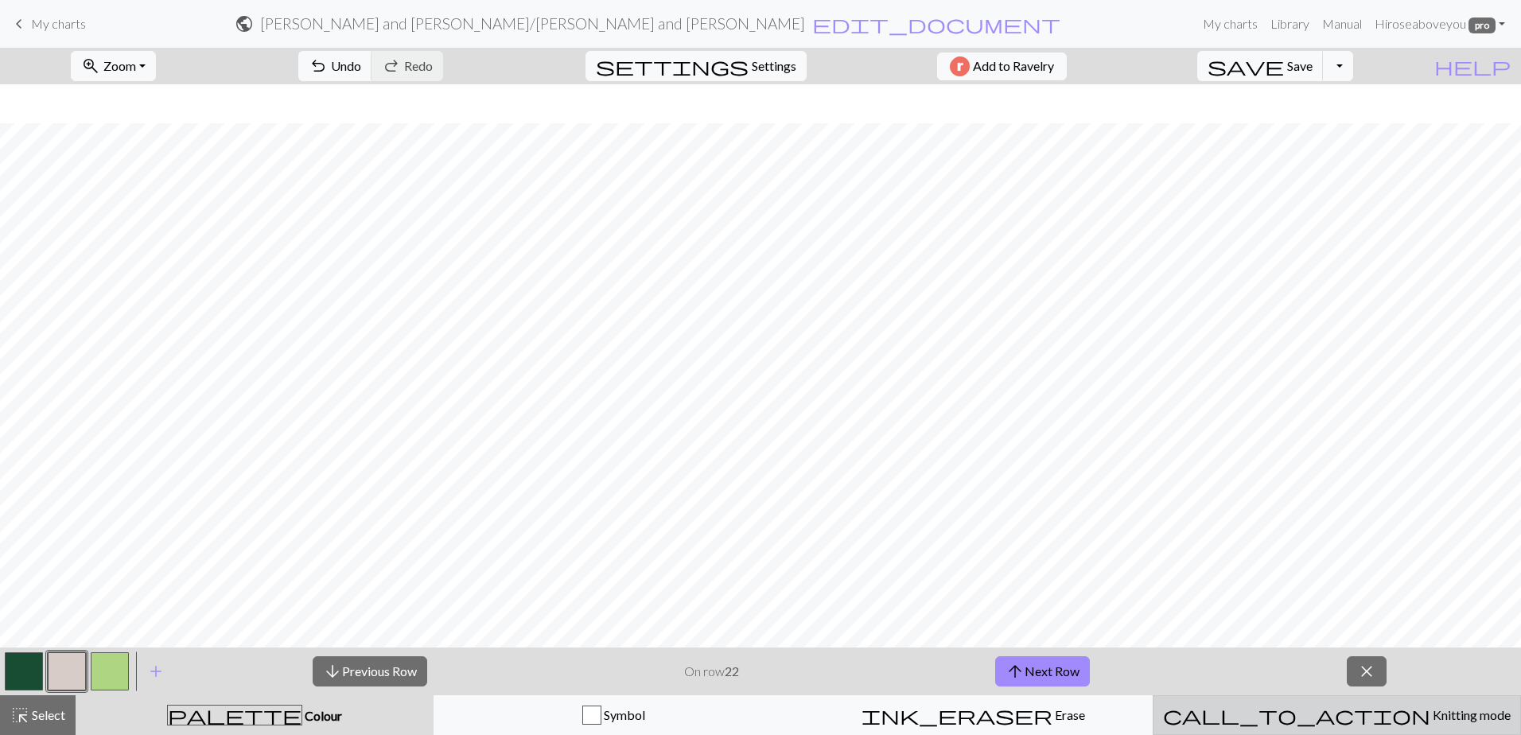
scroll to position [77, 0]
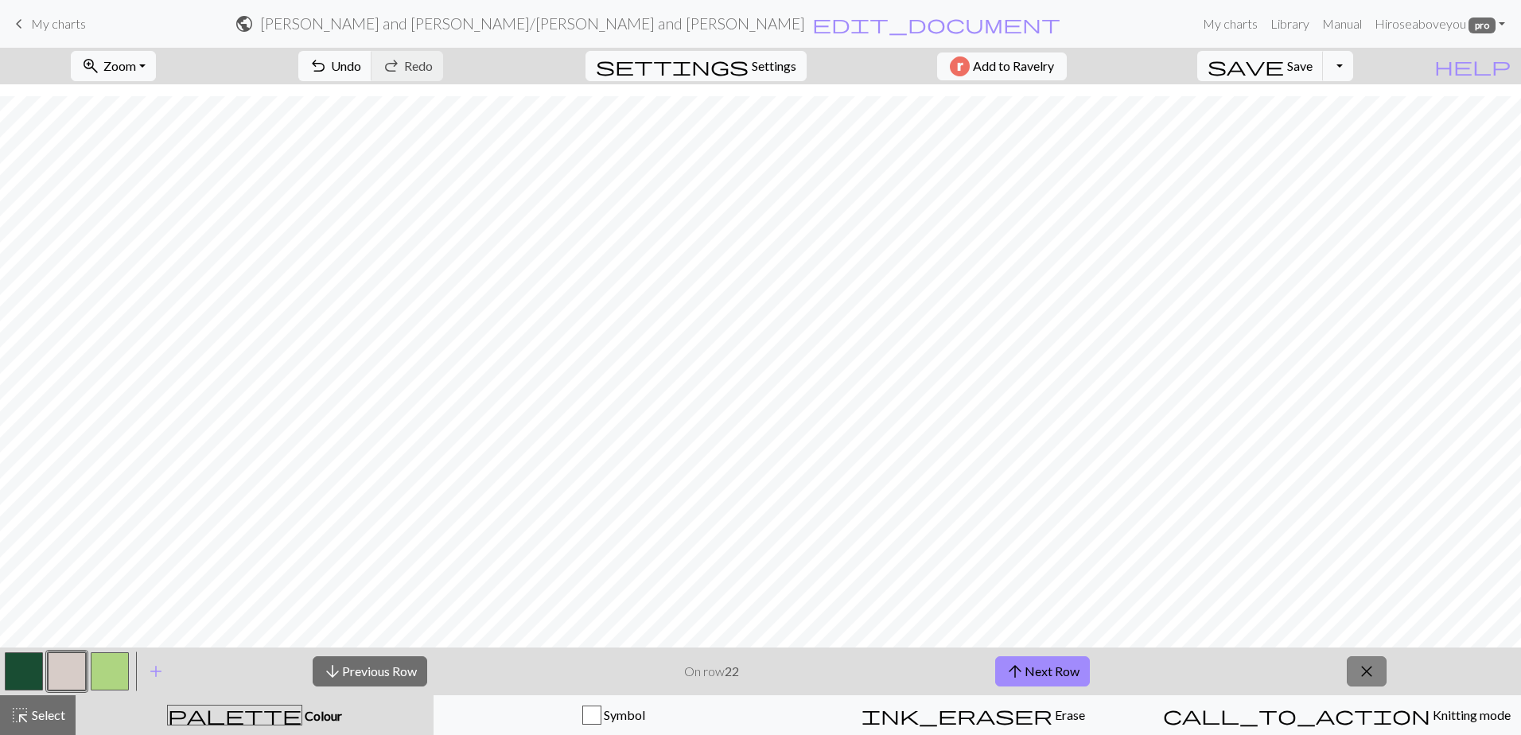
click at [1377, 675] on button "close" at bounding box center [1367, 671] width 40 height 30
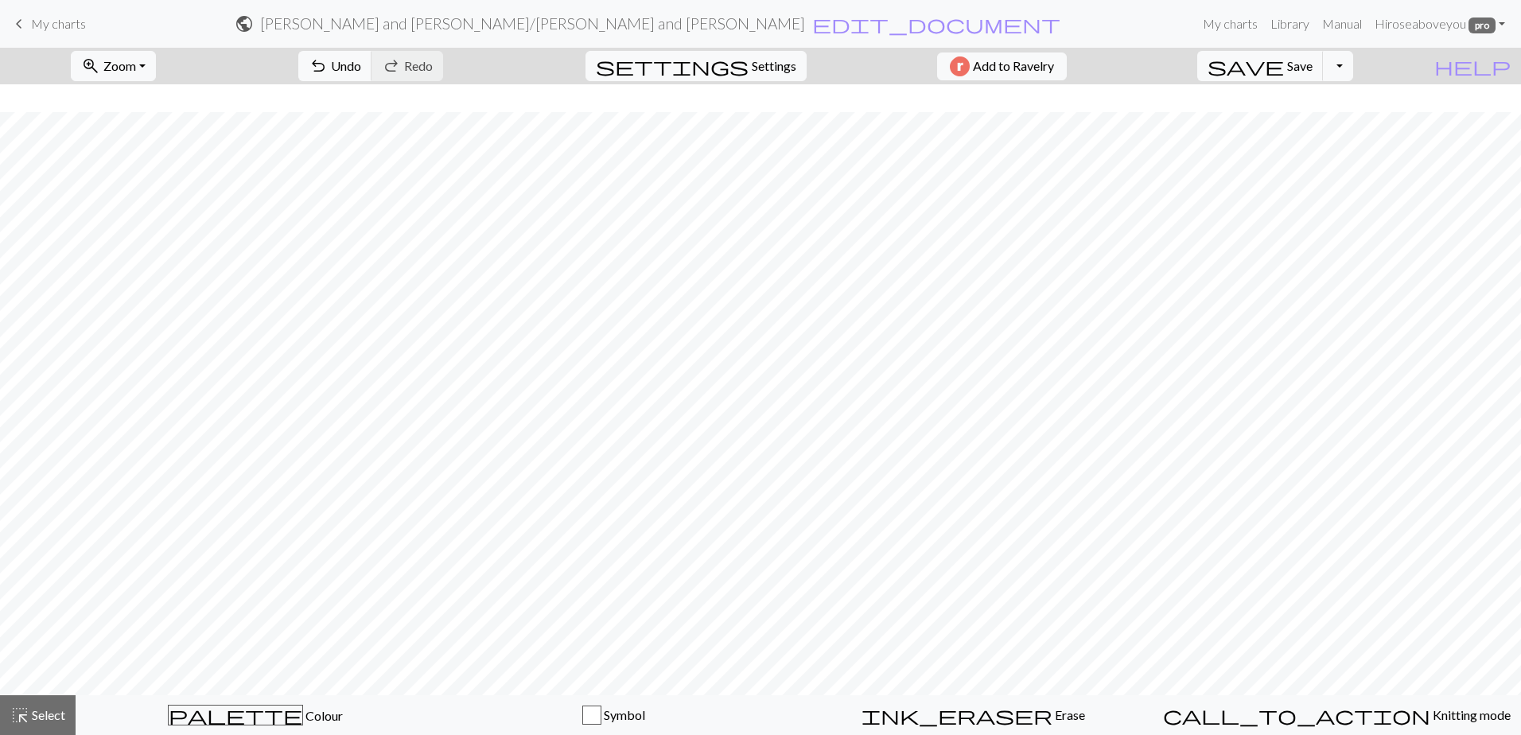
scroll to position [29, 0]
click at [41, 721] on span "Select" at bounding box center [47, 714] width 36 height 15
click at [40, 715] on span "Select" at bounding box center [47, 714] width 36 height 15
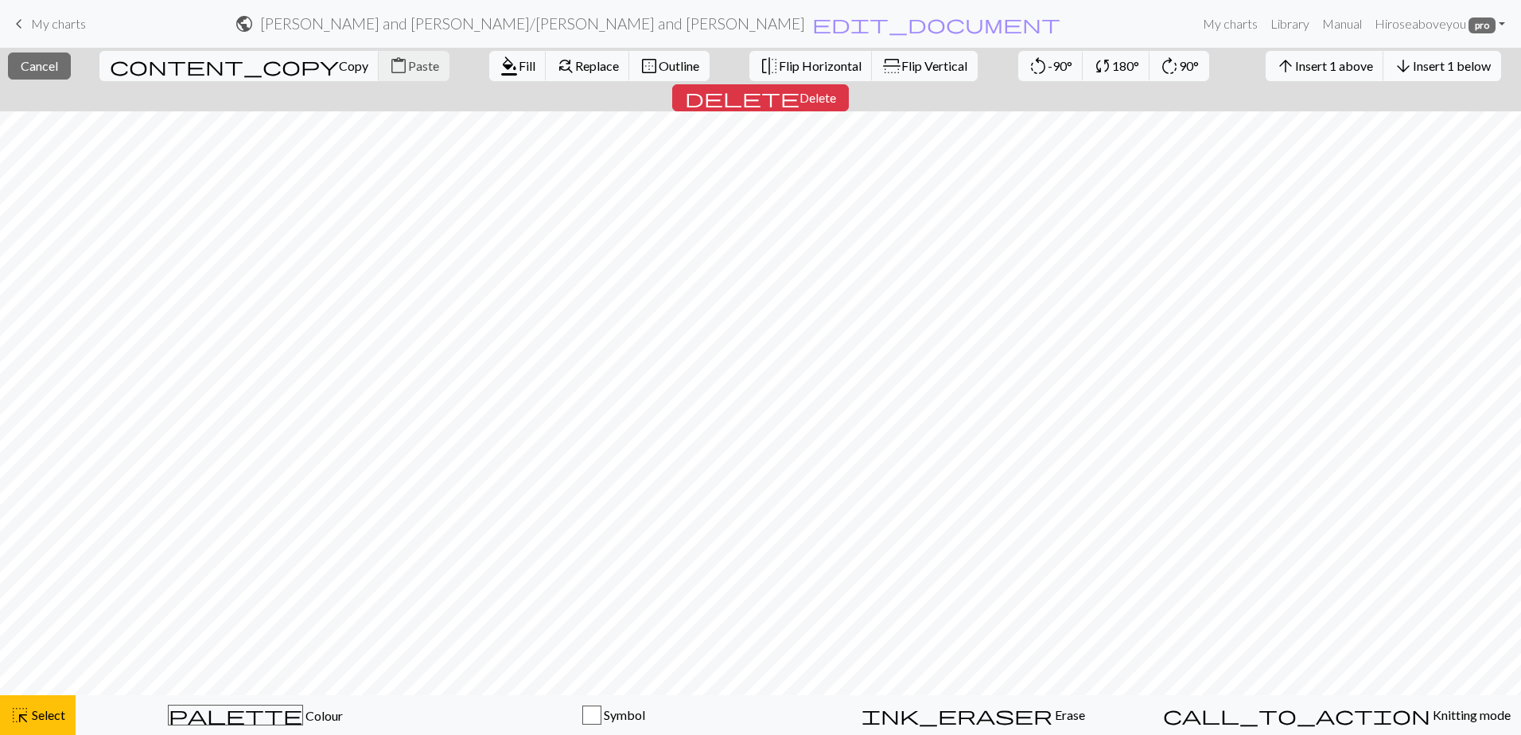
click at [1413, 58] on span "Insert 1 below" at bounding box center [1452, 65] width 78 height 15
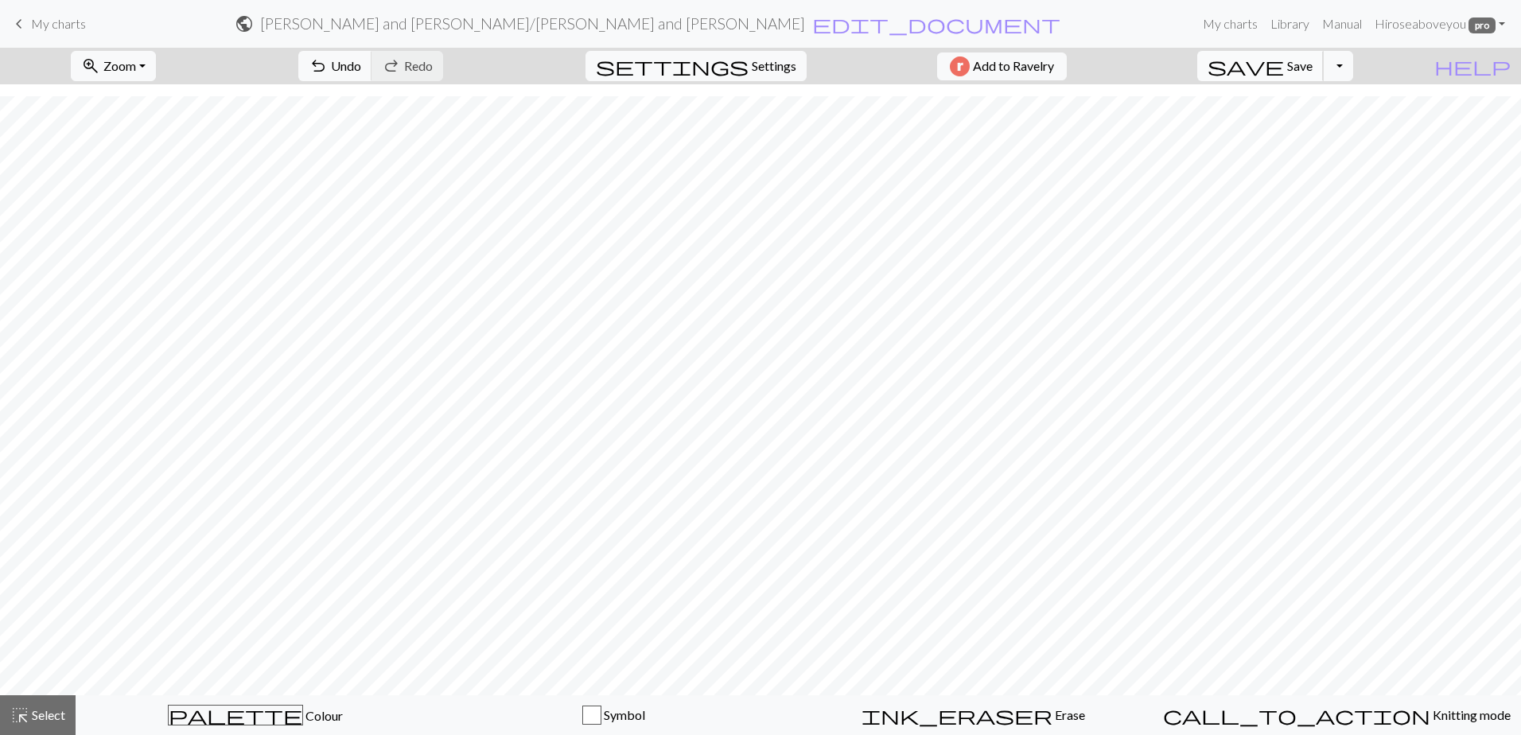
scroll to position [45, 0]
click at [41, 719] on span "Select" at bounding box center [47, 714] width 36 height 15
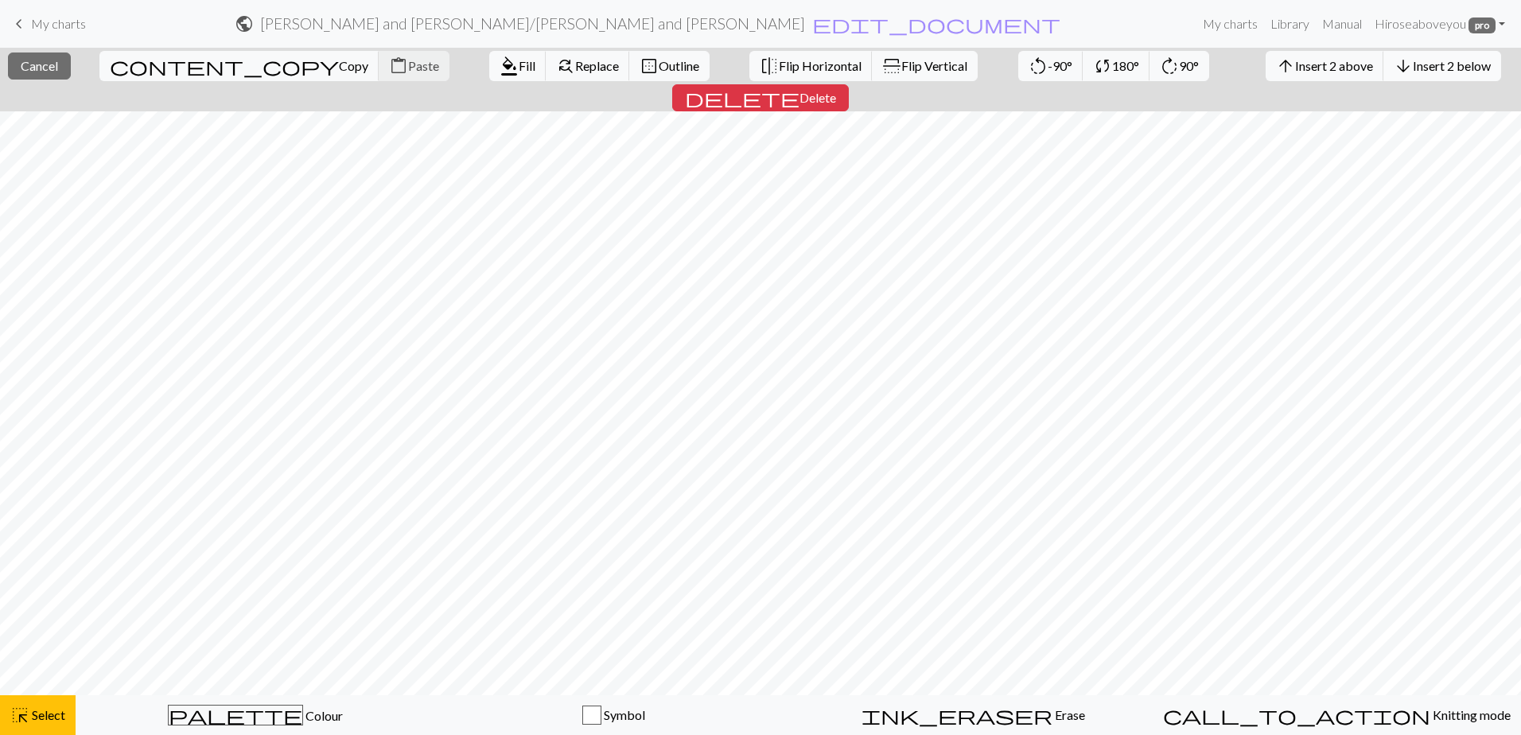
click at [1413, 68] on span "Insert 2 below" at bounding box center [1452, 65] width 78 height 15
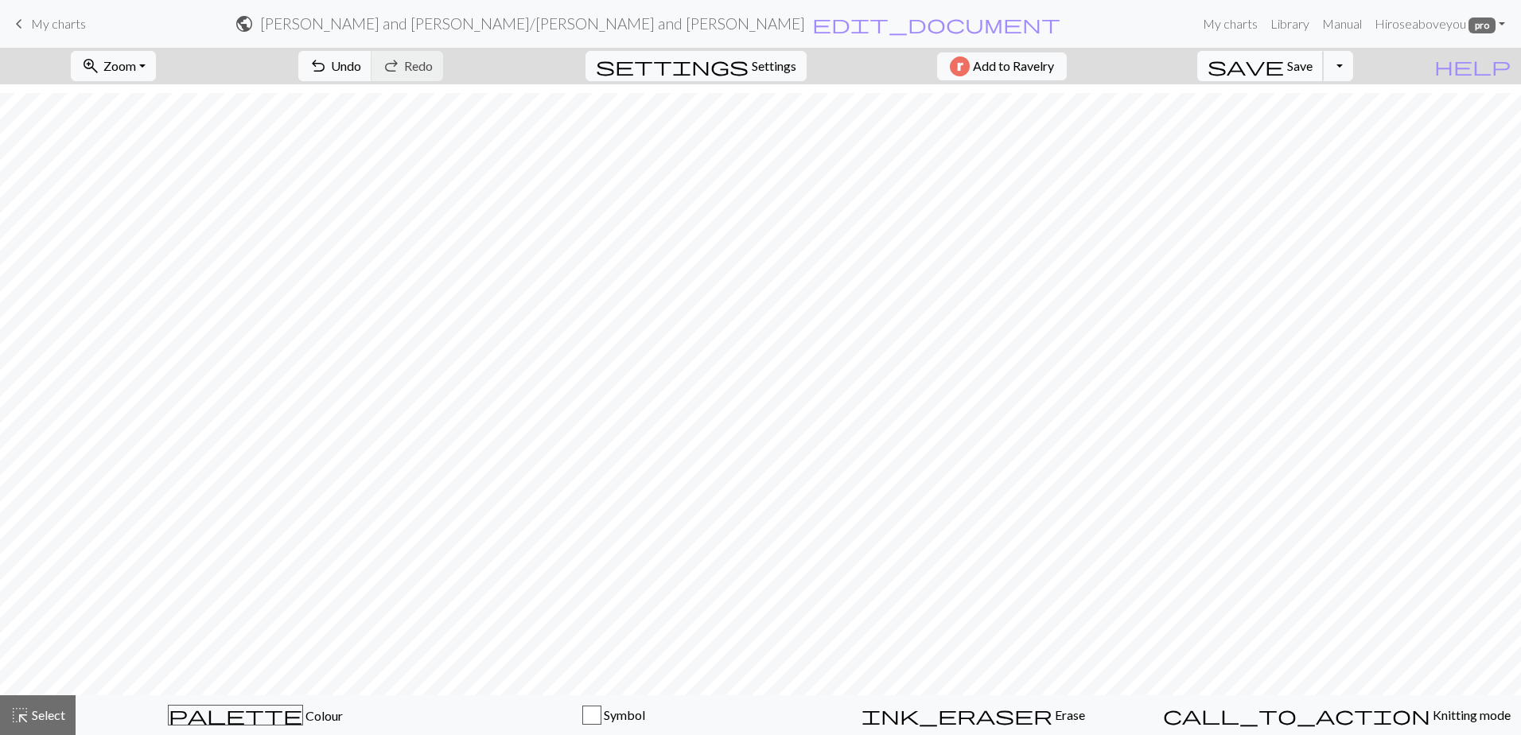
scroll to position [77, 0]
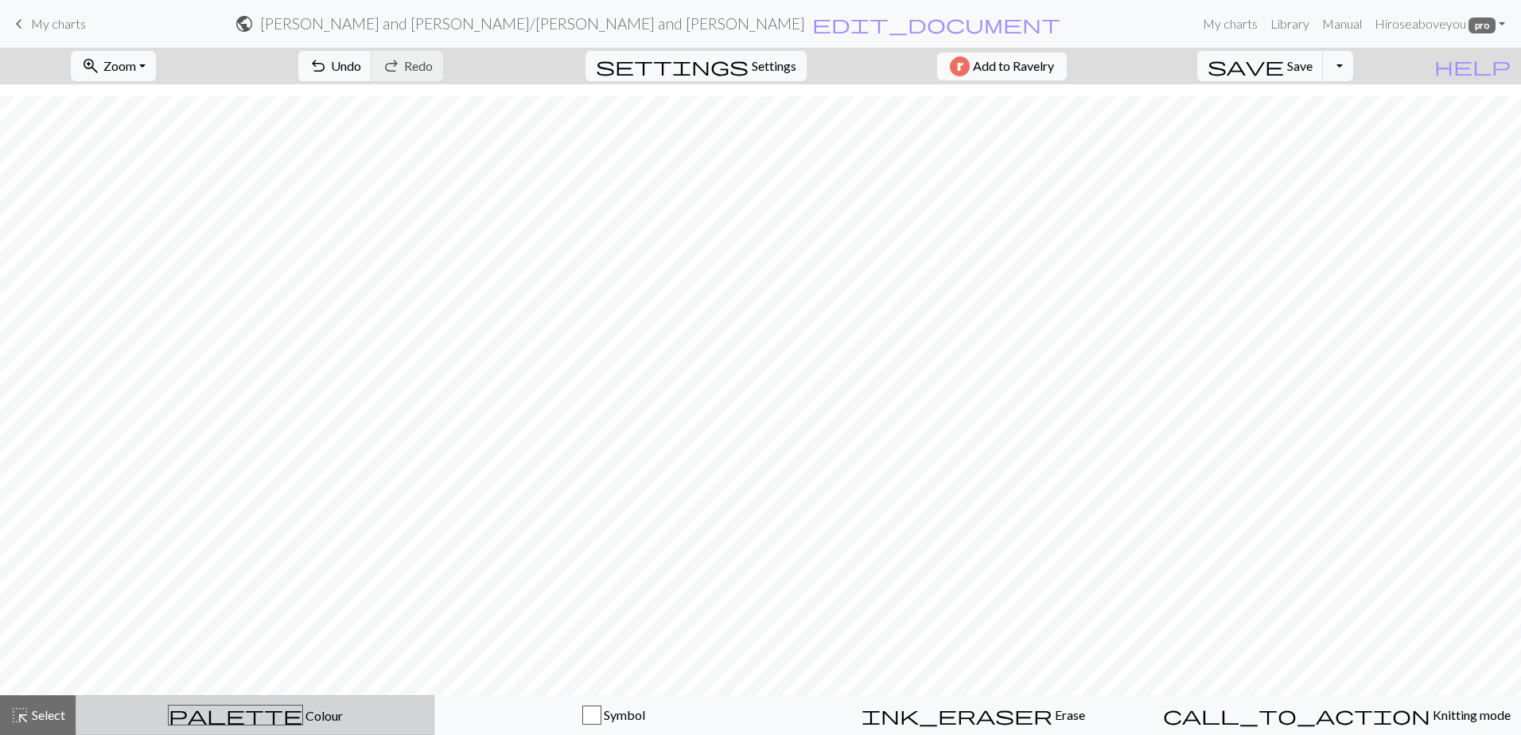
click at [303, 709] on span "Colour" at bounding box center [323, 715] width 40 height 15
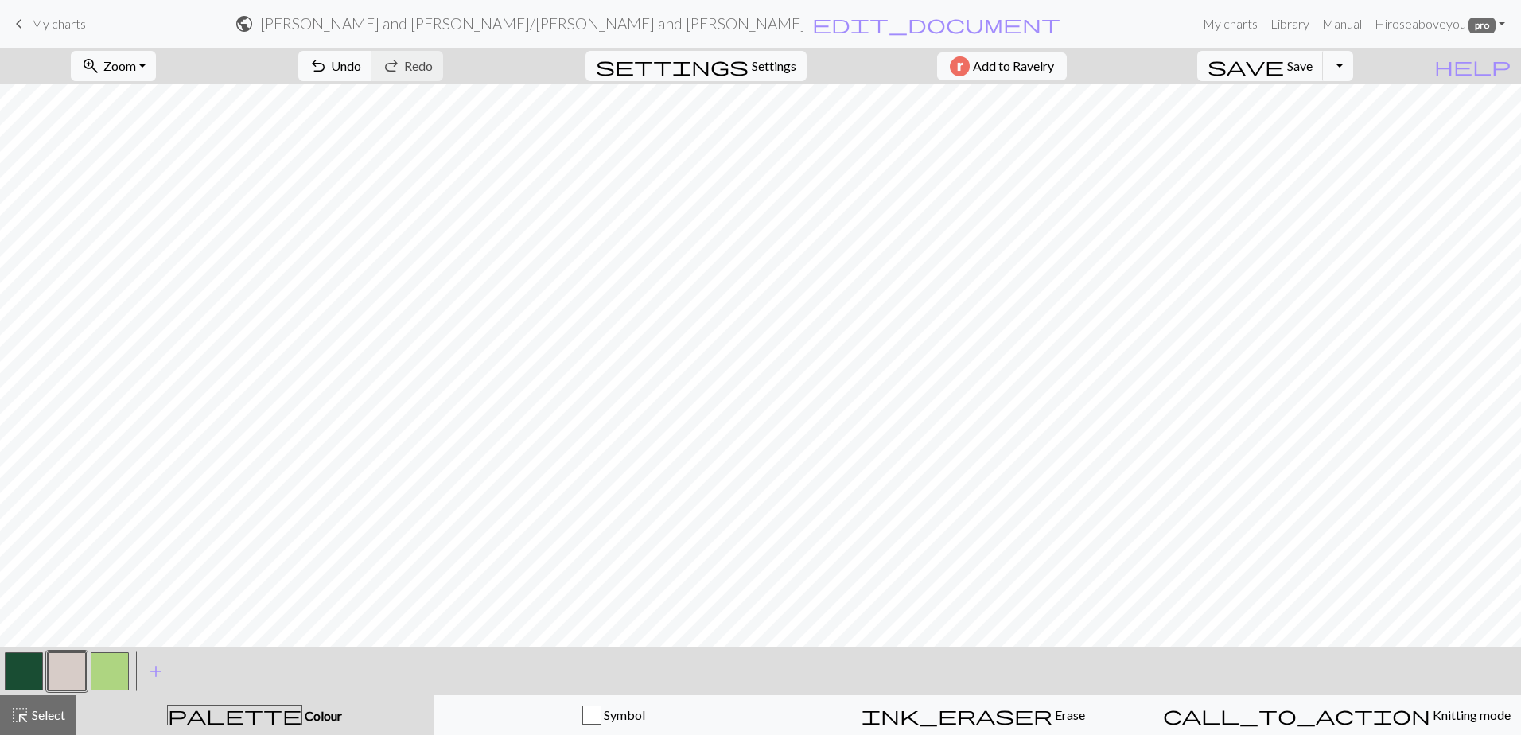
click at [103, 671] on button "button" at bounding box center [110, 671] width 38 height 38
drag, startPoint x: 25, startPoint y: 668, endPoint x: 171, endPoint y: 639, distance: 148.5
click at [33, 664] on button "button" at bounding box center [24, 671] width 38 height 38
drag, startPoint x: 110, startPoint y: 679, endPoint x: 132, endPoint y: 662, distance: 27.8
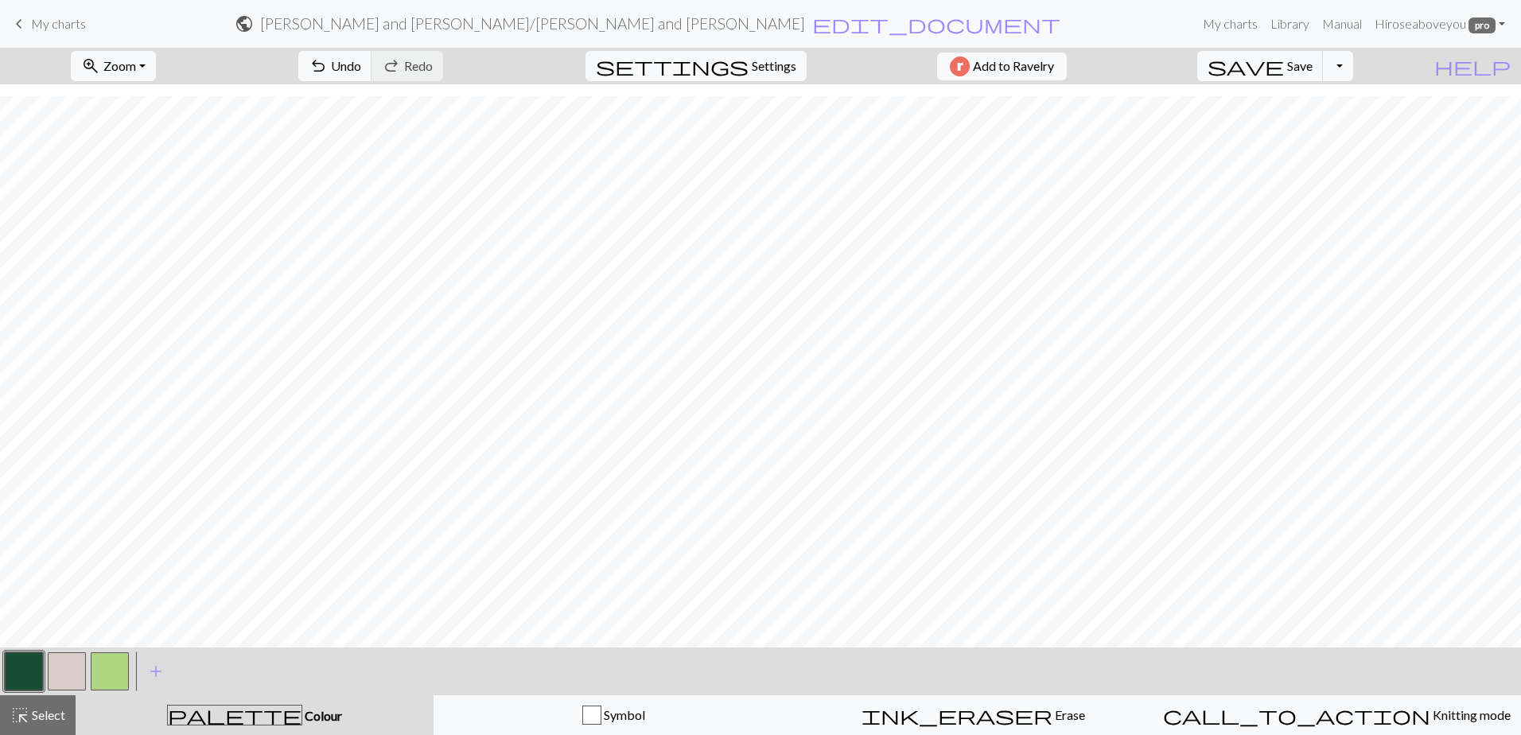
click at [111, 678] on button "button" at bounding box center [110, 671] width 38 height 38
click at [37, 720] on span "Select" at bounding box center [47, 714] width 36 height 15
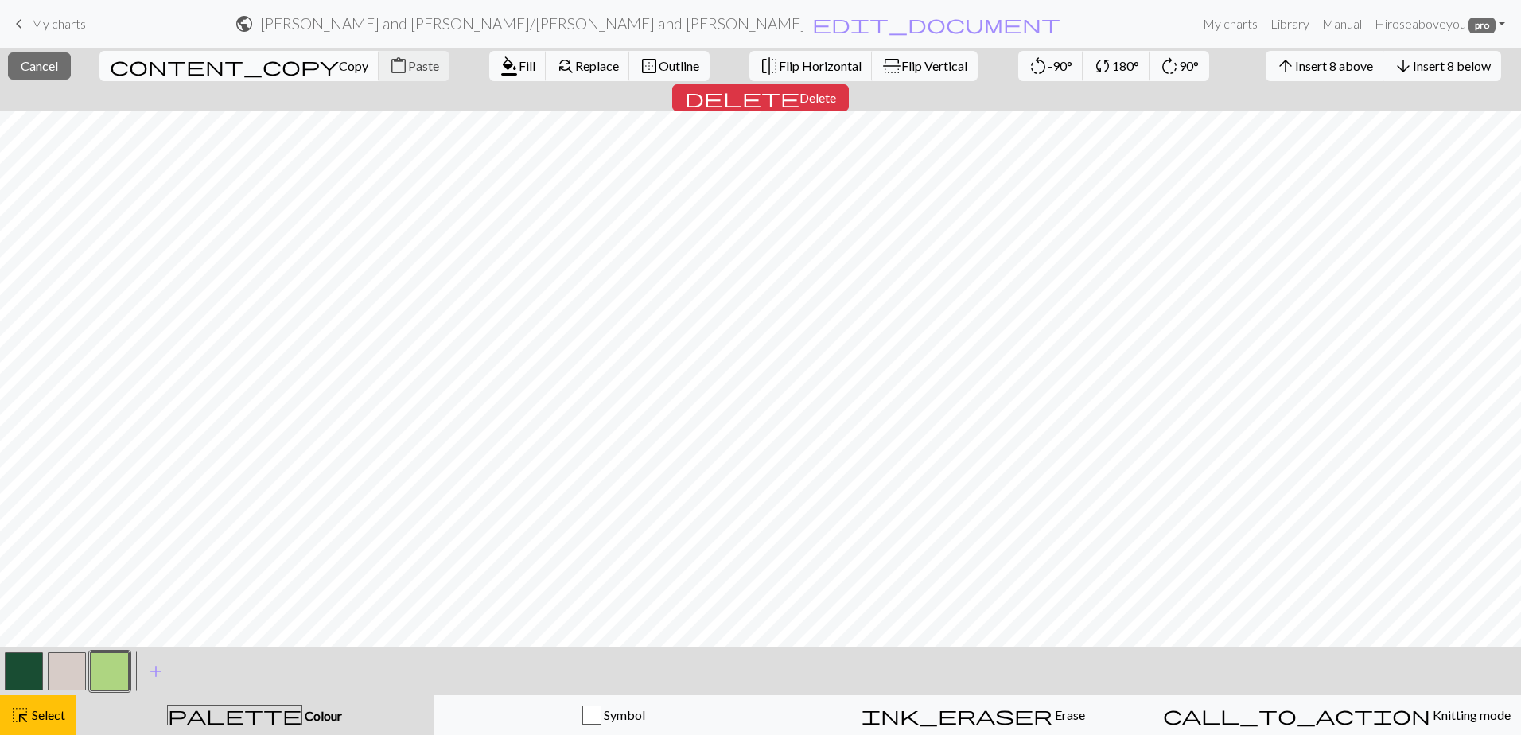
click at [142, 68] on span "content_copy" at bounding box center [224, 66] width 229 height 22
click at [142, 62] on span "content_copy" at bounding box center [224, 66] width 229 height 22
click at [339, 61] on span "Copy" at bounding box center [353, 65] width 29 height 15
click at [389, 68] on span "content_paste" at bounding box center [398, 66] width 19 height 22
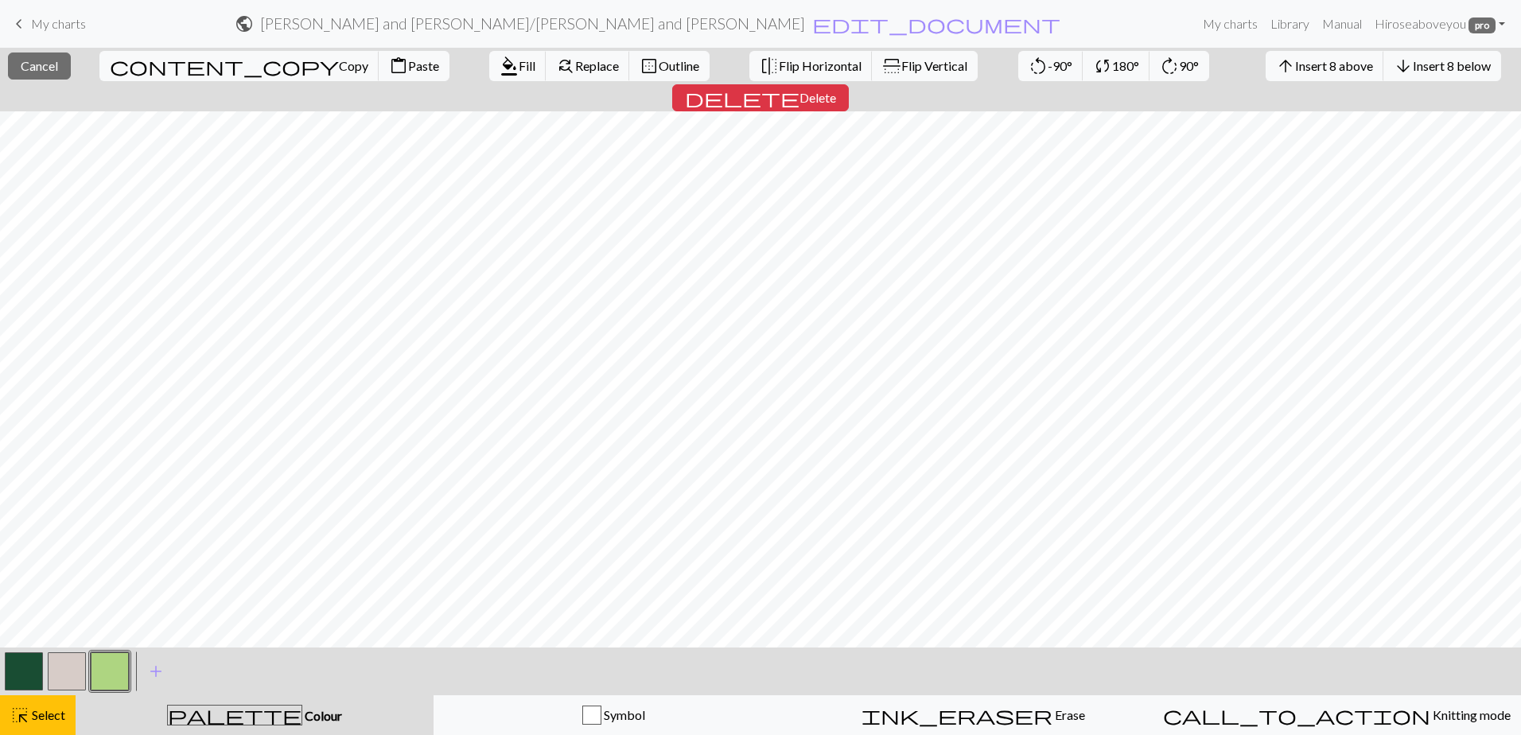
click at [718, 22] on h2 "Randy and Jess / Randy and Jess" at bounding box center [532, 23] width 545 height 18
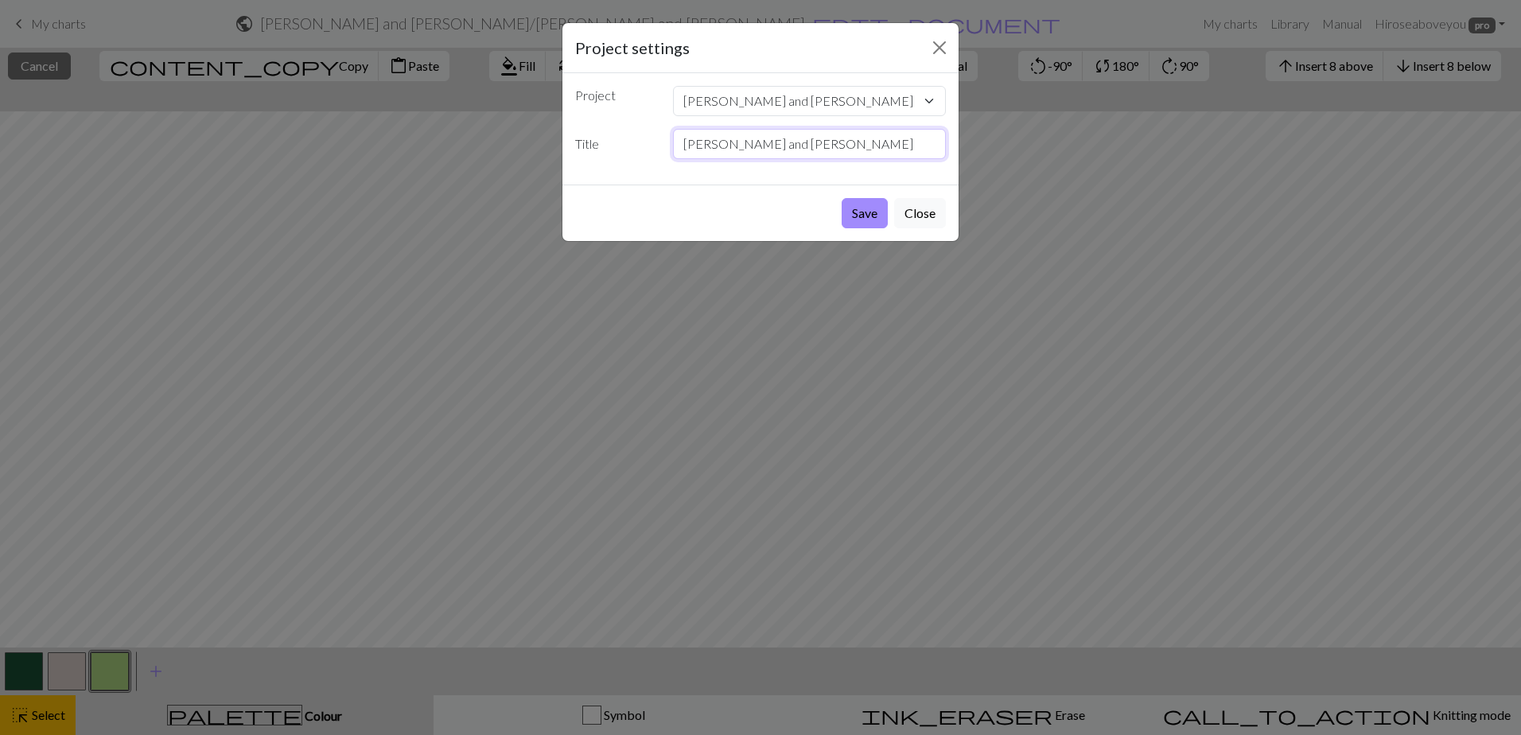
drag, startPoint x: 798, startPoint y: 148, endPoint x: 669, endPoint y: 139, distance: 129.2
click at [670, 139] on div "[PERSON_NAME] and [PERSON_NAME]" at bounding box center [809, 144] width 293 height 30
type input "R + J Front R (1st chart)"
click at [873, 214] on button "Save" at bounding box center [865, 213] width 46 height 30
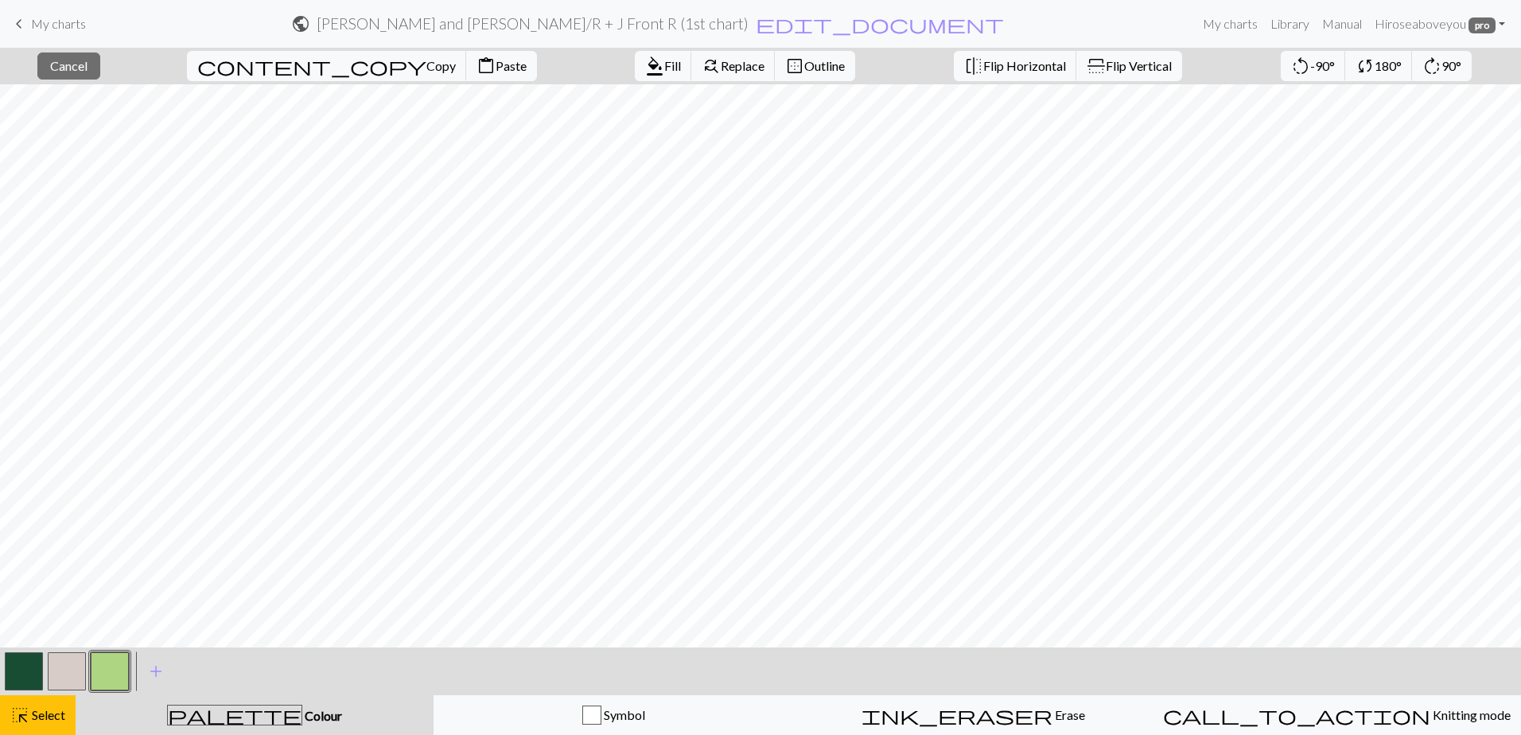
click at [239, 717] on span "palette" at bounding box center [235, 715] width 134 height 22
click at [217, 712] on div "palette Colour Colour" at bounding box center [254, 715] width 339 height 21
click at [102, 675] on button "button" at bounding box center [110, 671] width 38 height 38
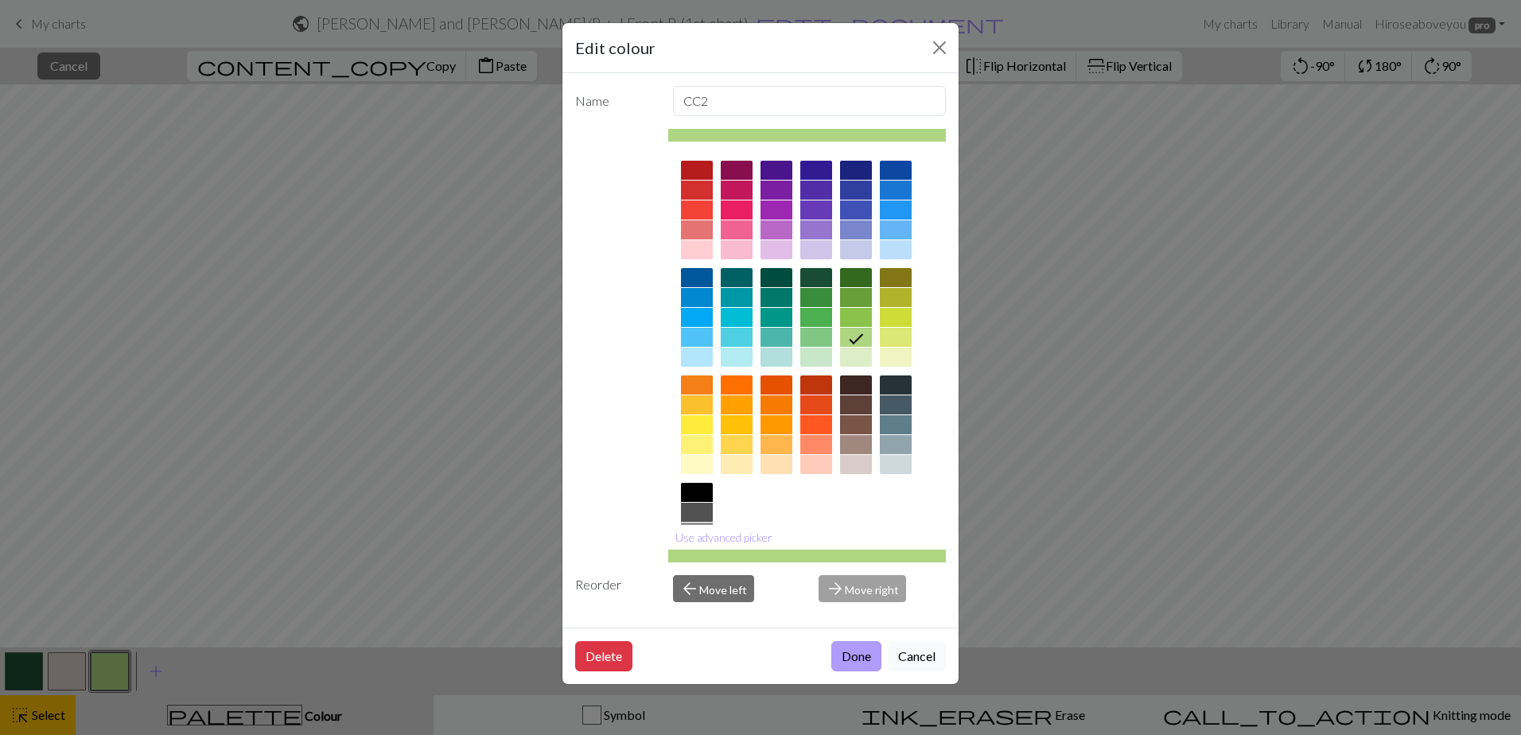
click at [850, 647] on button "Done" at bounding box center [856, 656] width 50 height 30
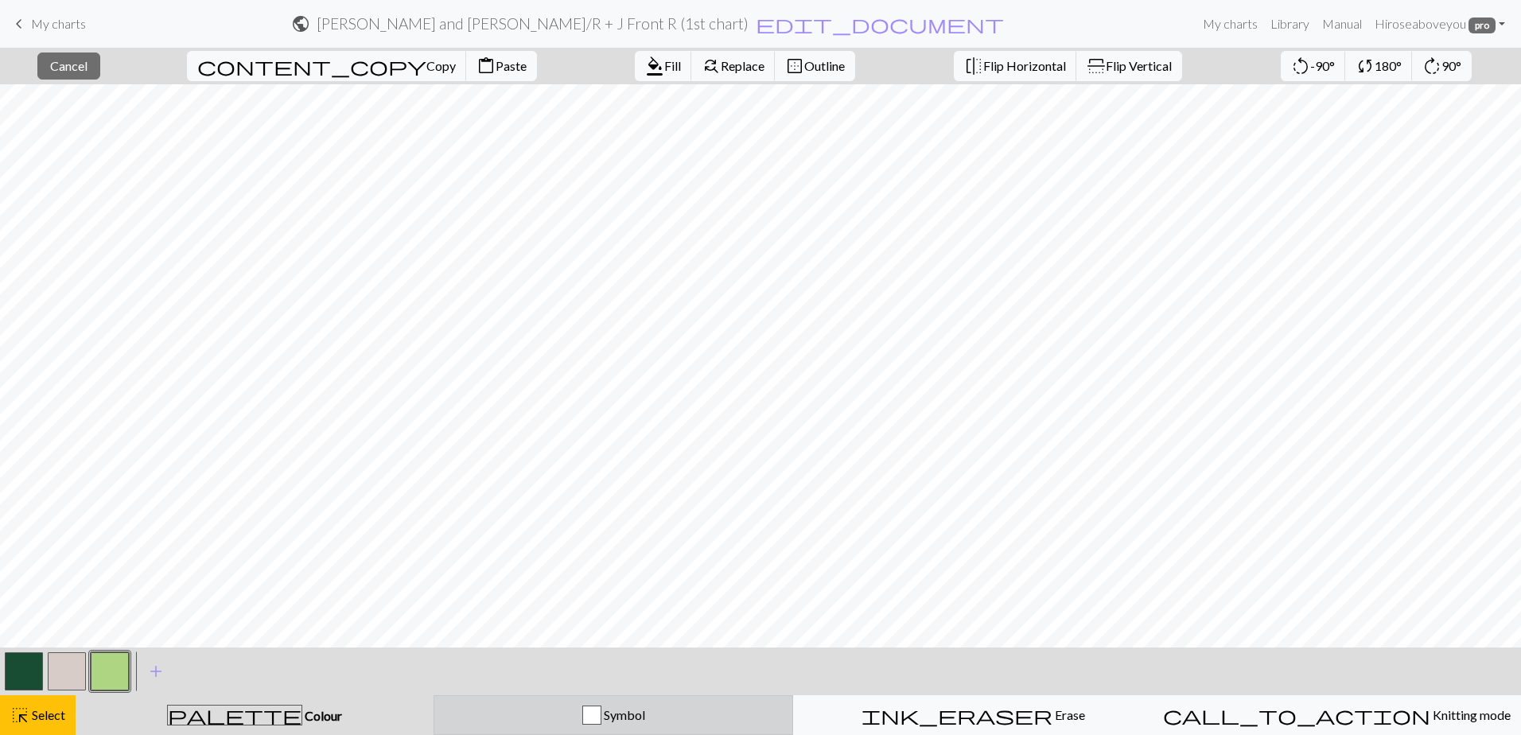
click at [576, 702] on button "Symbol" at bounding box center [614, 715] width 360 height 40
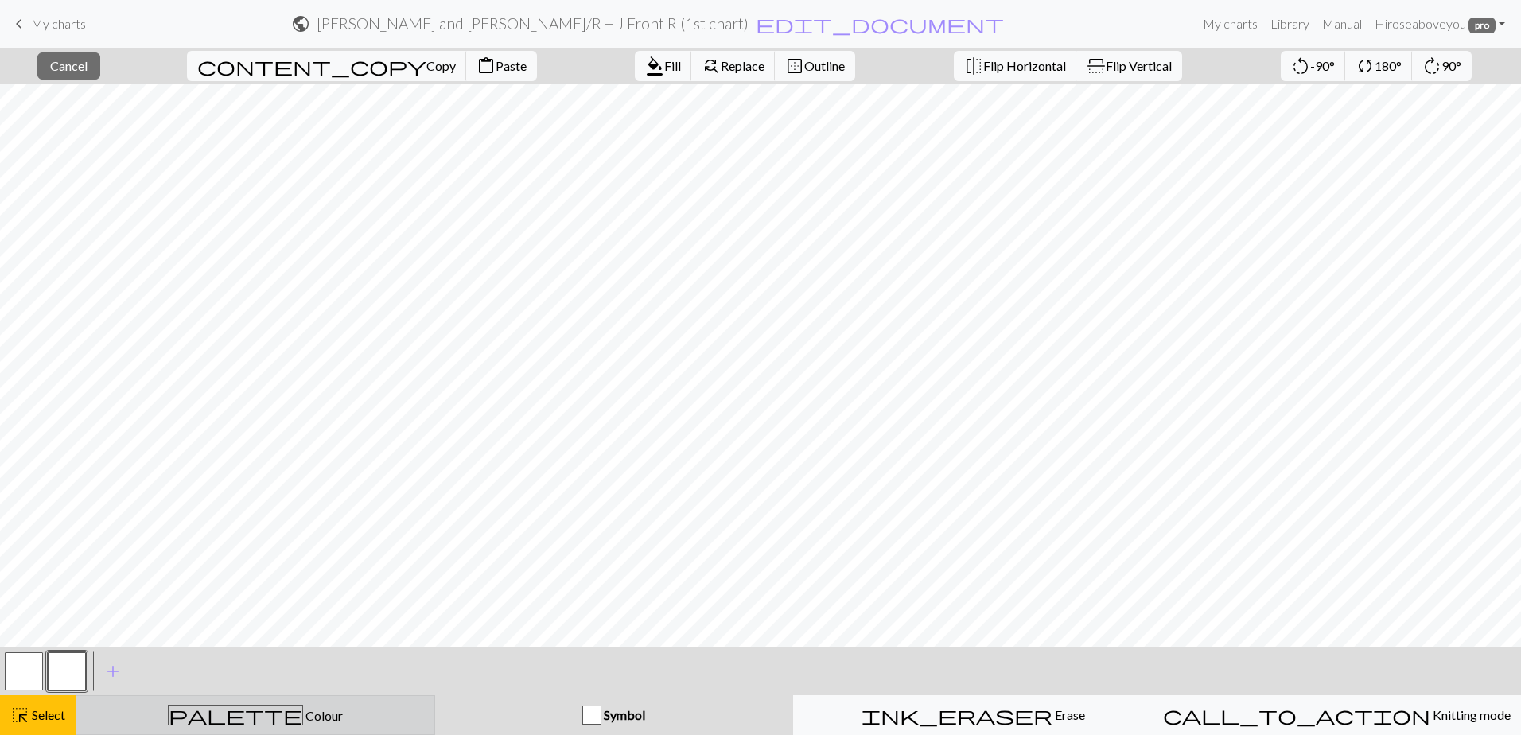
click at [209, 720] on div "palette Colour Colour" at bounding box center [255, 715] width 339 height 21
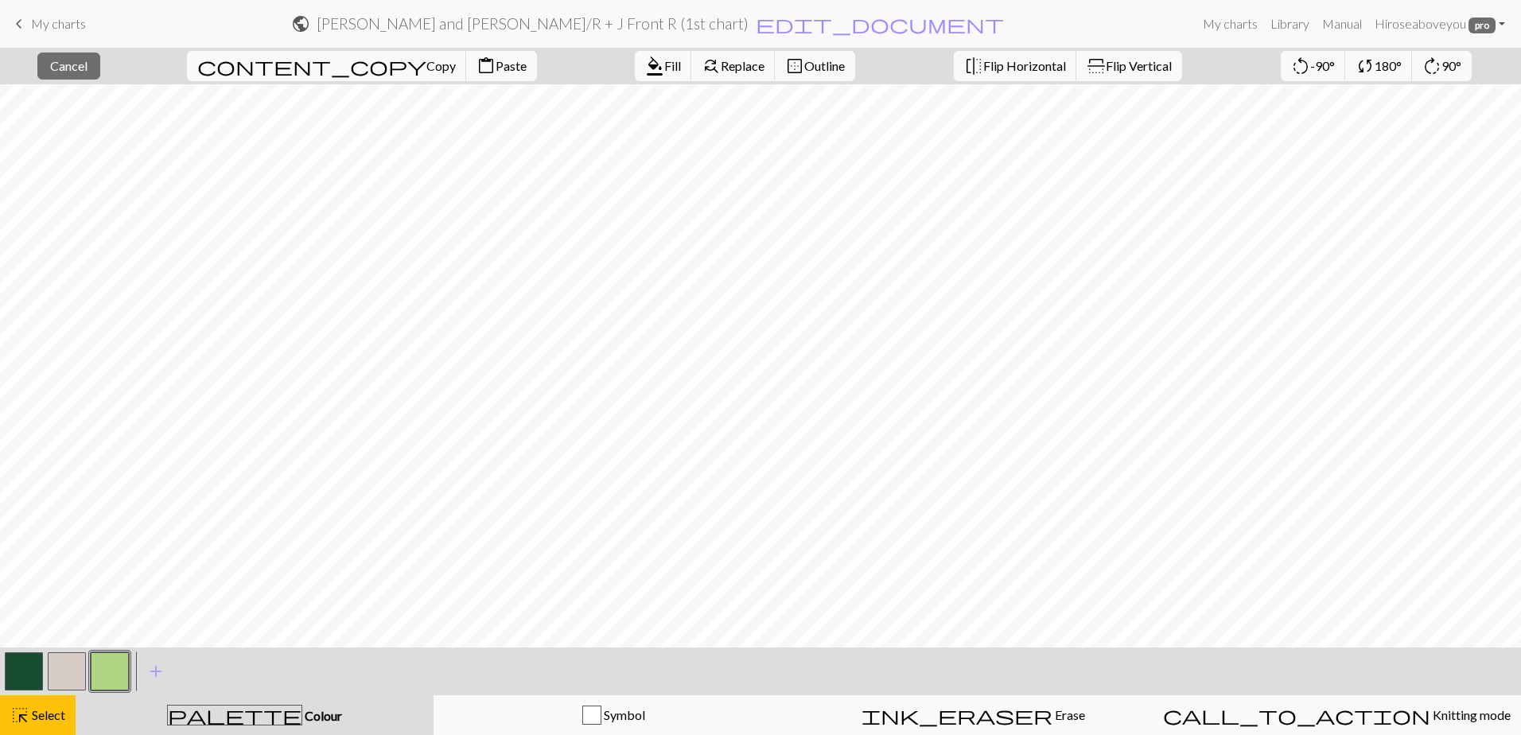
click at [201, 727] on button "palette Colour Colour" at bounding box center [255, 715] width 358 height 40
click at [216, 703] on button "palette Colour Colour" at bounding box center [255, 715] width 358 height 40
drag, startPoint x: 12, startPoint y: 667, endPoint x: 151, endPoint y: 637, distance: 142.3
click at [14, 667] on button "button" at bounding box center [24, 671] width 38 height 38
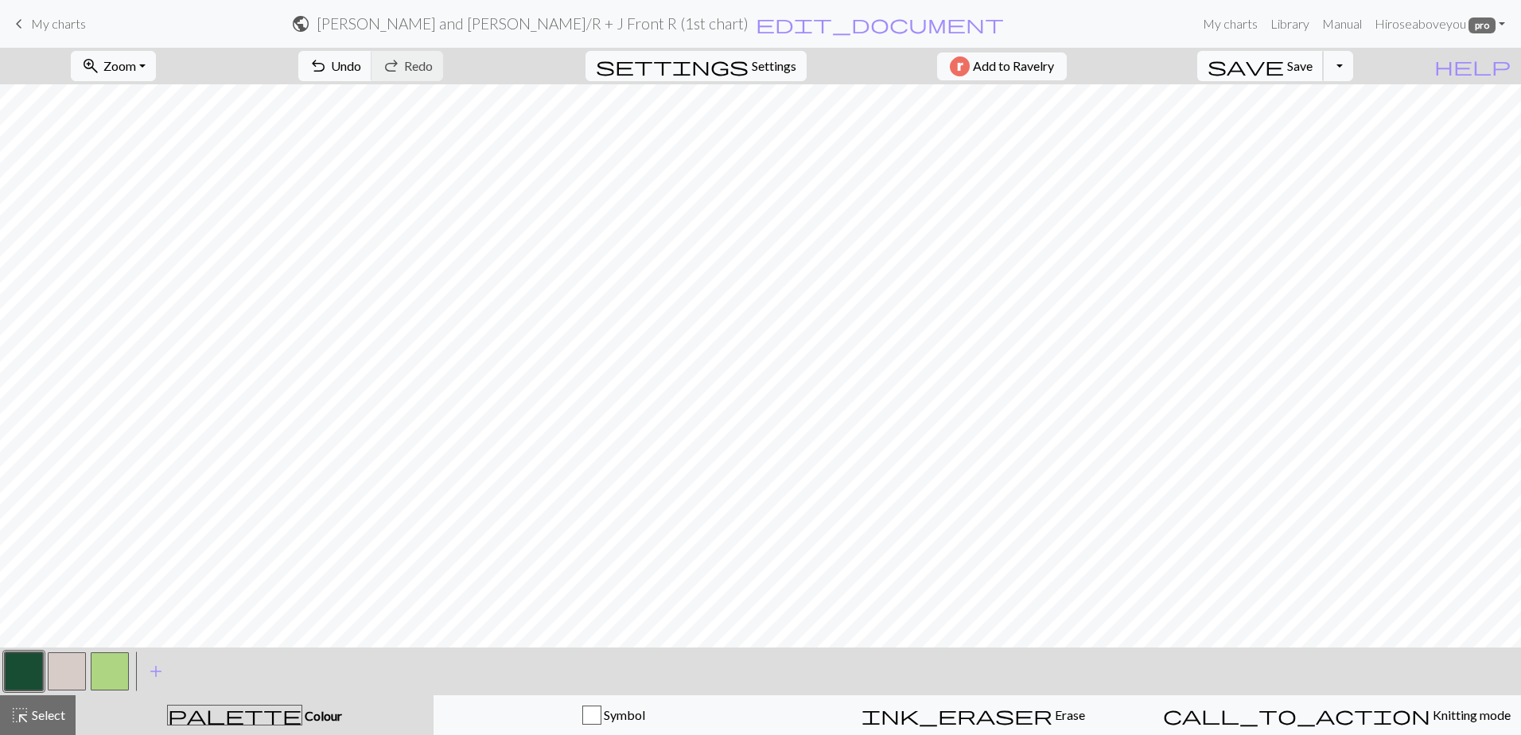
click at [1313, 72] on span "Save" at bounding box center [1299, 65] width 25 height 15
click at [597, 56] on div "Chart saved" at bounding box center [760, 31] width 1521 height 63
click at [792, 20] on span "edit_document" at bounding box center [880, 24] width 248 height 22
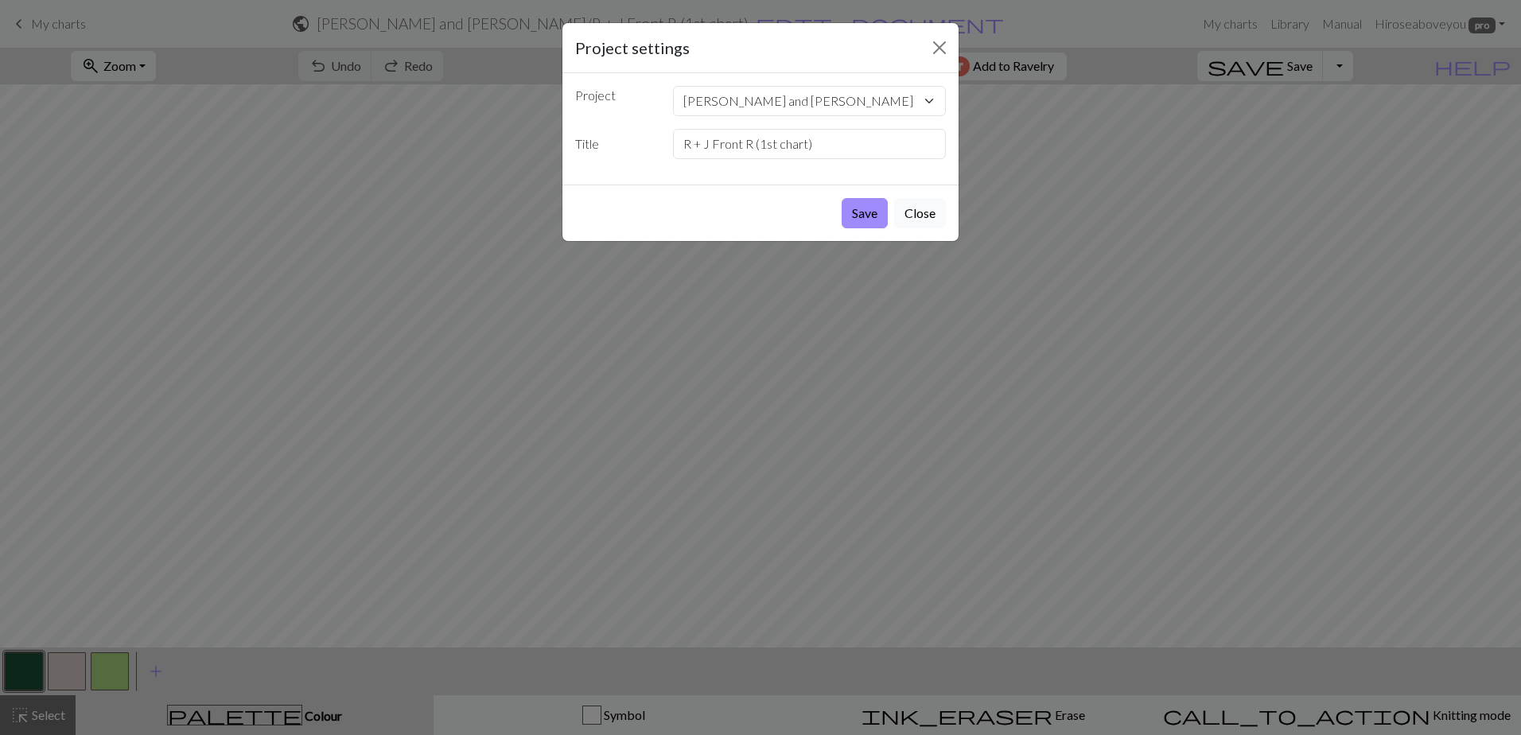
click at [922, 208] on button "Close" at bounding box center [920, 213] width 52 height 30
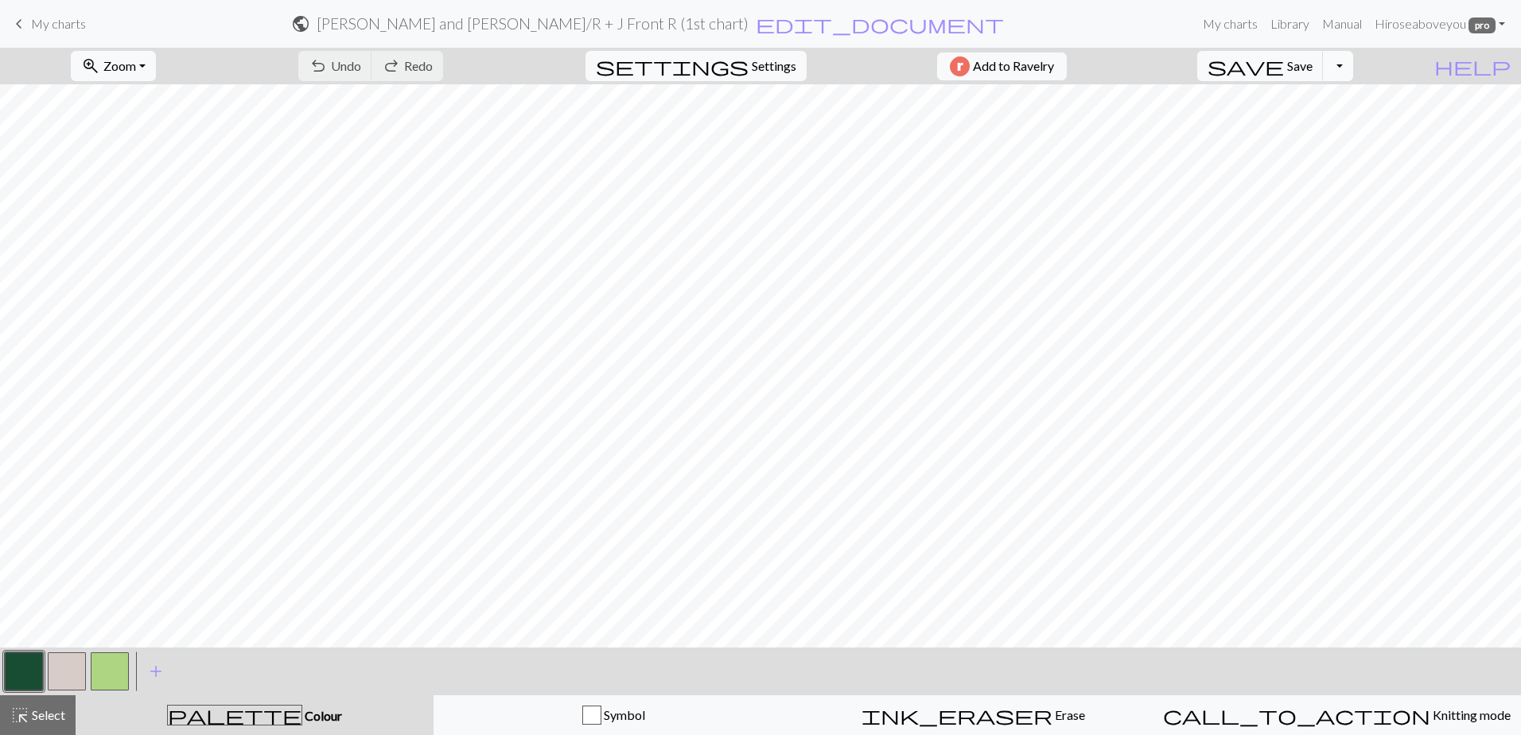
click at [1353, 70] on button "Toggle Dropdown" at bounding box center [1338, 66] width 30 height 30
click at [1325, 97] on button "file_copy Save a copy" at bounding box center [1221, 100] width 263 height 25
click at [29, 16] on link "keyboard_arrow_left My charts" at bounding box center [48, 23] width 76 height 27
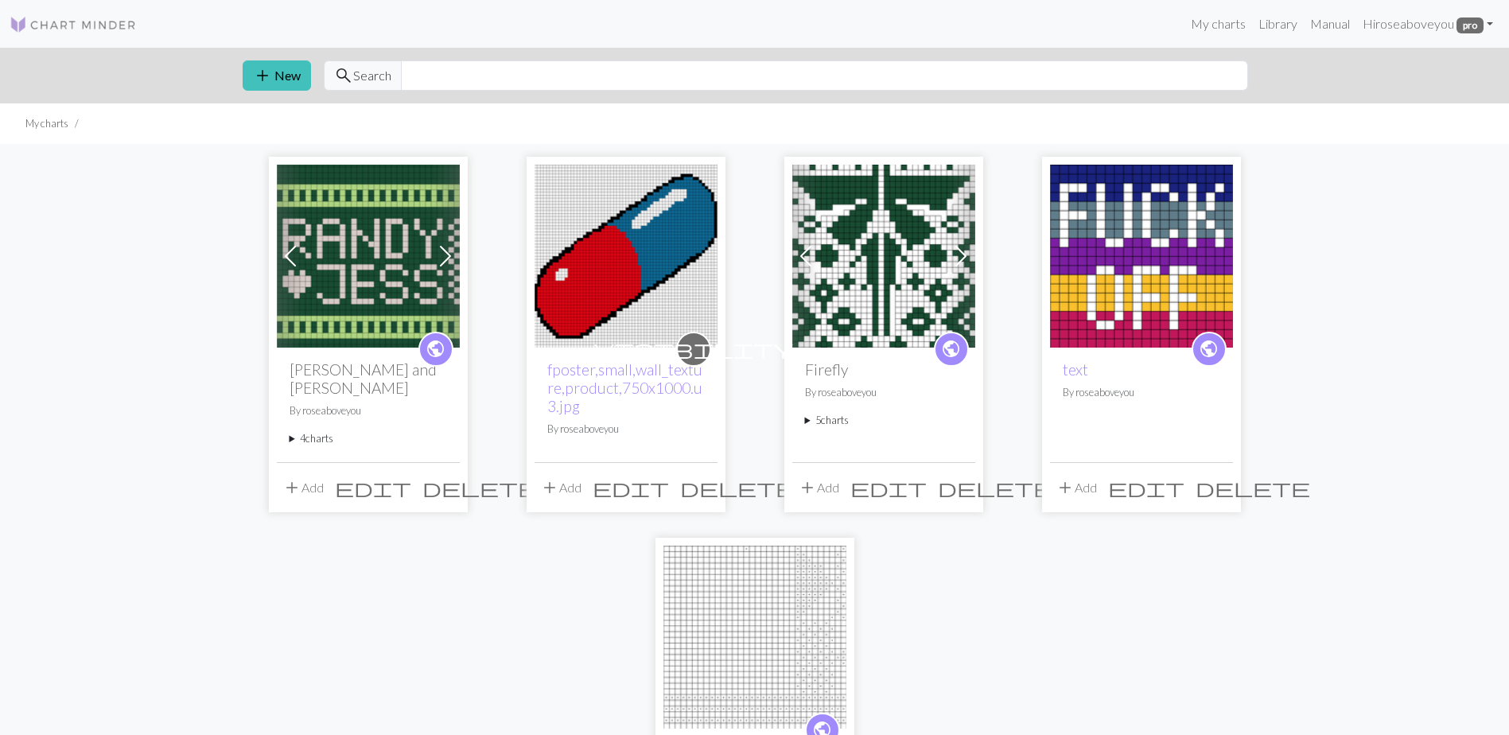
click at [301, 410] on div "public [PERSON_NAME] and [PERSON_NAME] 4 charts R + J Front R (1st chart) delet…" at bounding box center [368, 405] width 183 height 115
click at [300, 431] on summary "4 charts" at bounding box center [369, 438] width 158 height 15
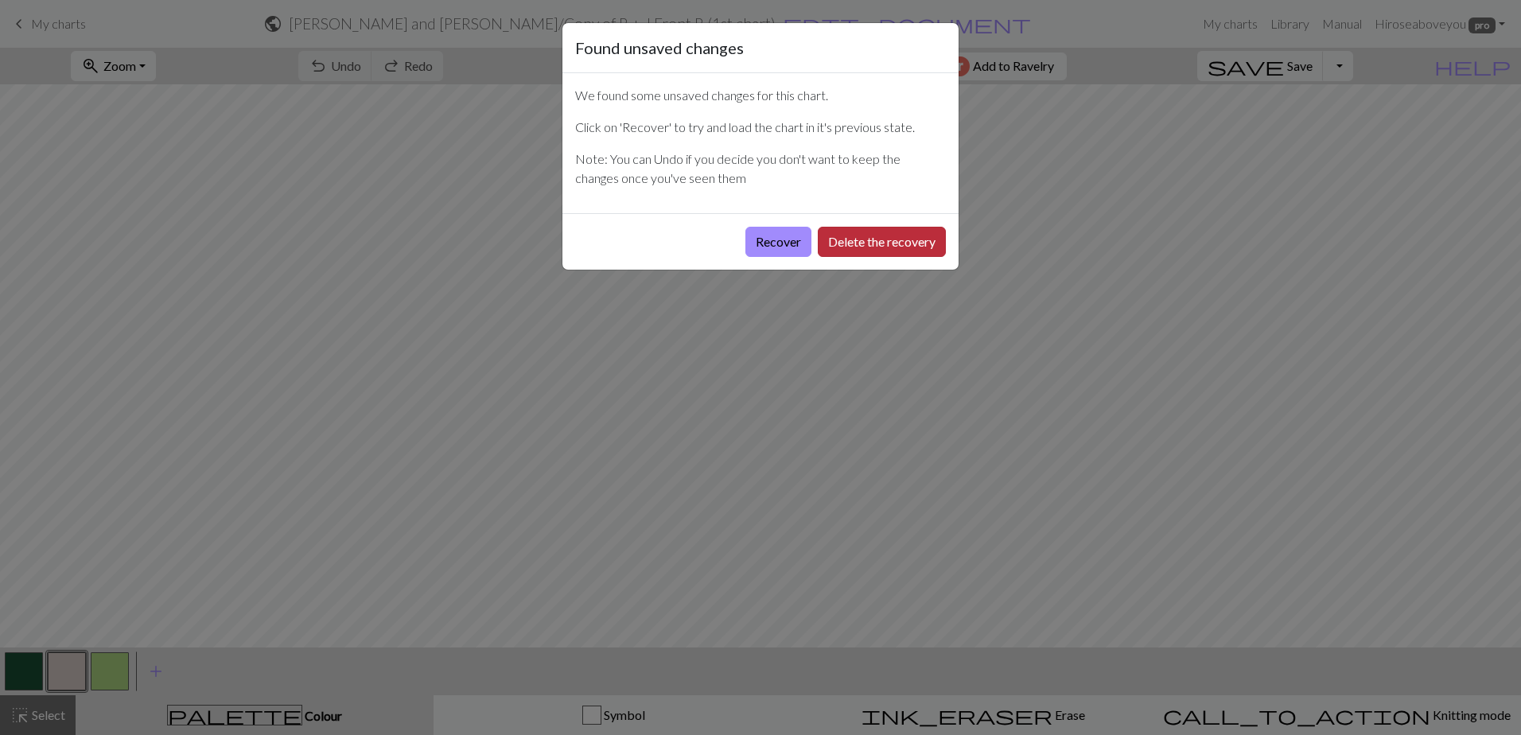
click at [879, 241] on button "Delete the recovery" at bounding box center [882, 242] width 128 height 30
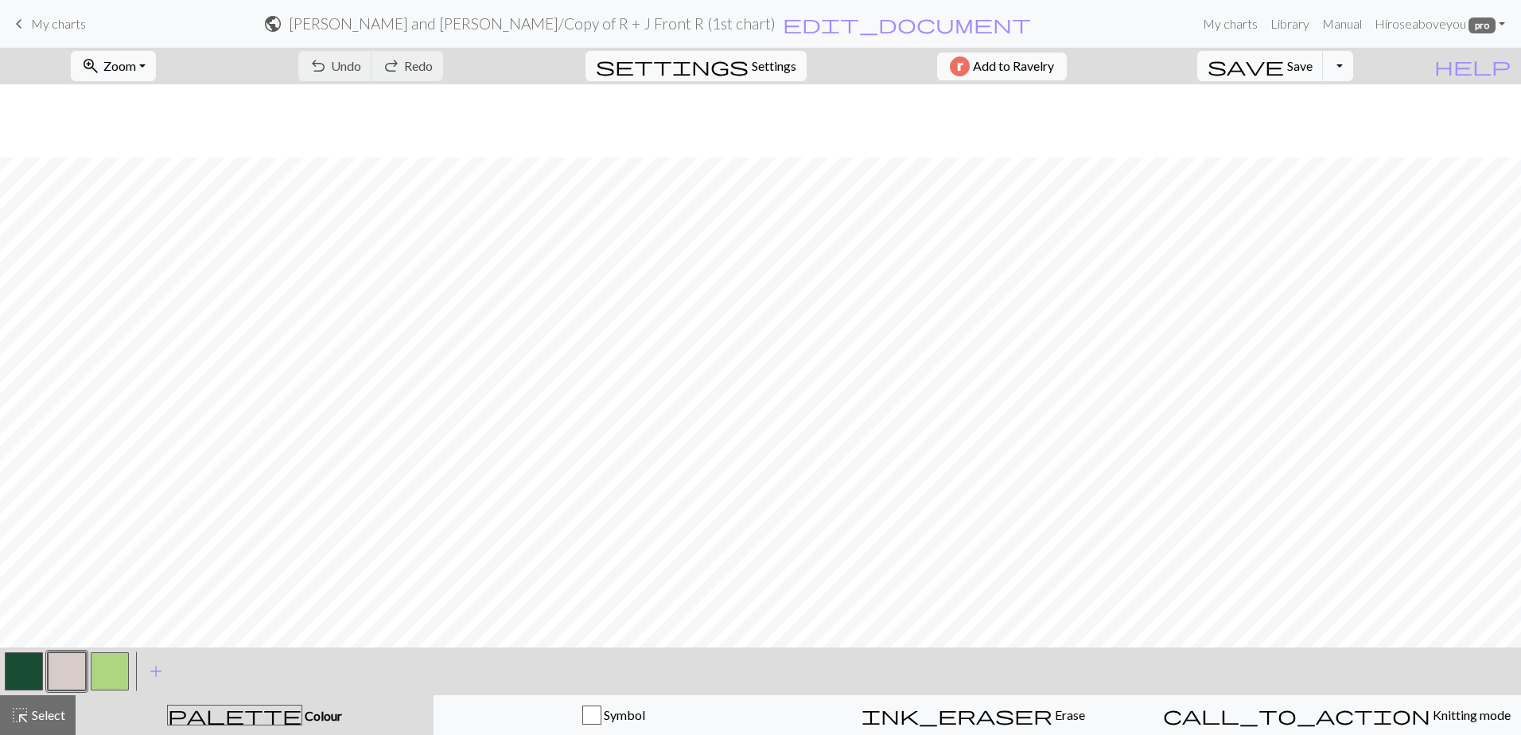
scroll to position [125, 0]
click at [23, 721] on span "highlight_alt" at bounding box center [19, 715] width 19 height 22
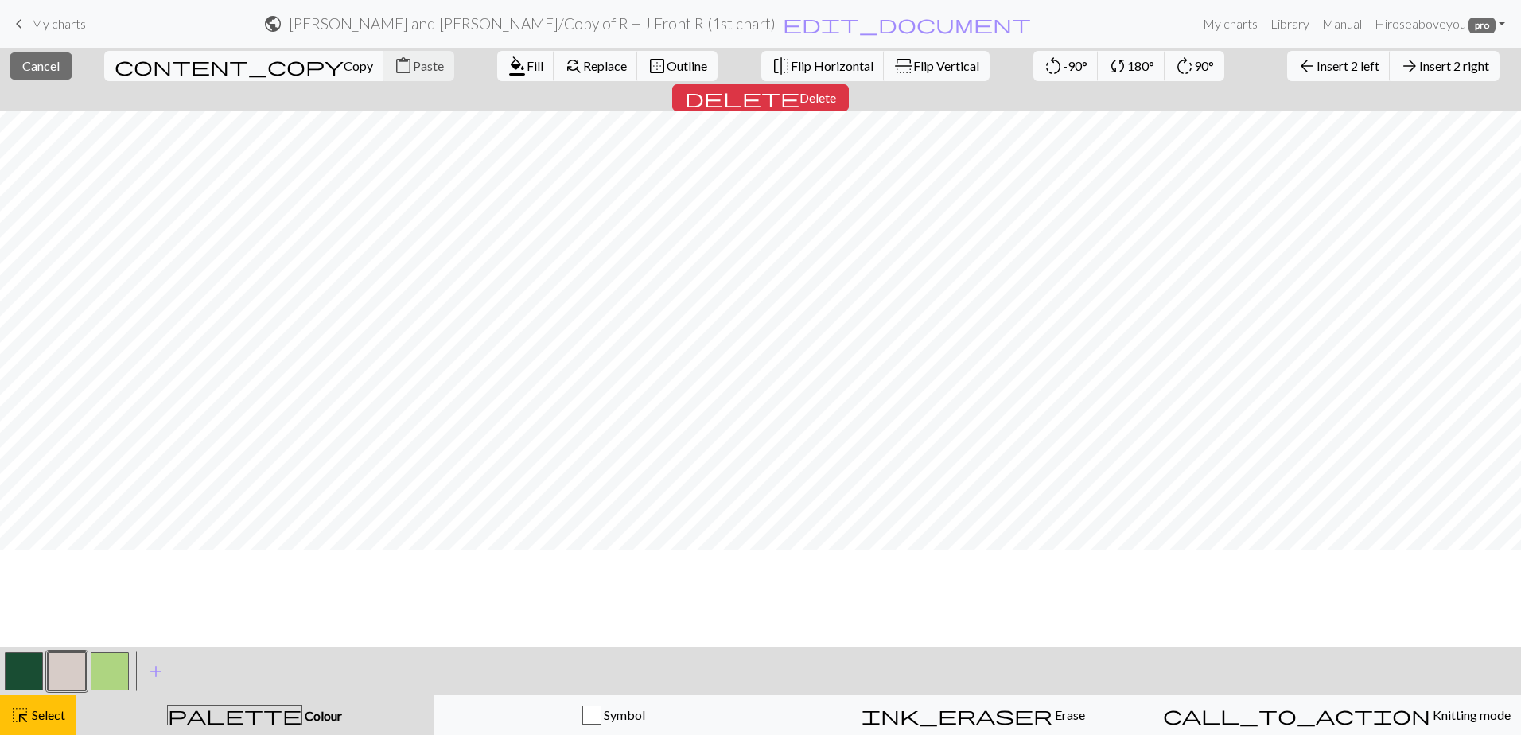
scroll to position [0, 0]
click at [344, 65] on span "Copy" at bounding box center [358, 65] width 29 height 15
click at [1316, 67] on span "Insert 2 left" at bounding box center [1347, 65] width 63 height 15
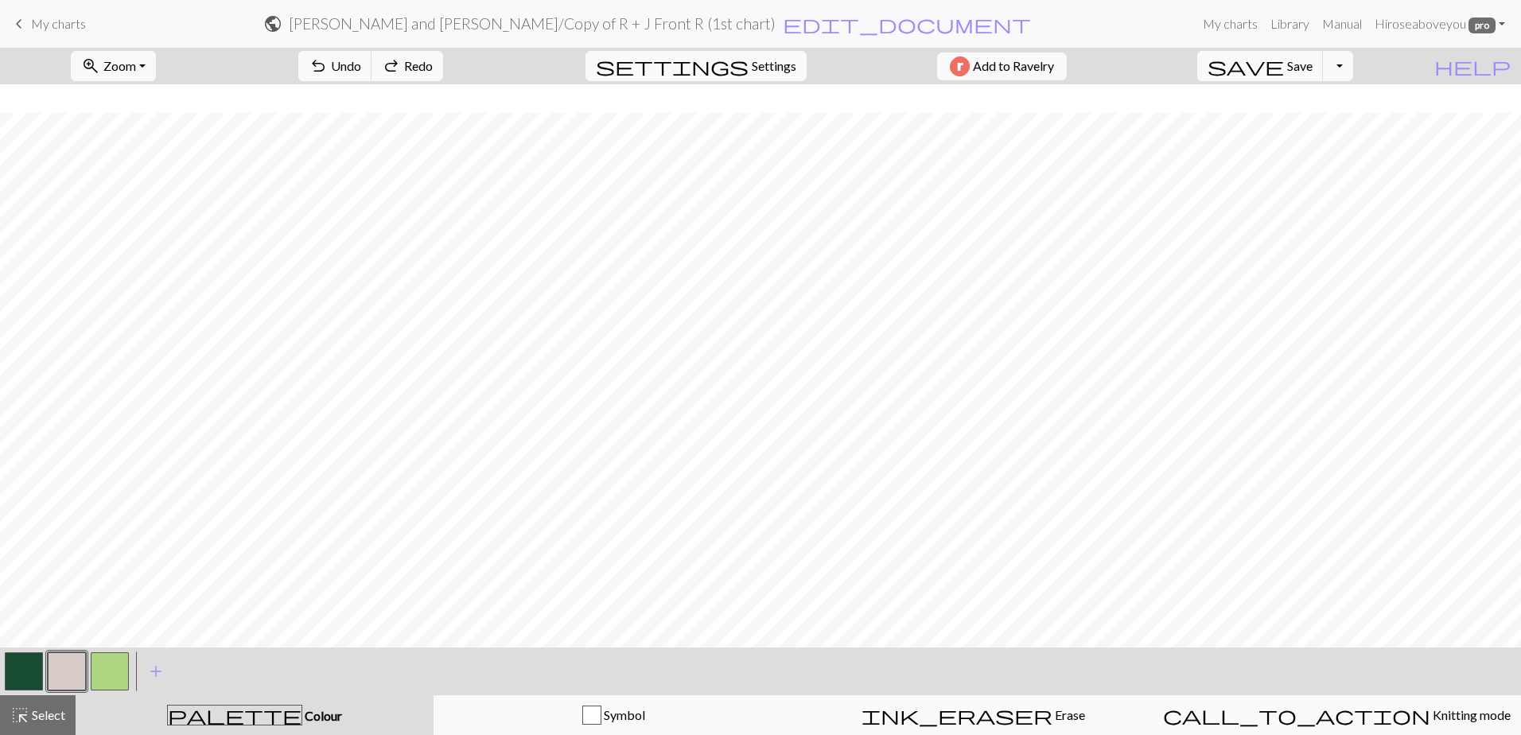
scroll to position [125, 0]
click at [52, 699] on button "highlight_alt Select Select" at bounding box center [38, 715] width 76 height 40
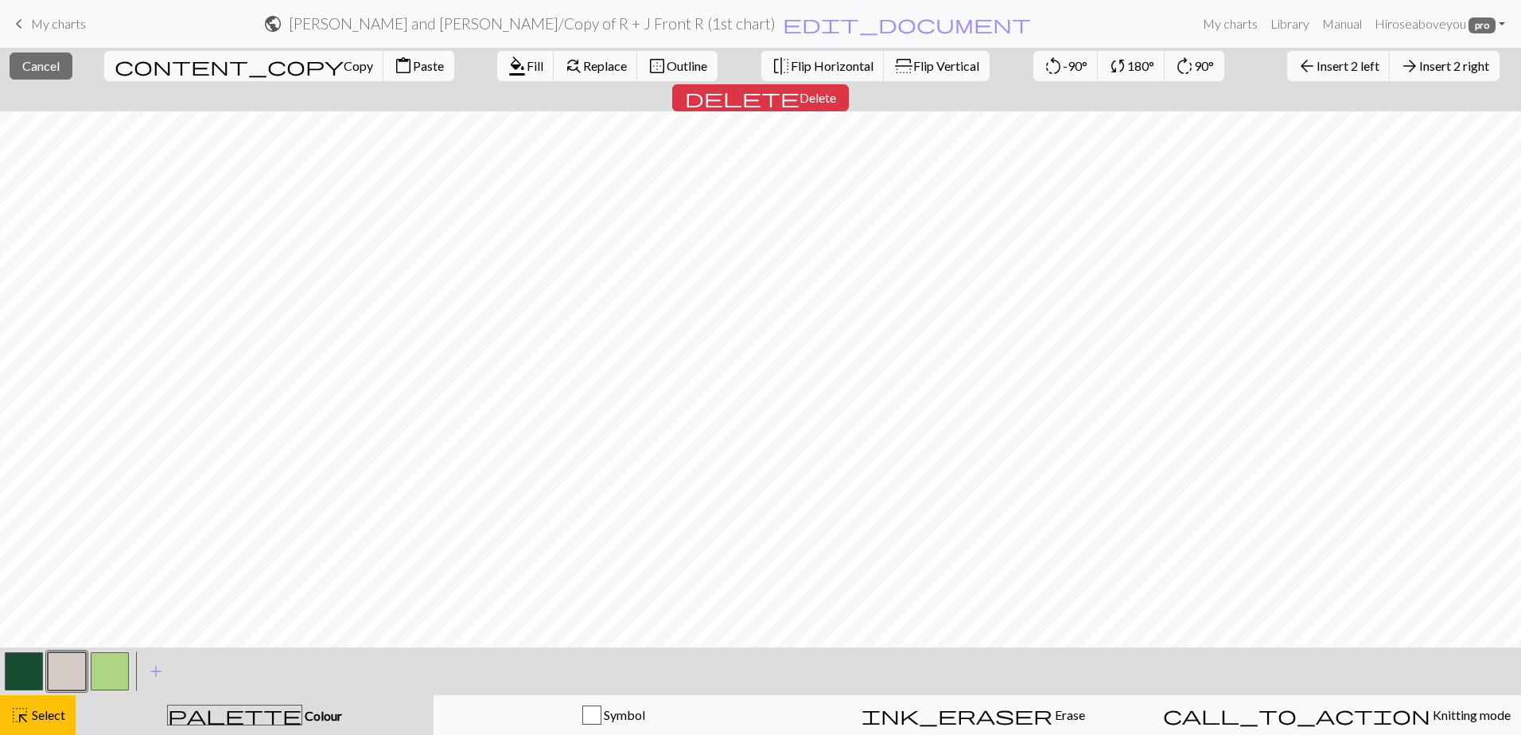
click at [413, 69] on span "Paste" at bounding box center [428, 65] width 31 height 15
click at [836, 90] on span "Delete" at bounding box center [817, 97] width 37 height 15
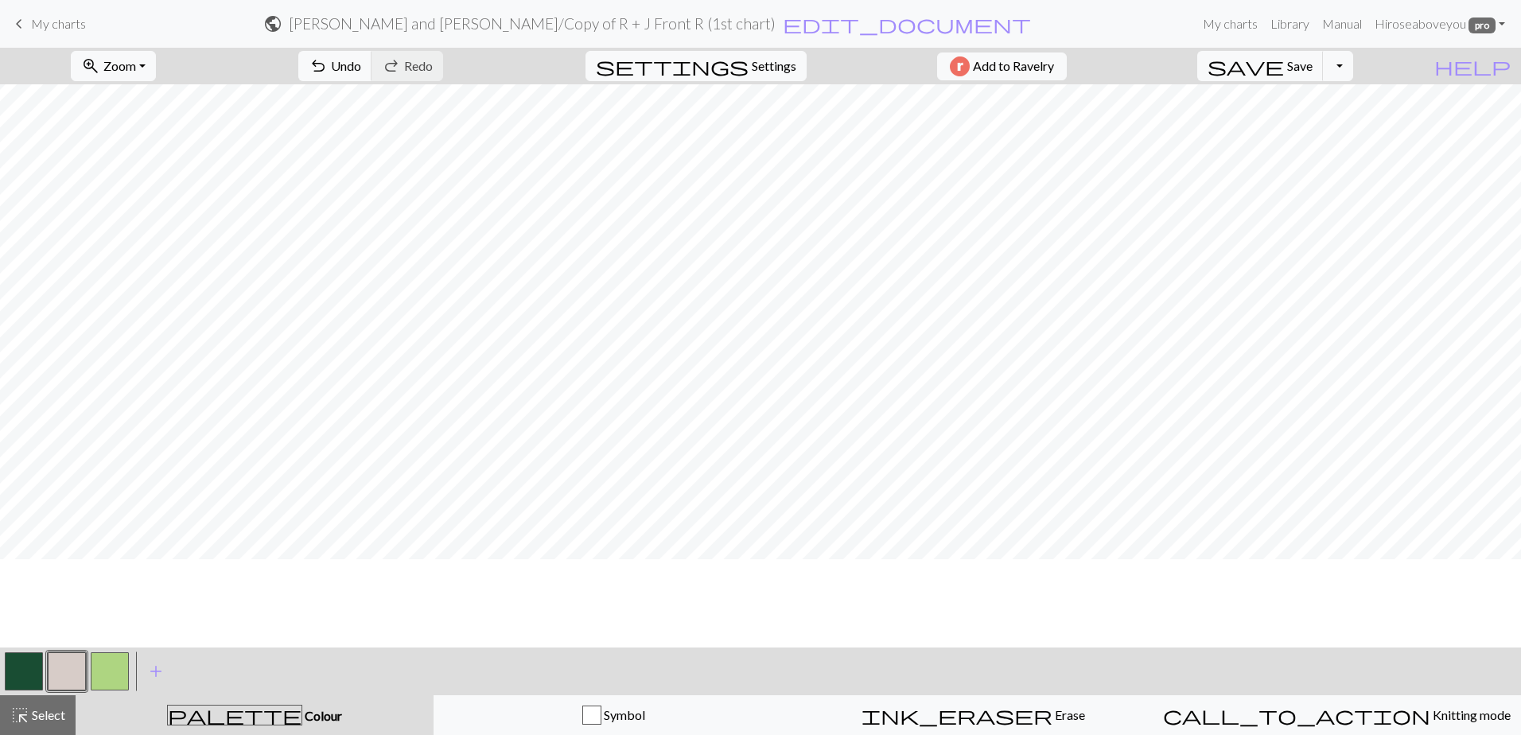
scroll to position [0, 0]
click at [624, 19] on h2 "[PERSON_NAME] and [PERSON_NAME] / Copy of R + J Front R (1st chart)" at bounding box center [532, 23] width 487 height 18
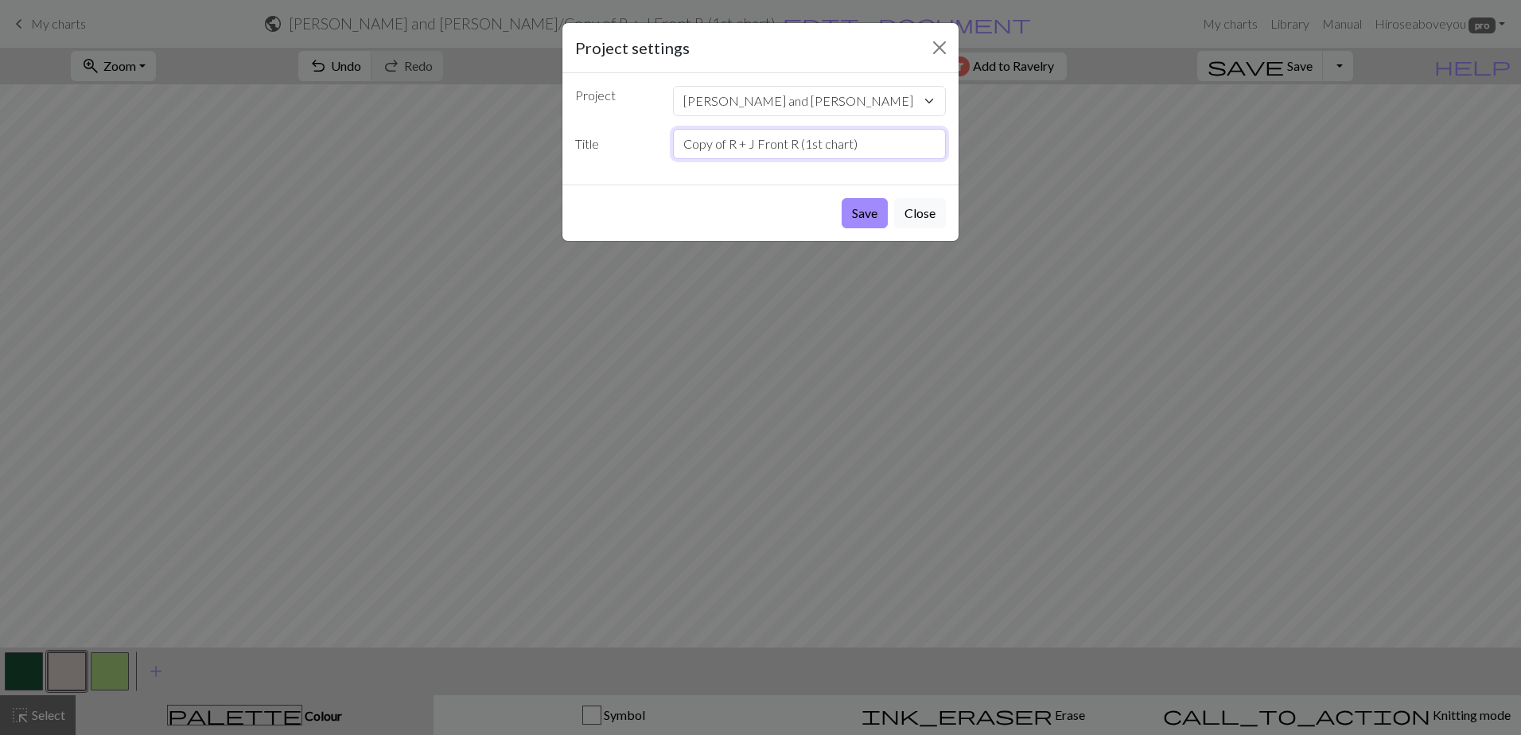
click at [885, 151] on input "Copy of R + J Front R (1st chart)" at bounding box center [810, 144] width 274 height 30
drag, startPoint x: 885, startPoint y: 151, endPoint x: 686, endPoint y: 156, distance: 198.9
click at [686, 156] on input "Copy of R + J Front R (1st chart)" at bounding box center [810, 144] width 274 height 30
type input "L Front (second chart)"
click at [871, 216] on button "Save" at bounding box center [865, 213] width 46 height 30
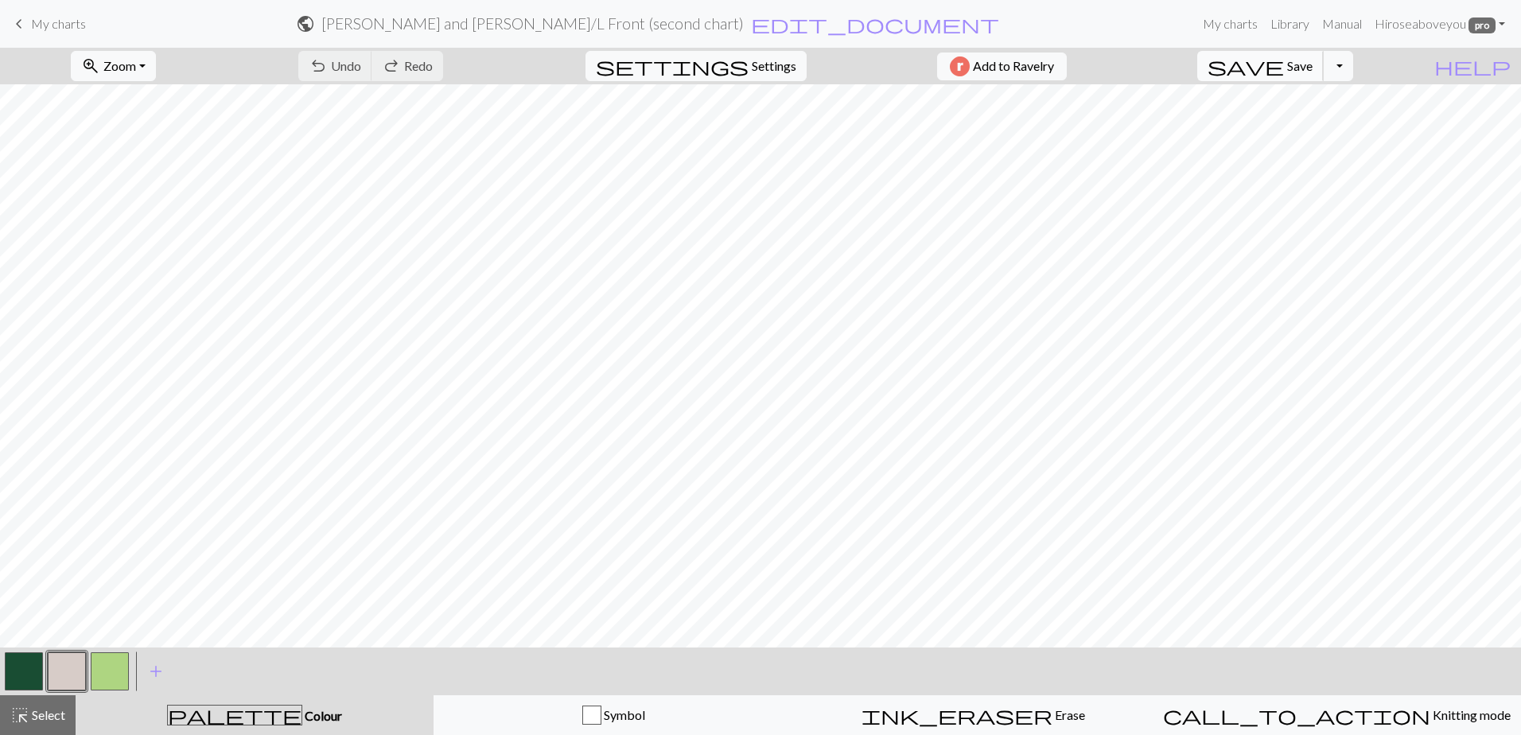
click at [1313, 67] on span "Save" at bounding box center [1299, 65] width 25 height 15
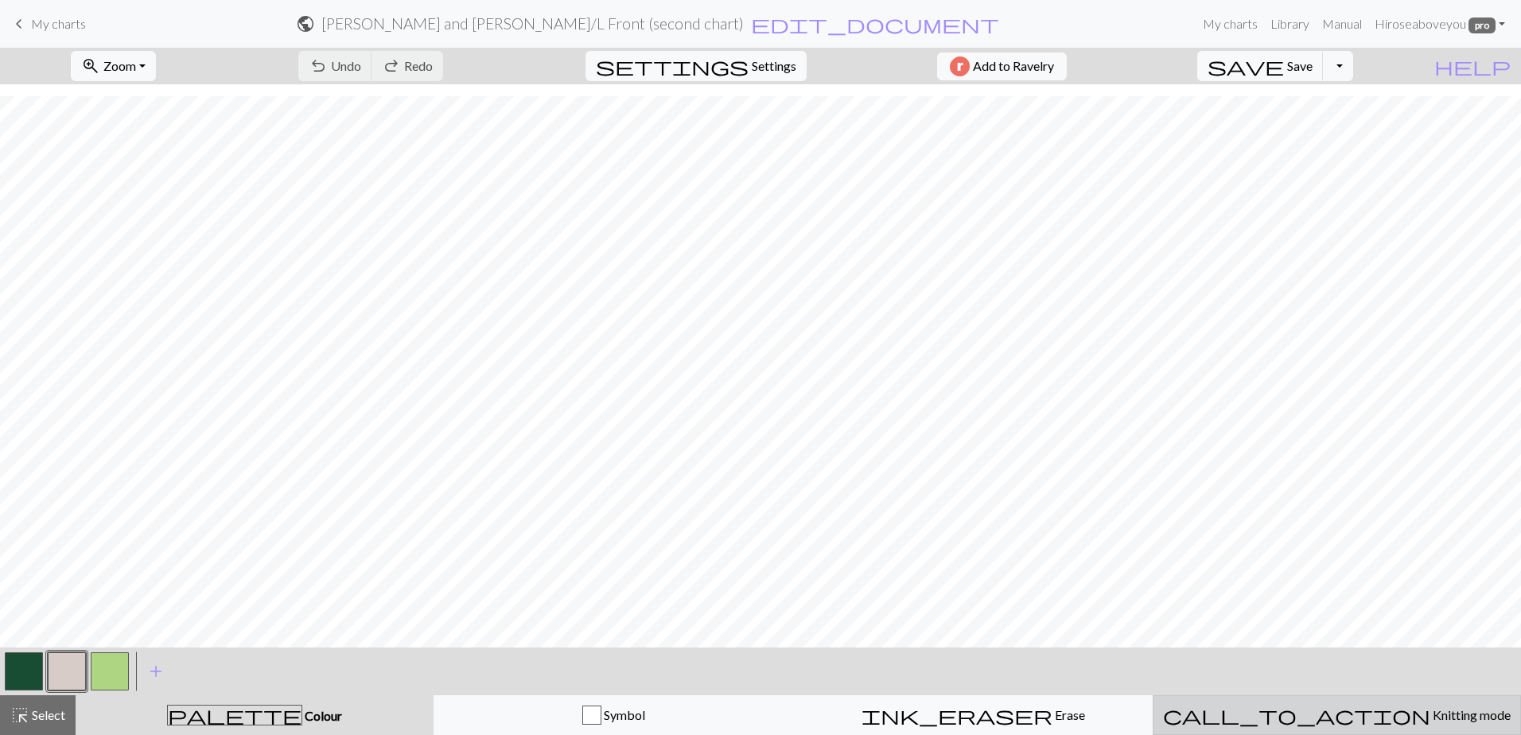
click at [1282, 706] on div "call_to_action Knitting mode Knitting mode" at bounding box center [1337, 715] width 348 height 19
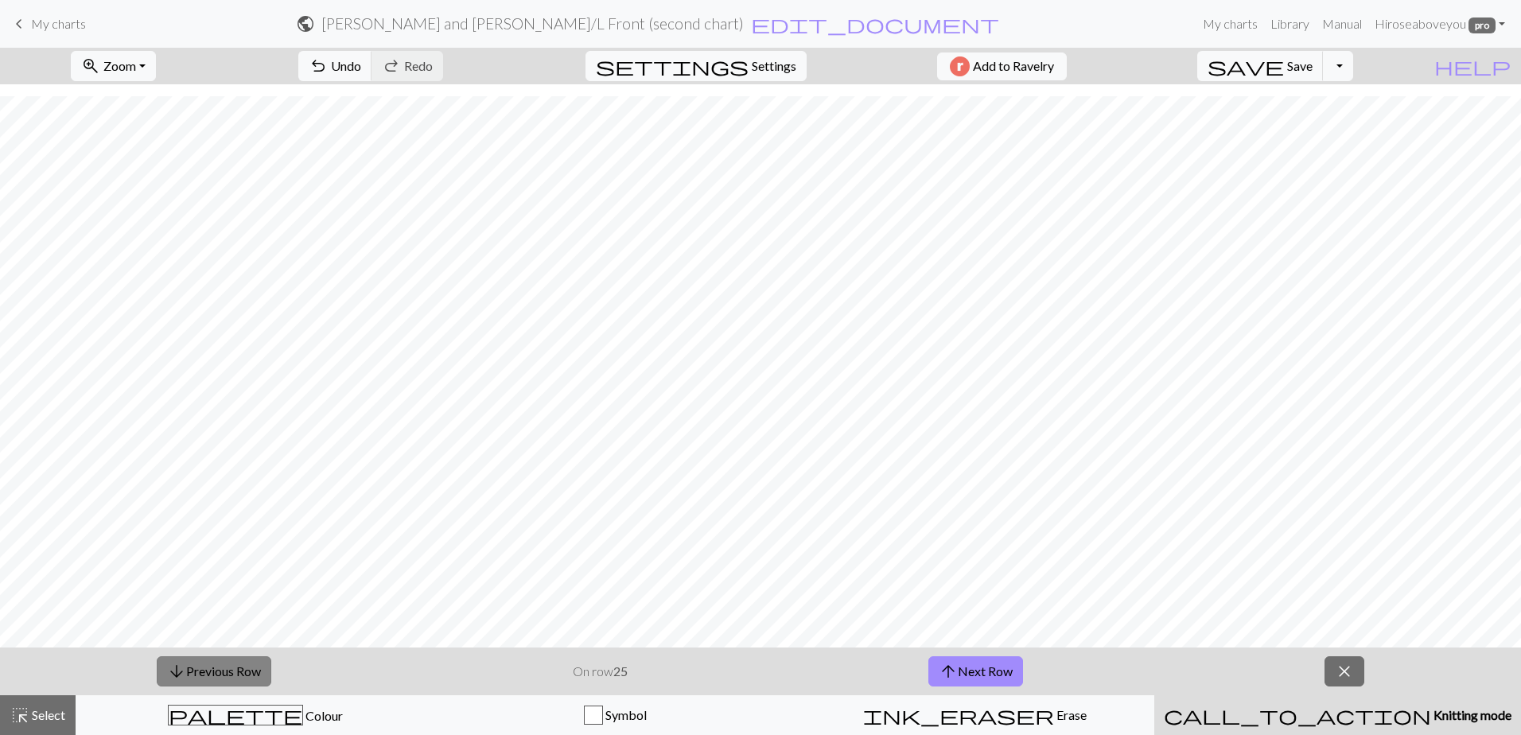
click at [205, 662] on button "arrow_downward Previous Row" at bounding box center [214, 671] width 115 height 30
click at [203, 664] on button "arrow_downward Previous Row" at bounding box center [214, 671] width 115 height 30
click at [203, 665] on button "arrow_downward Previous Row" at bounding box center [214, 671] width 115 height 30
click at [203, 667] on button "arrow_downward Previous Row" at bounding box center [214, 671] width 115 height 30
click at [202, 668] on button "arrow_downward Previous Row" at bounding box center [214, 671] width 115 height 30
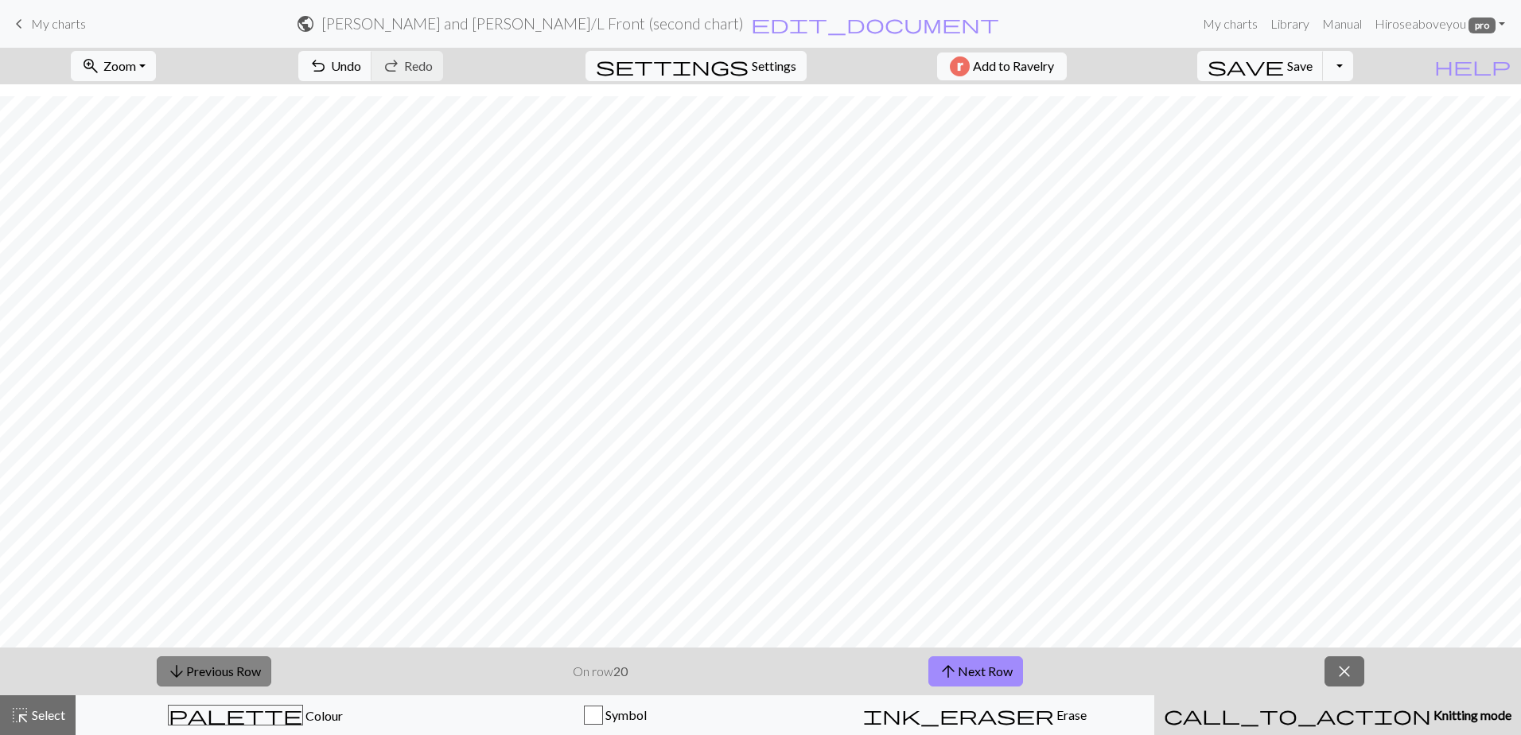
click at [200, 669] on button "arrow_downward Previous Row" at bounding box center [214, 671] width 115 height 30
click at [199, 671] on button "arrow_downward Previous Row" at bounding box center [214, 671] width 115 height 30
click at [198, 674] on button "arrow_downward Previous Row" at bounding box center [214, 671] width 115 height 30
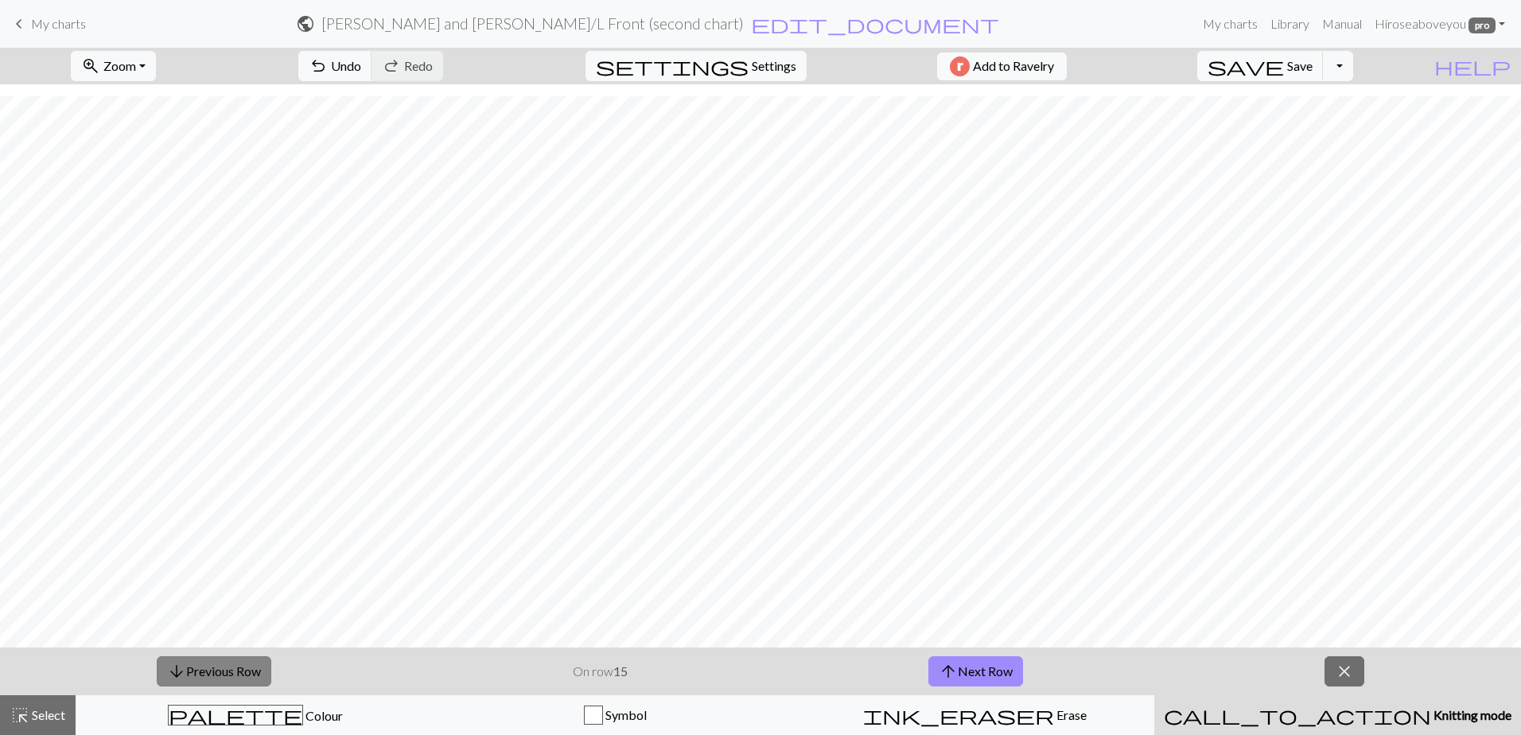
click at [198, 674] on button "arrow_downward Previous Row" at bounding box center [214, 671] width 115 height 30
click at [50, 711] on span "Select" at bounding box center [47, 714] width 36 height 15
click at [1341, 675] on span "close" at bounding box center [1344, 671] width 19 height 22
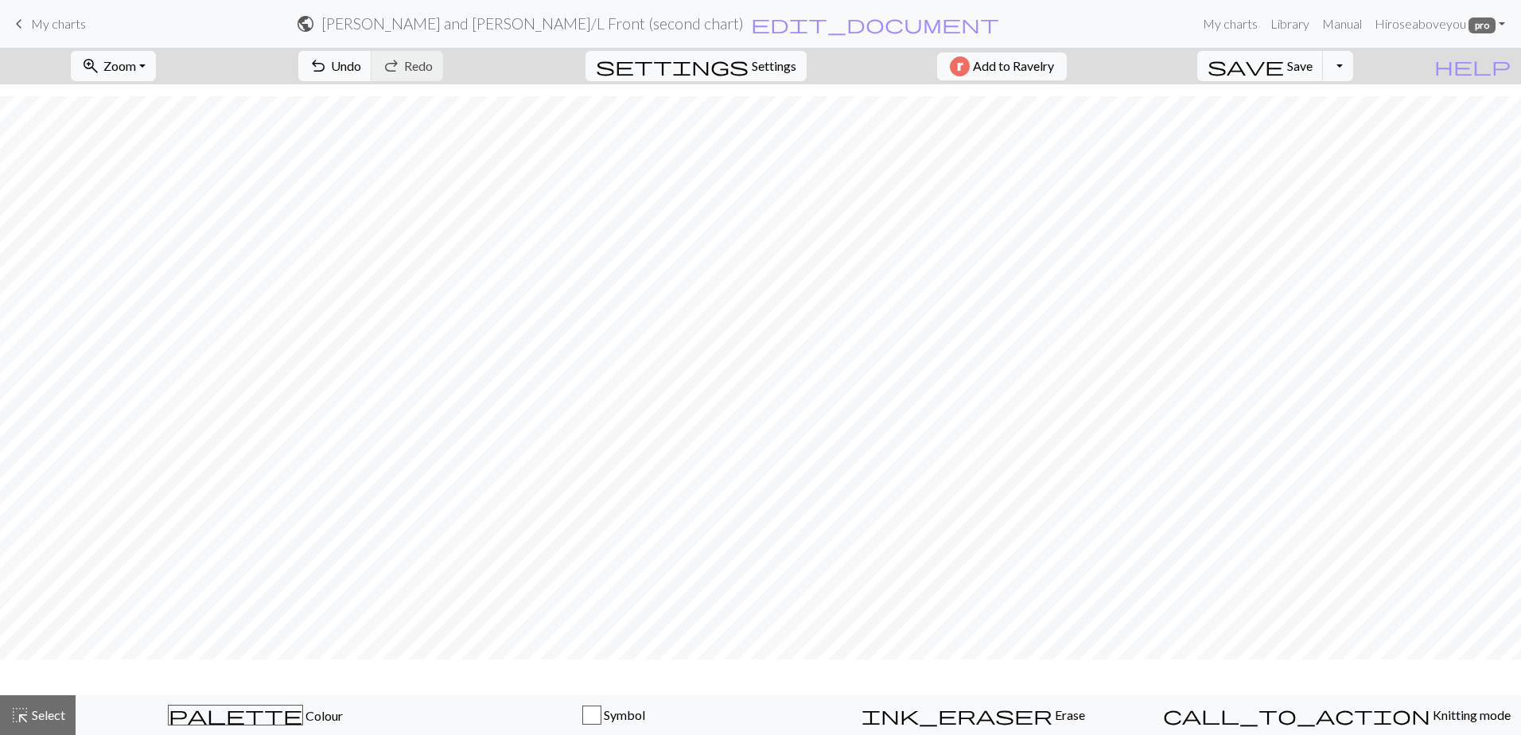
scroll to position [77, 0]
click at [38, 713] on span "Select" at bounding box center [47, 714] width 36 height 15
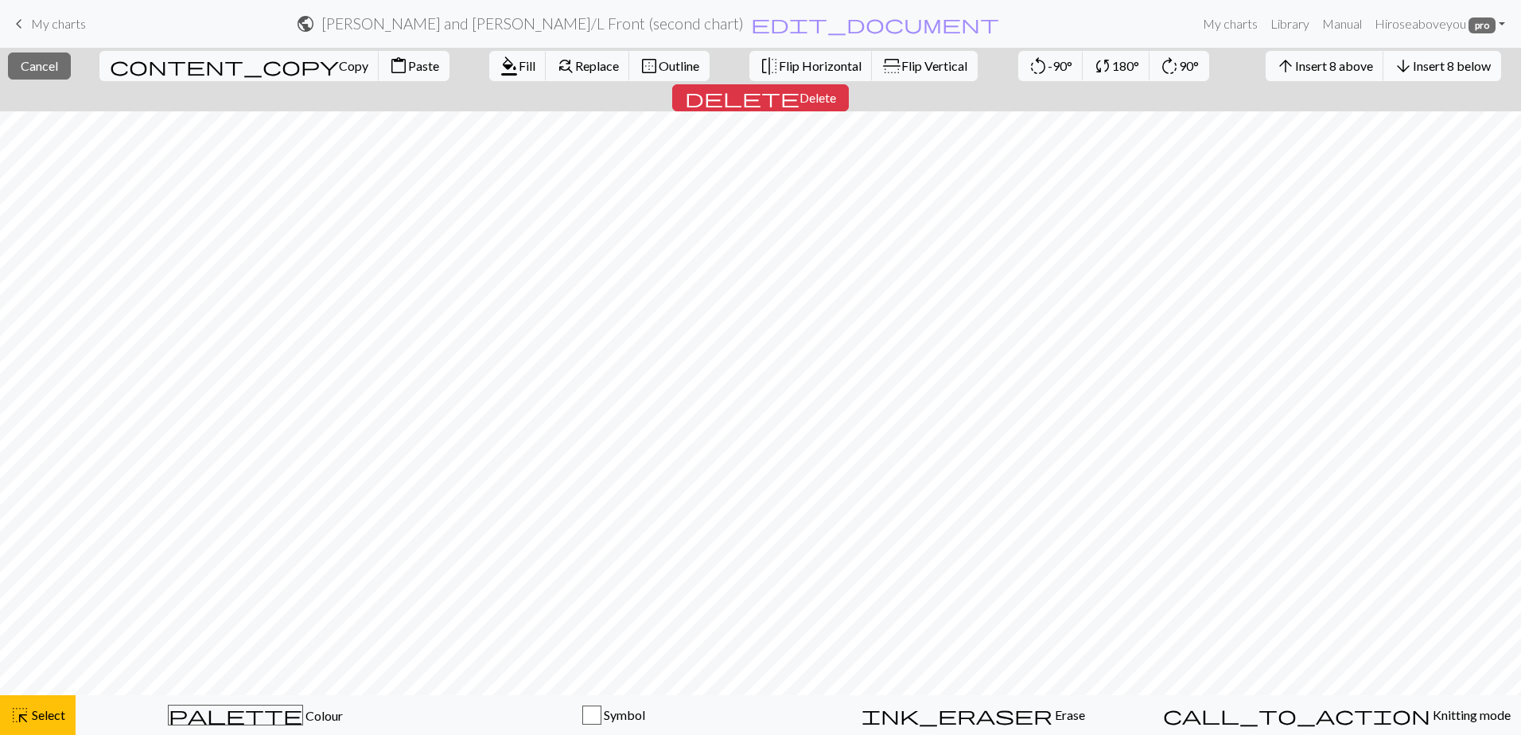
click at [1413, 64] on span "Insert 8 below" at bounding box center [1452, 65] width 78 height 15
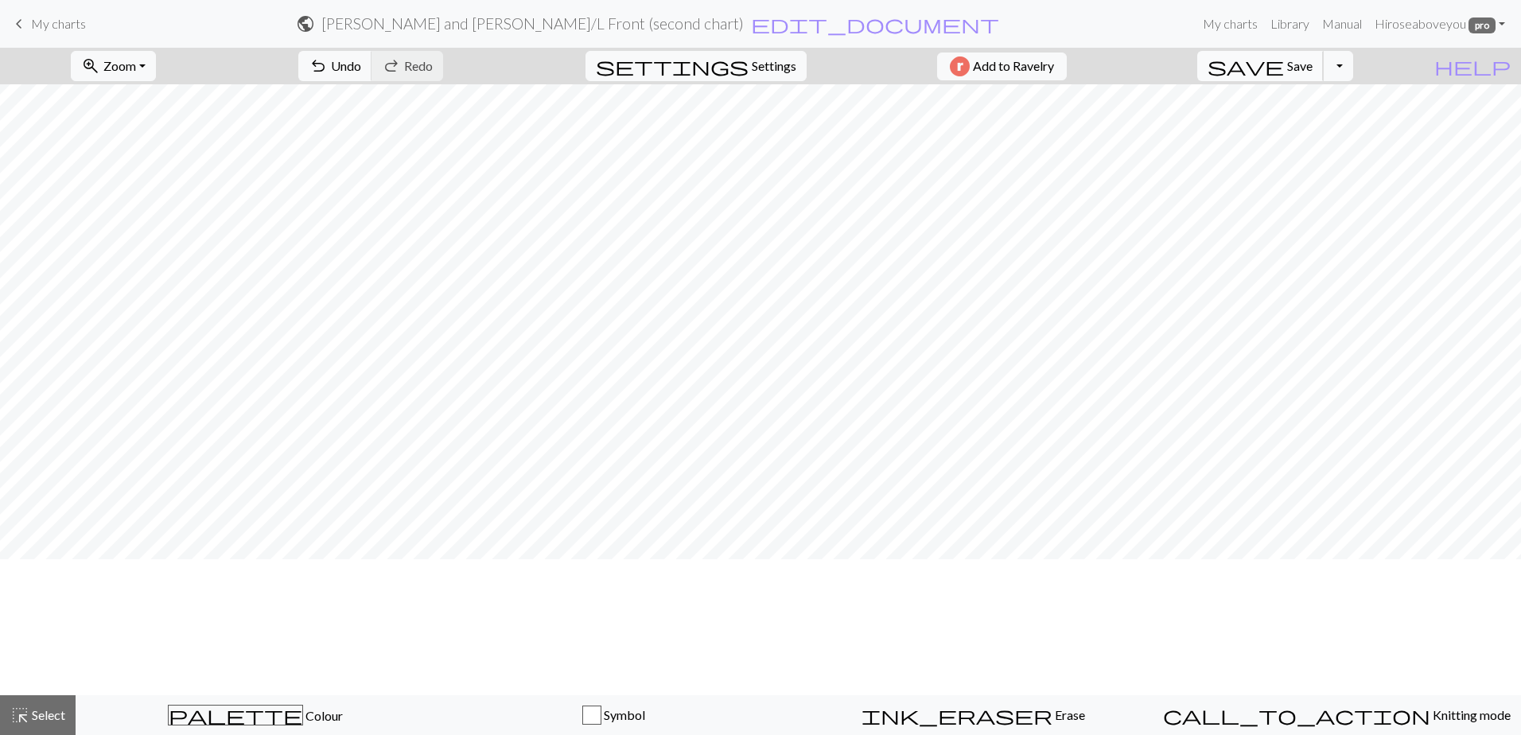
scroll to position [45, 0]
click at [30, 707] on span "Select" at bounding box center [47, 714] width 36 height 15
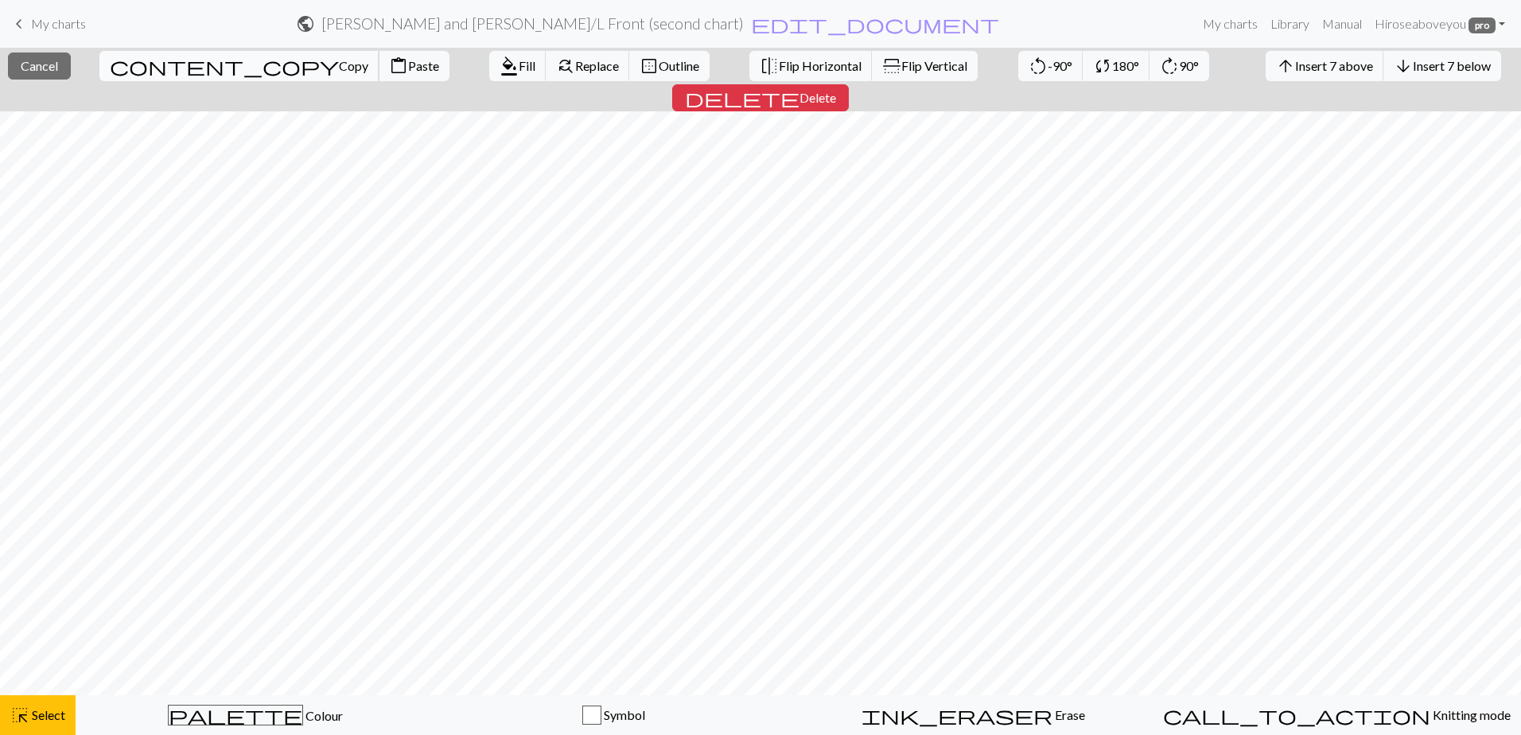
click at [339, 70] on span "Copy" at bounding box center [353, 65] width 29 height 15
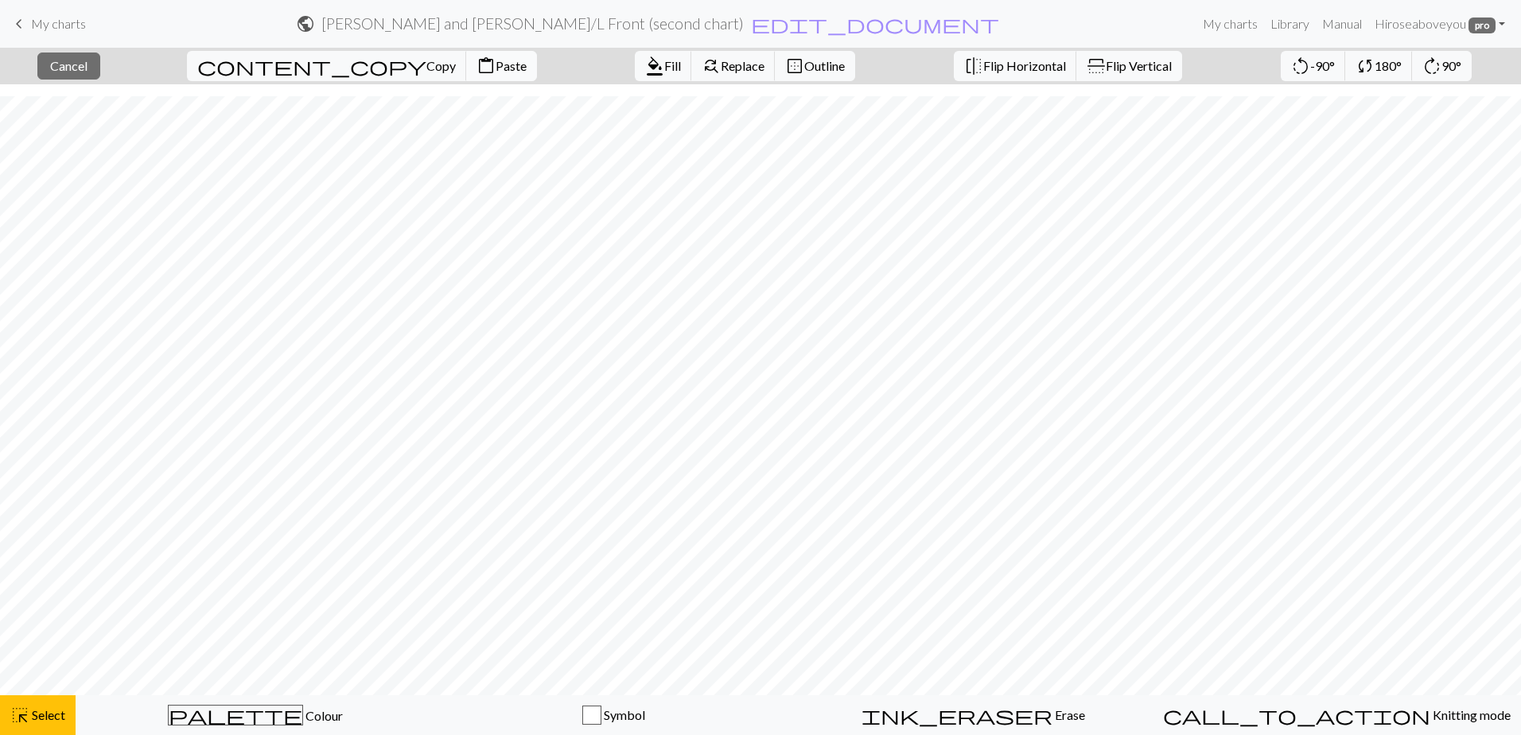
click at [496, 69] on span "Paste" at bounding box center [511, 65] width 31 height 15
click at [426, 63] on span "Copy" at bounding box center [440, 65] width 29 height 15
click at [476, 64] on span "content_paste" at bounding box center [485, 66] width 19 height 22
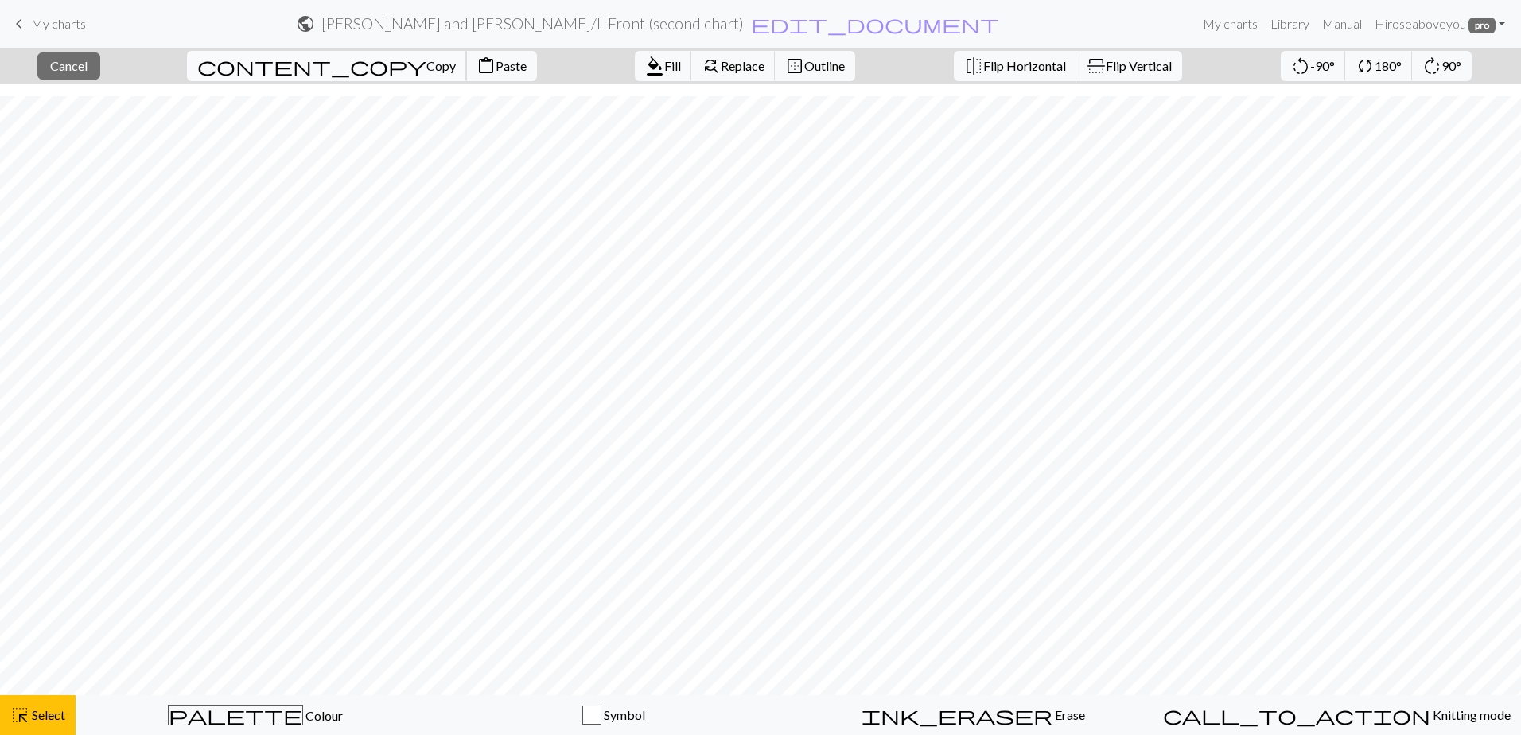
click at [426, 65] on span "Copy" at bounding box center [440, 65] width 29 height 15
click at [496, 62] on span "Paste" at bounding box center [511, 65] width 31 height 15
click at [266, 66] on span "content_copy" at bounding box center [311, 66] width 229 height 22
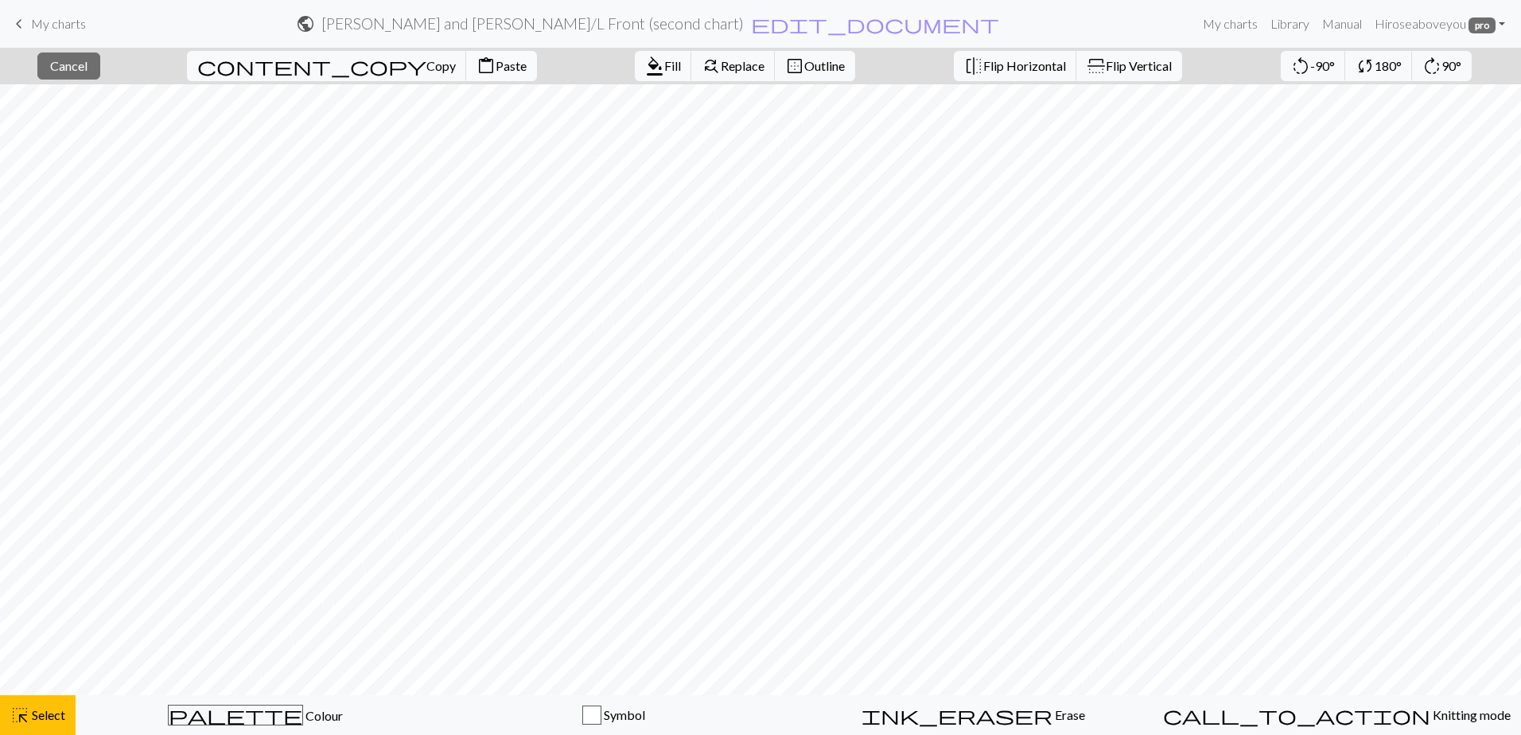
click at [466, 57] on button "content_paste Paste" at bounding box center [501, 66] width 71 height 30
drag, startPoint x: 270, startPoint y: 62, endPoint x: 297, endPoint y: 78, distance: 31.4
click at [270, 63] on span "content_copy" at bounding box center [311, 66] width 229 height 22
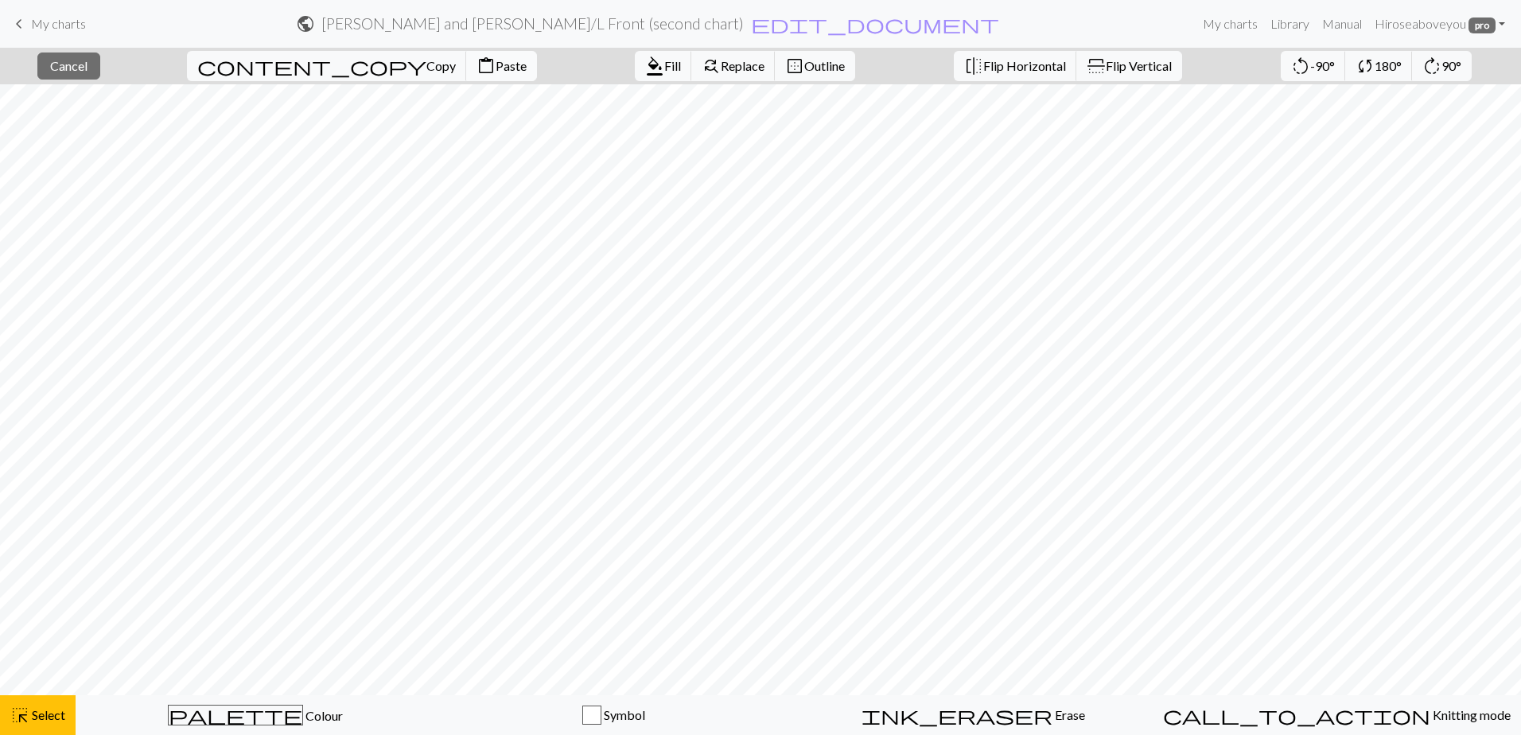
click at [496, 71] on span "Paste" at bounding box center [511, 65] width 31 height 15
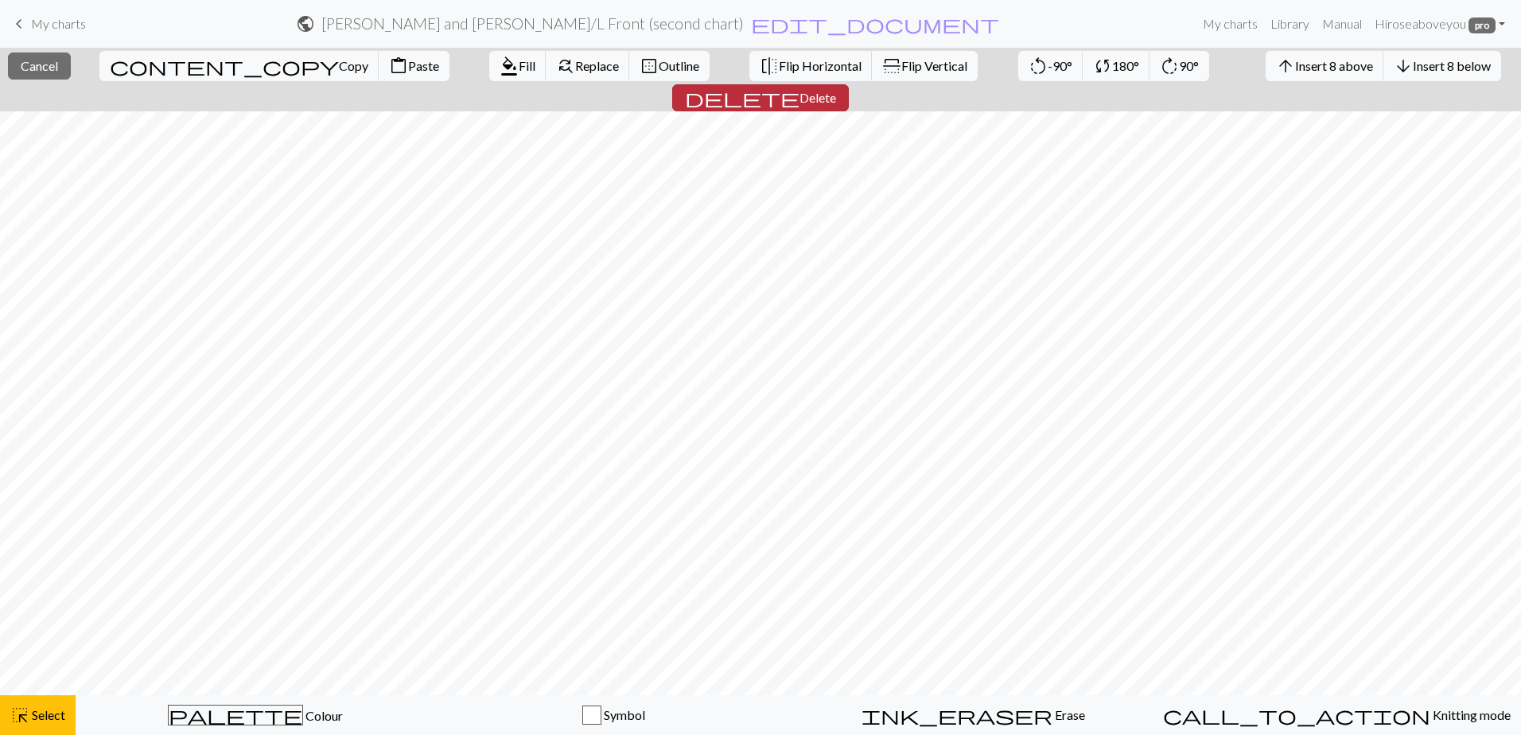
click at [836, 90] on span "Delete" at bounding box center [817, 97] width 37 height 15
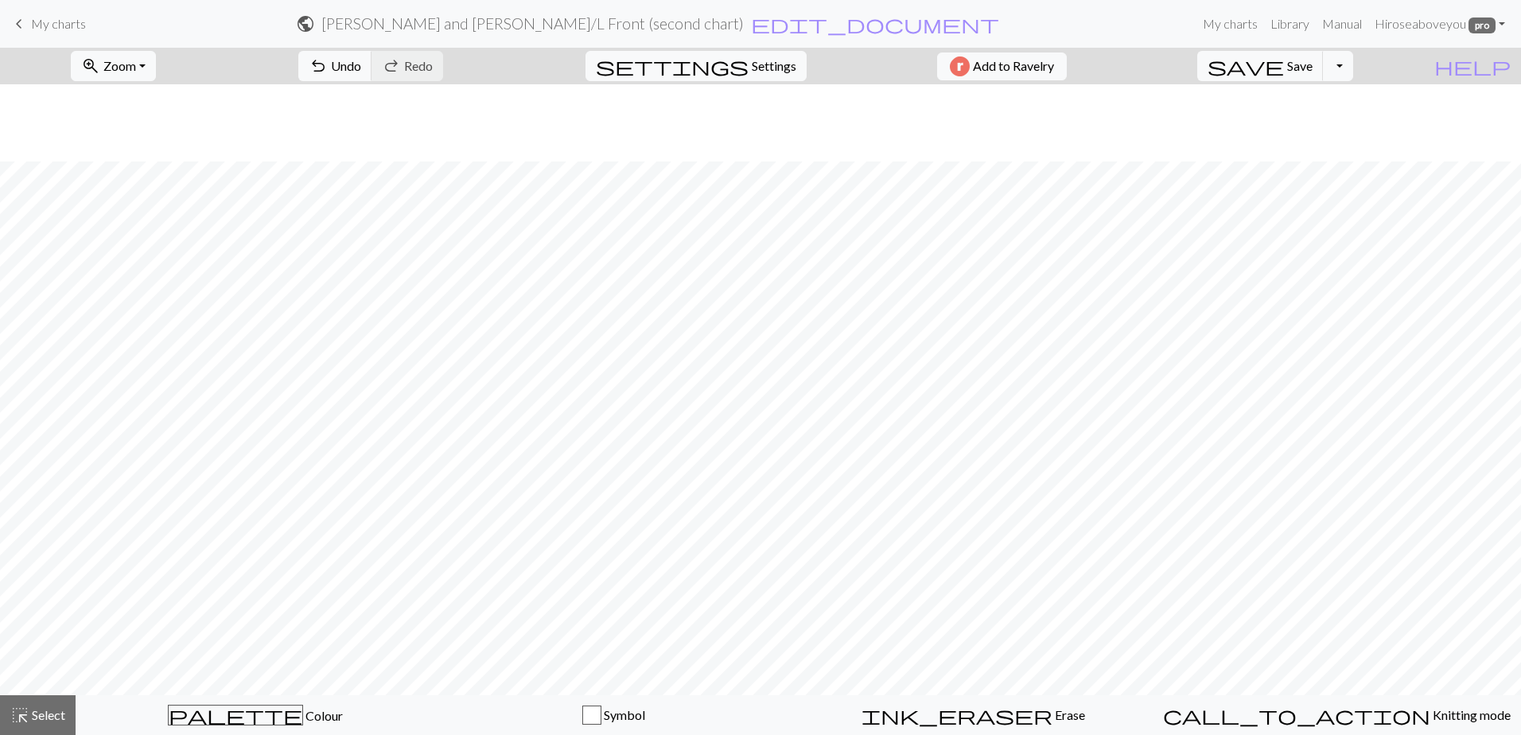
scroll to position [77, 0]
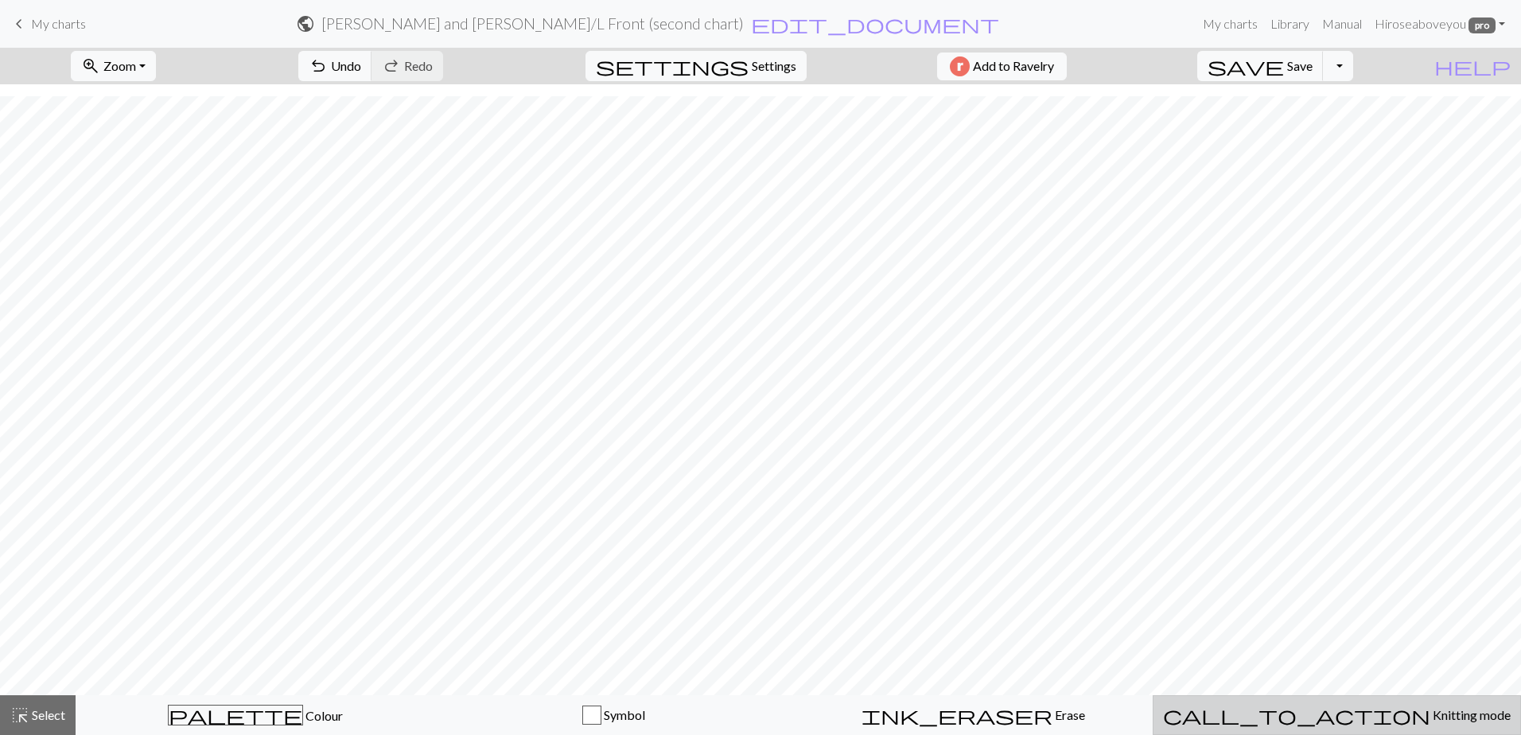
click at [1430, 714] on span "Knitting mode" at bounding box center [1470, 714] width 80 height 15
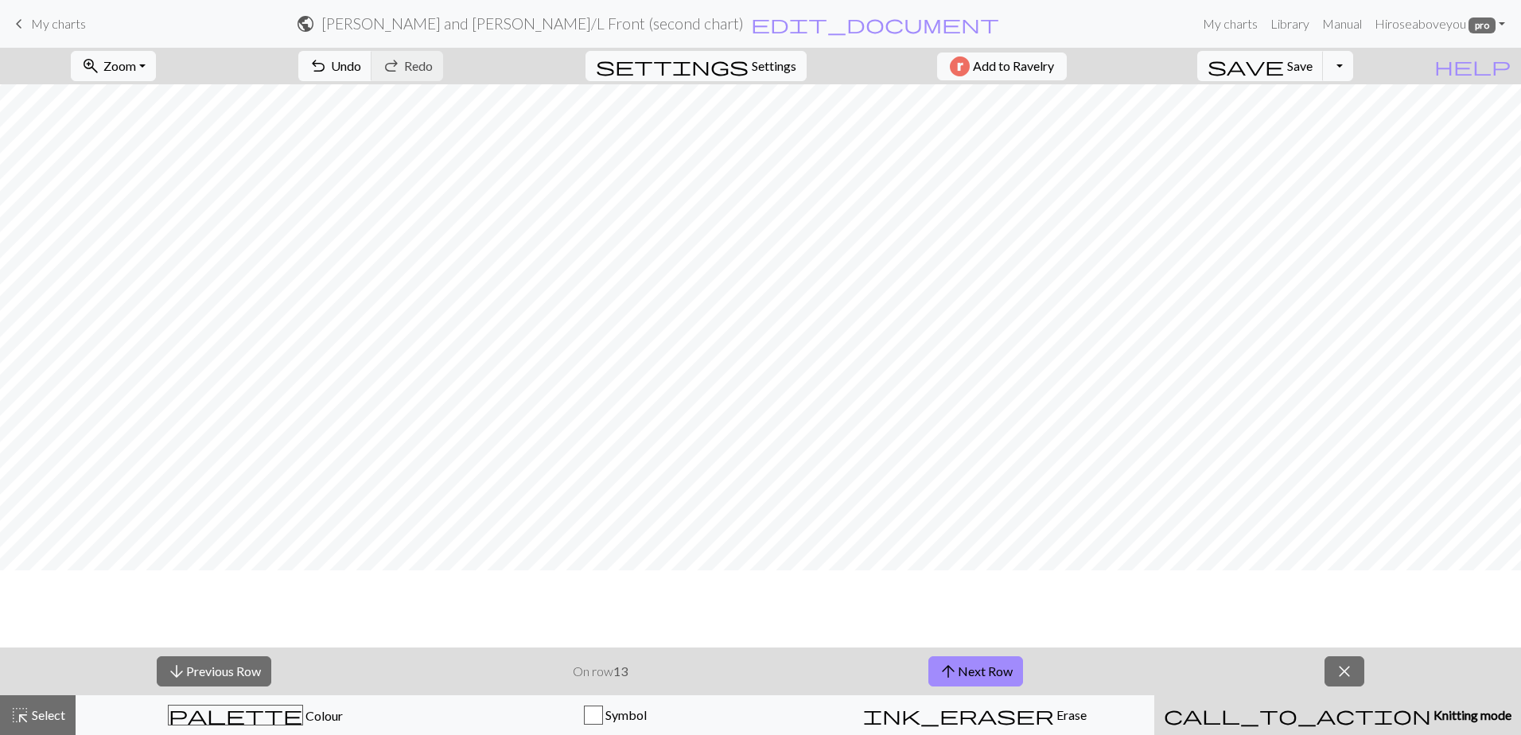
scroll to position [0, 0]
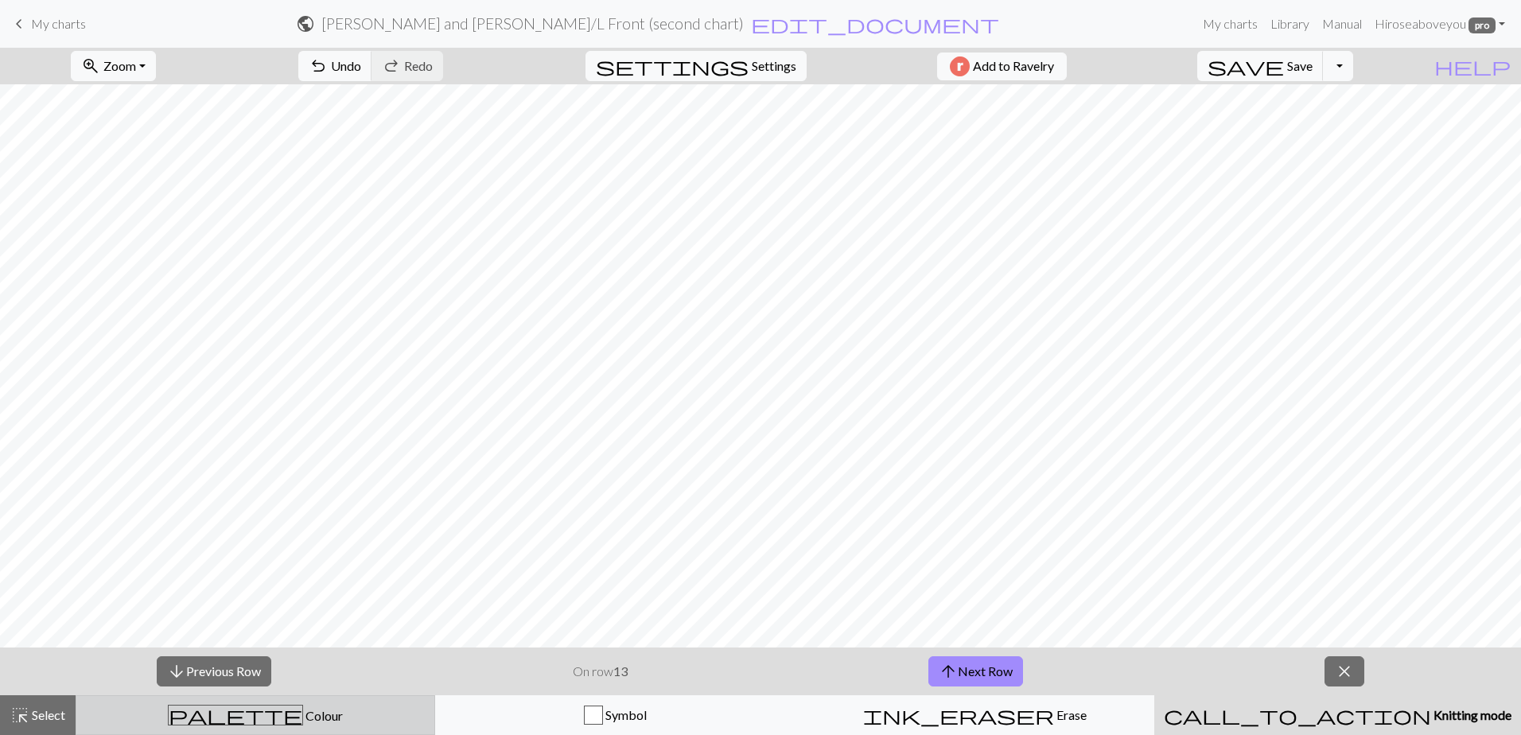
click at [259, 734] on button "palette Colour Colour" at bounding box center [256, 715] width 360 height 40
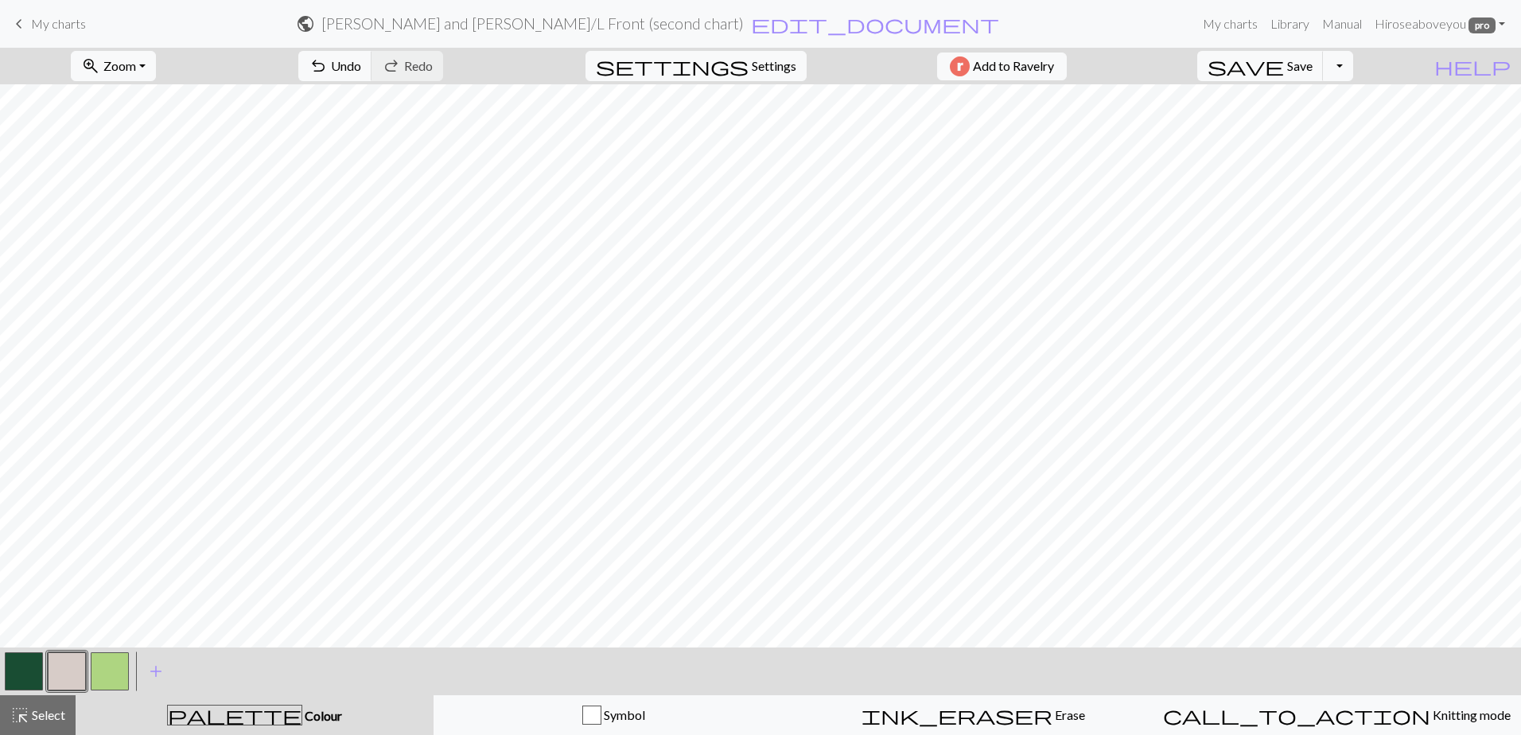
click at [29, 675] on button "button" at bounding box center [24, 671] width 38 height 38
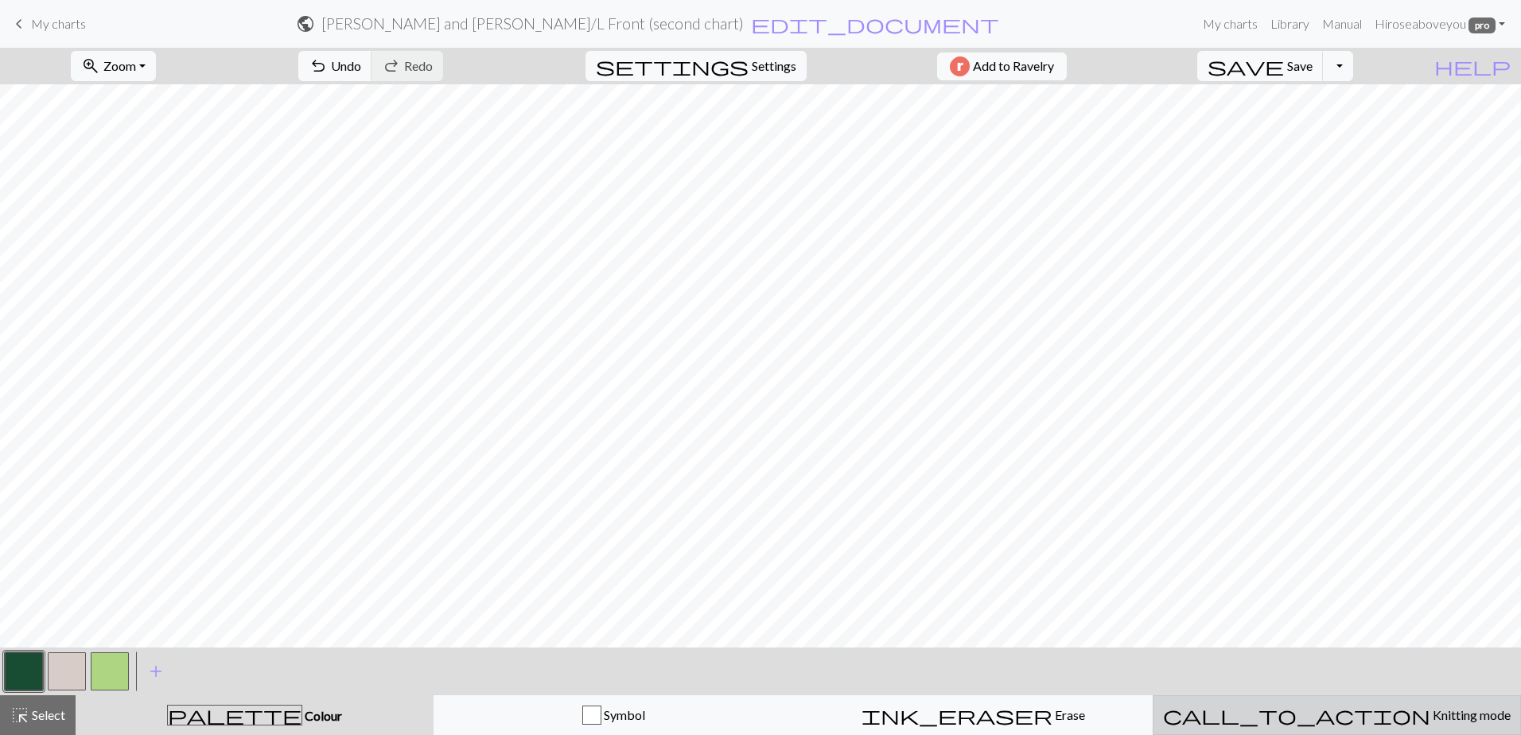
click at [1293, 718] on span "call_to_action" at bounding box center [1296, 715] width 267 height 22
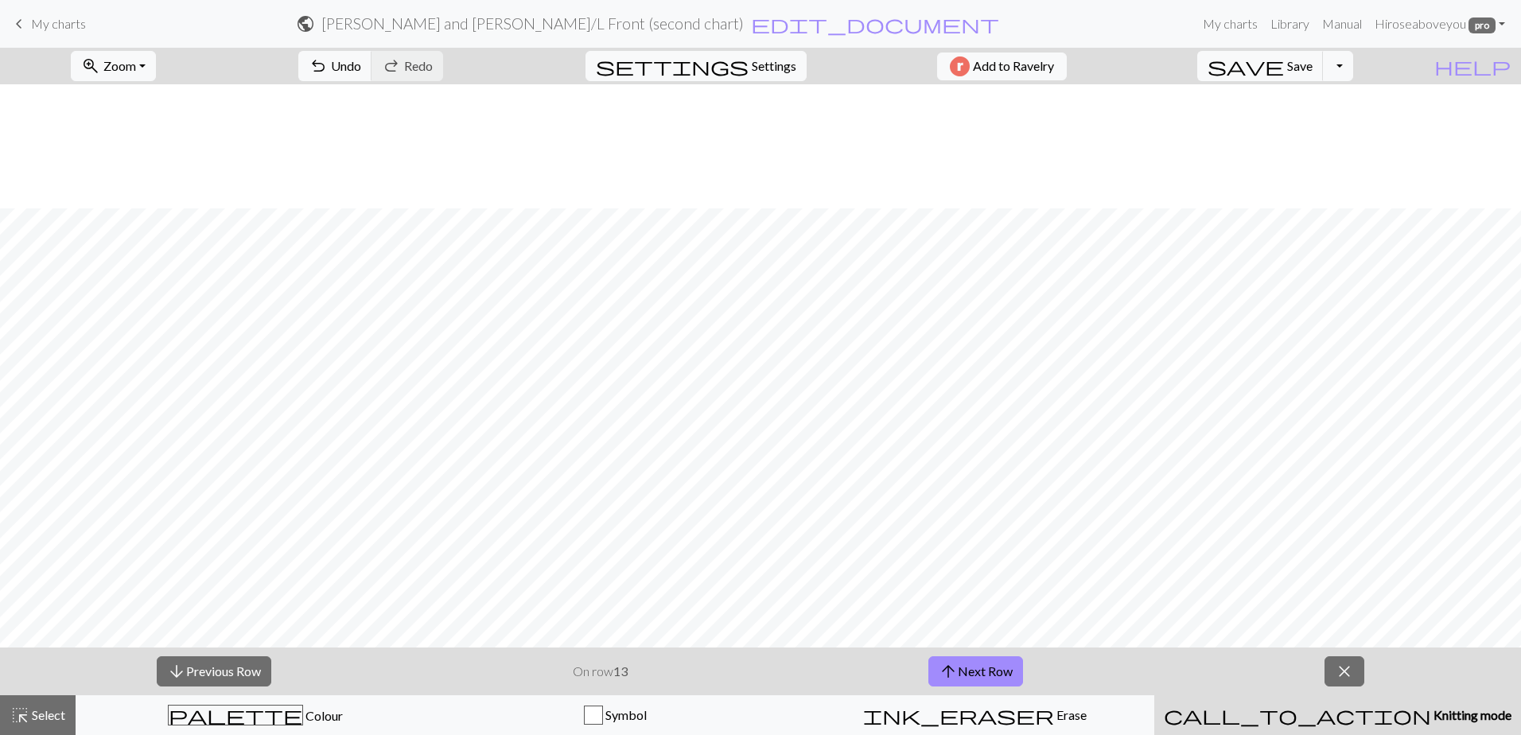
scroll to position [125, 0]
click at [960, 677] on button "arrow_upward Next Row" at bounding box center [975, 671] width 95 height 30
click at [994, 675] on button "arrow_upward Next Row" at bounding box center [975, 671] width 95 height 30
click at [1014, 669] on button "arrow_upward Next Row" at bounding box center [975, 671] width 95 height 30
click at [994, 671] on button "arrow_upward Next Row" at bounding box center [975, 671] width 95 height 30
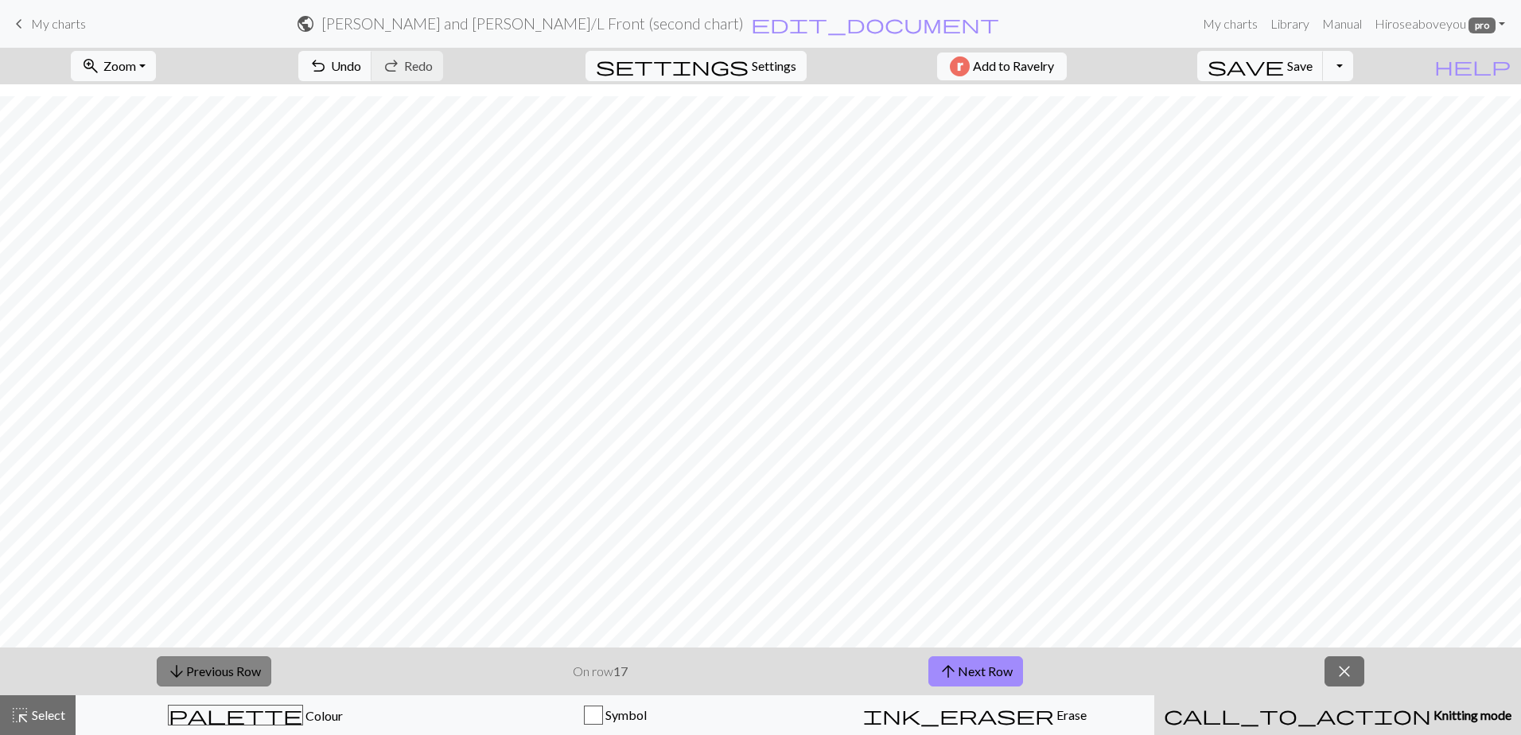
click at [209, 663] on button "arrow_downward Previous Row" at bounding box center [214, 671] width 115 height 30
click at [957, 664] on span "arrow_upward" at bounding box center [948, 671] width 19 height 22
click at [981, 667] on button "arrow_upward Next Row" at bounding box center [975, 671] width 95 height 30
click at [970, 670] on button "arrow_upward Next Row" at bounding box center [975, 671] width 95 height 30
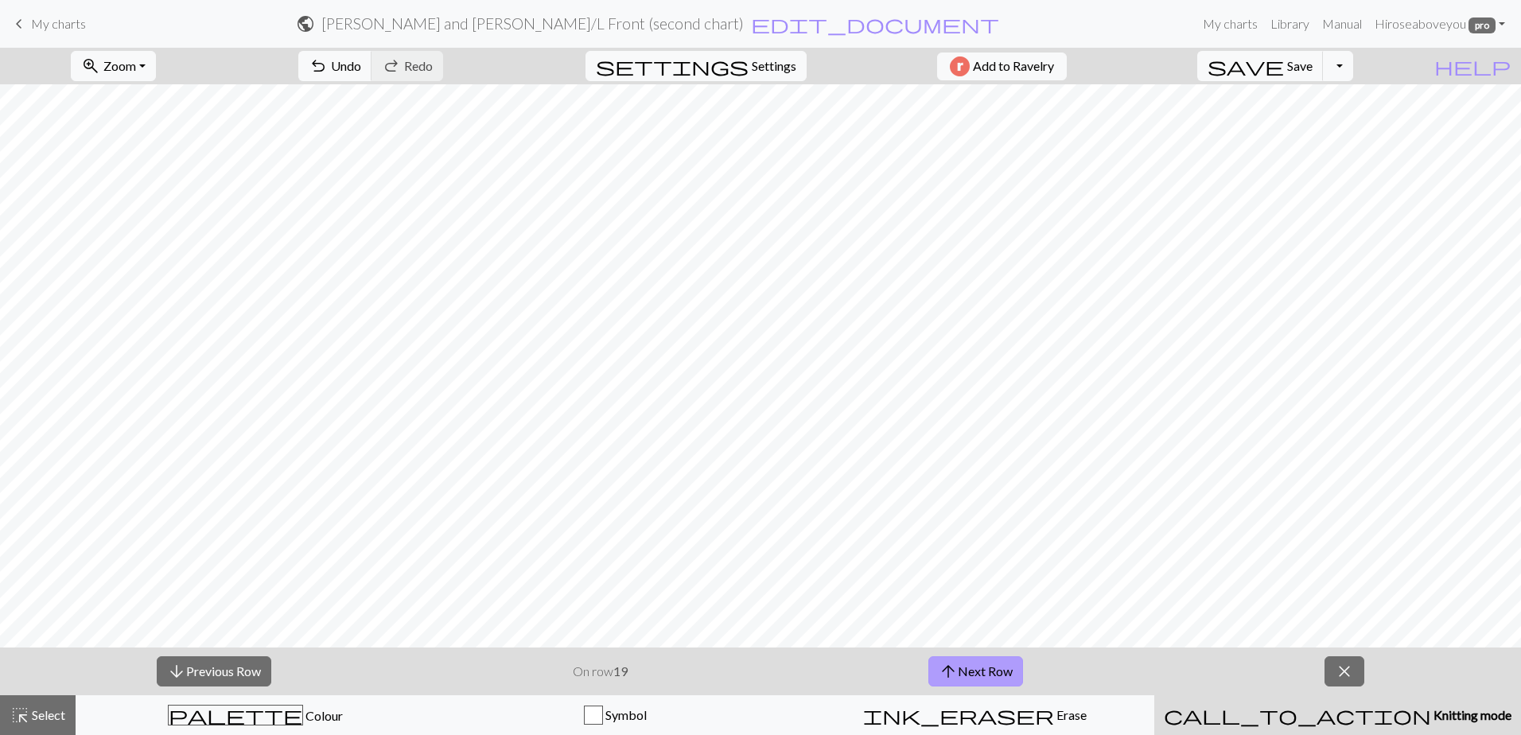
click at [963, 670] on button "arrow_upward Next Row" at bounding box center [975, 671] width 95 height 30
click at [971, 671] on button "arrow_upward Next Row" at bounding box center [975, 671] width 95 height 30
click at [951, 664] on span "arrow_upward" at bounding box center [948, 671] width 19 height 22
click at [982, 674] on button "arrow_upward Next Row" at bounding box center [975, 671] width 95 height 30
click at [975, 666] on button "arrow_upward Next Row" at bounding box center [975, 671] width 95 height 30
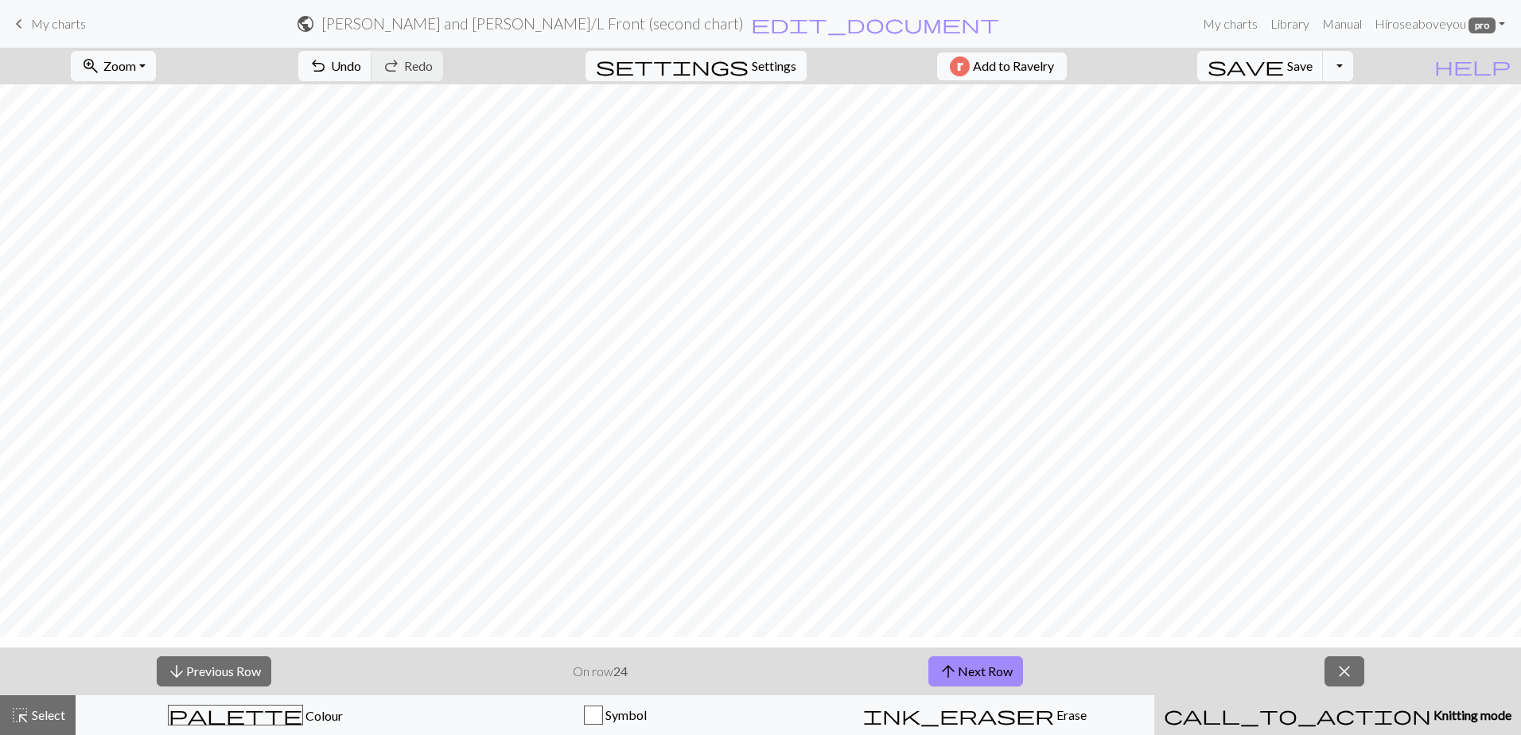
scroll to position [0, 0]
click at [990, 667] on button "arrow_upward Next Row" at bounding box center [975, 671] width 95 height 30
click at [968, 674] on button "arrow_upward Next Row" at bounding box center [975, 671] width 95 height 30
click at [982, 668] on button "arrow_upward Next Row" at bounding box center [975, 671] width 95 height 30
click at [962, 666] on button "arrow_upward Next Row" at bounding box center [975, 671] width 95 height 30
